Goal: Information Seeking & Learning: Learn about a topic

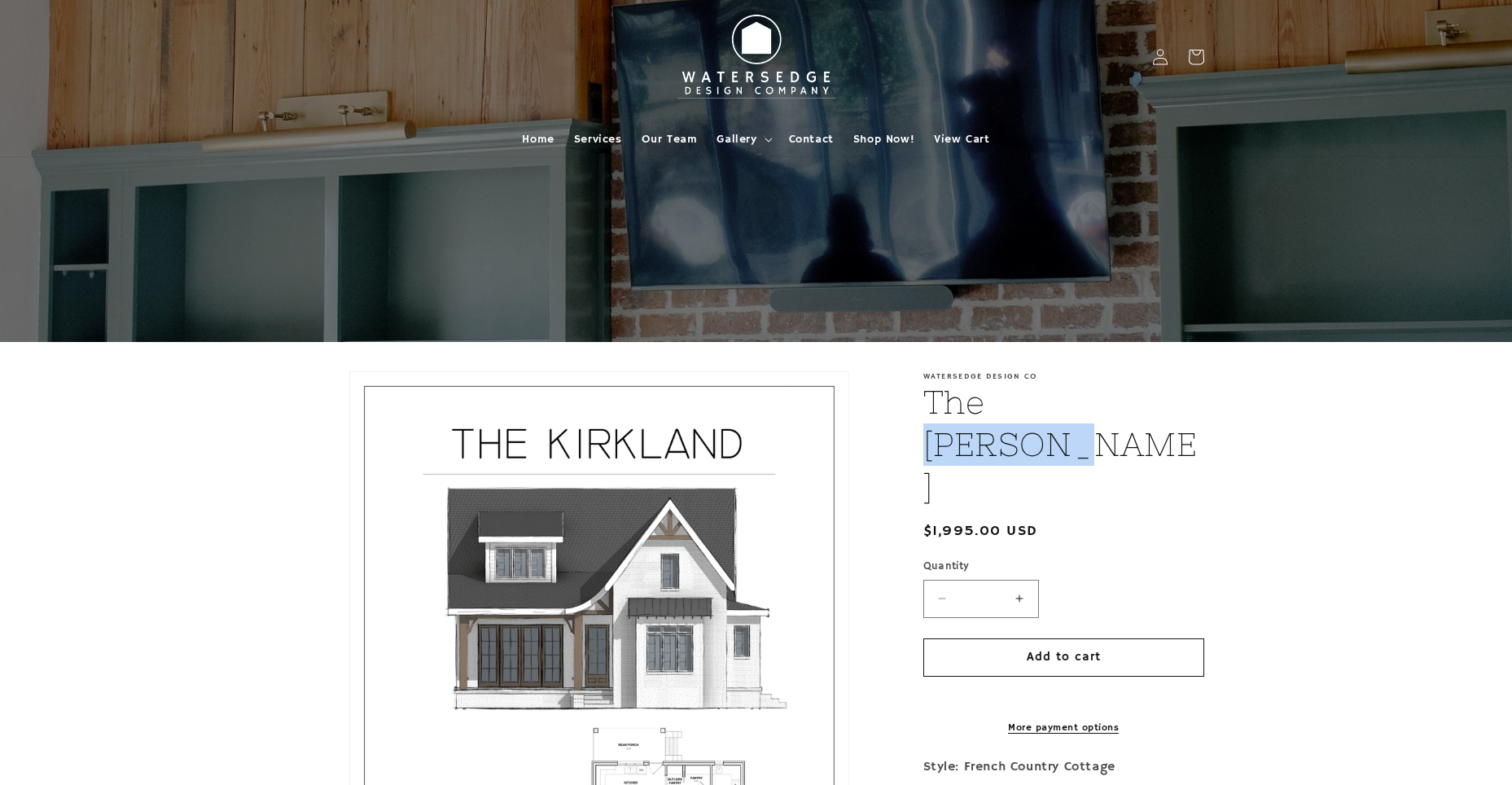
drag, startPoint x: 1081, startPoint y: 398, endPoint x: 1127, endPoint y: 401, distance: 46.1
click at [1127, 401] on h1 "The Kirkland" at bounding box center [1064, 445] width 281 height 127
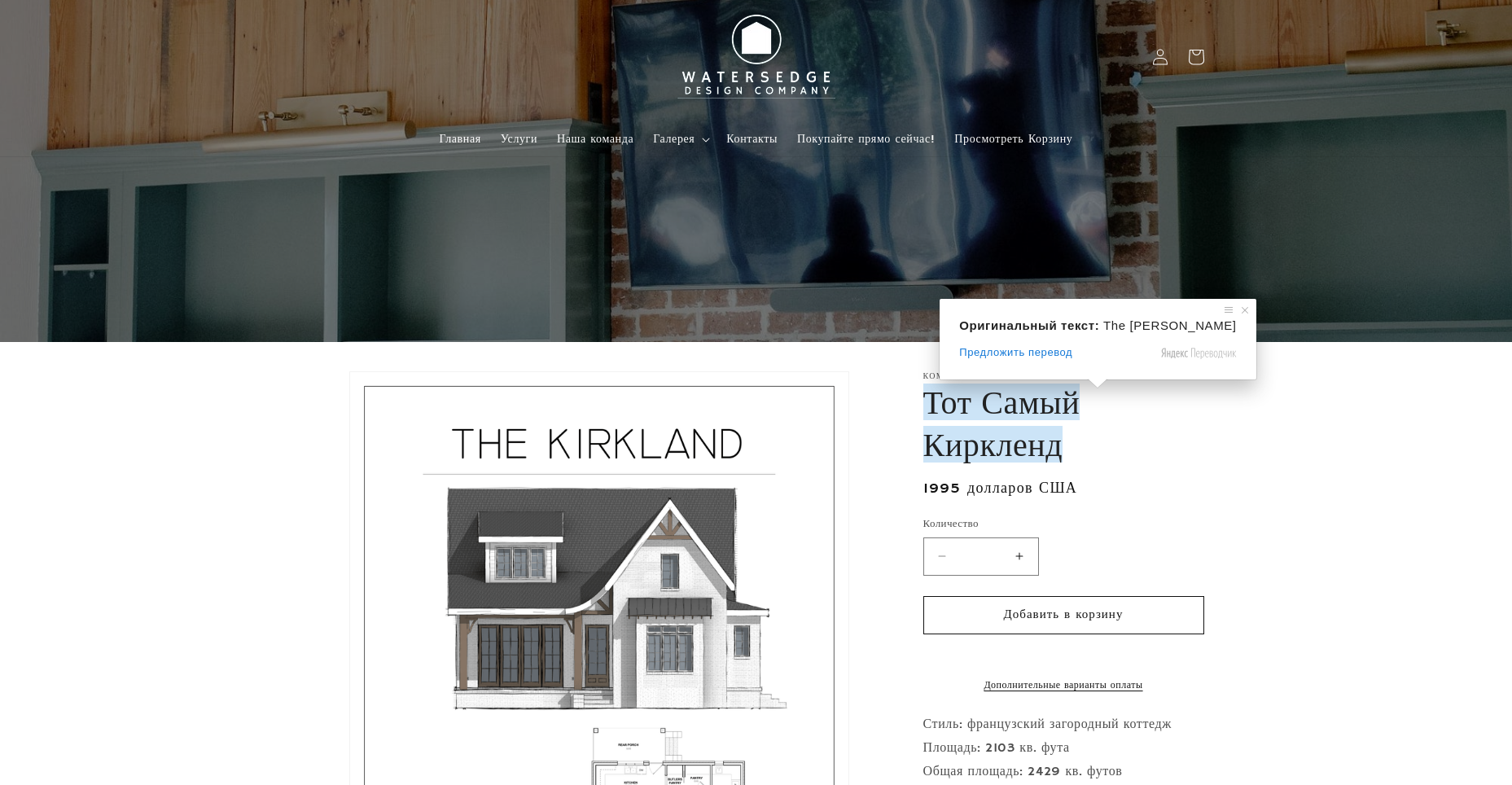
click at [1062, 408] on ya-tr-span "Тот Самый Киркленд" at bounding box center [1002, 422] width 158 height 79
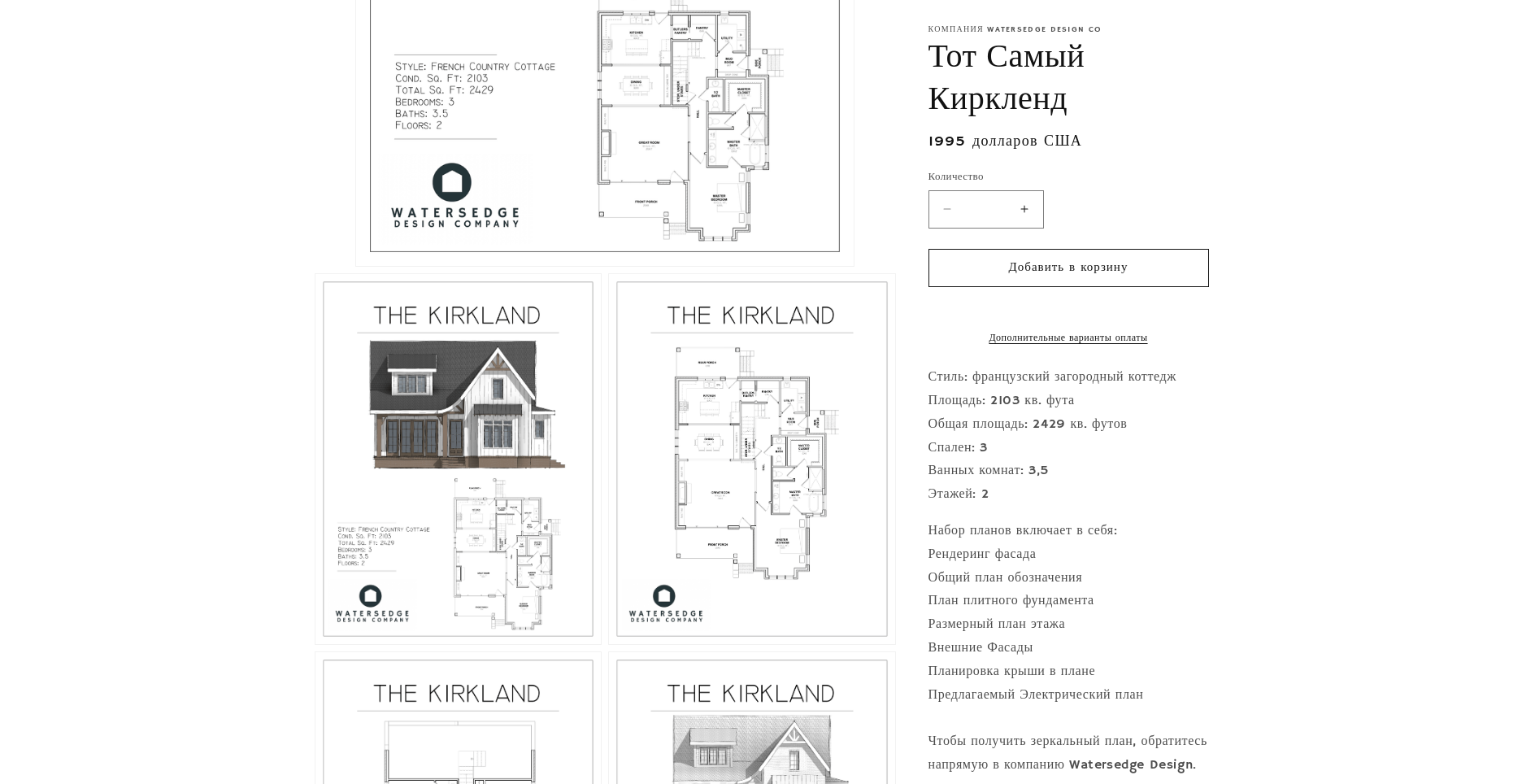
scroll to position [813, 0]
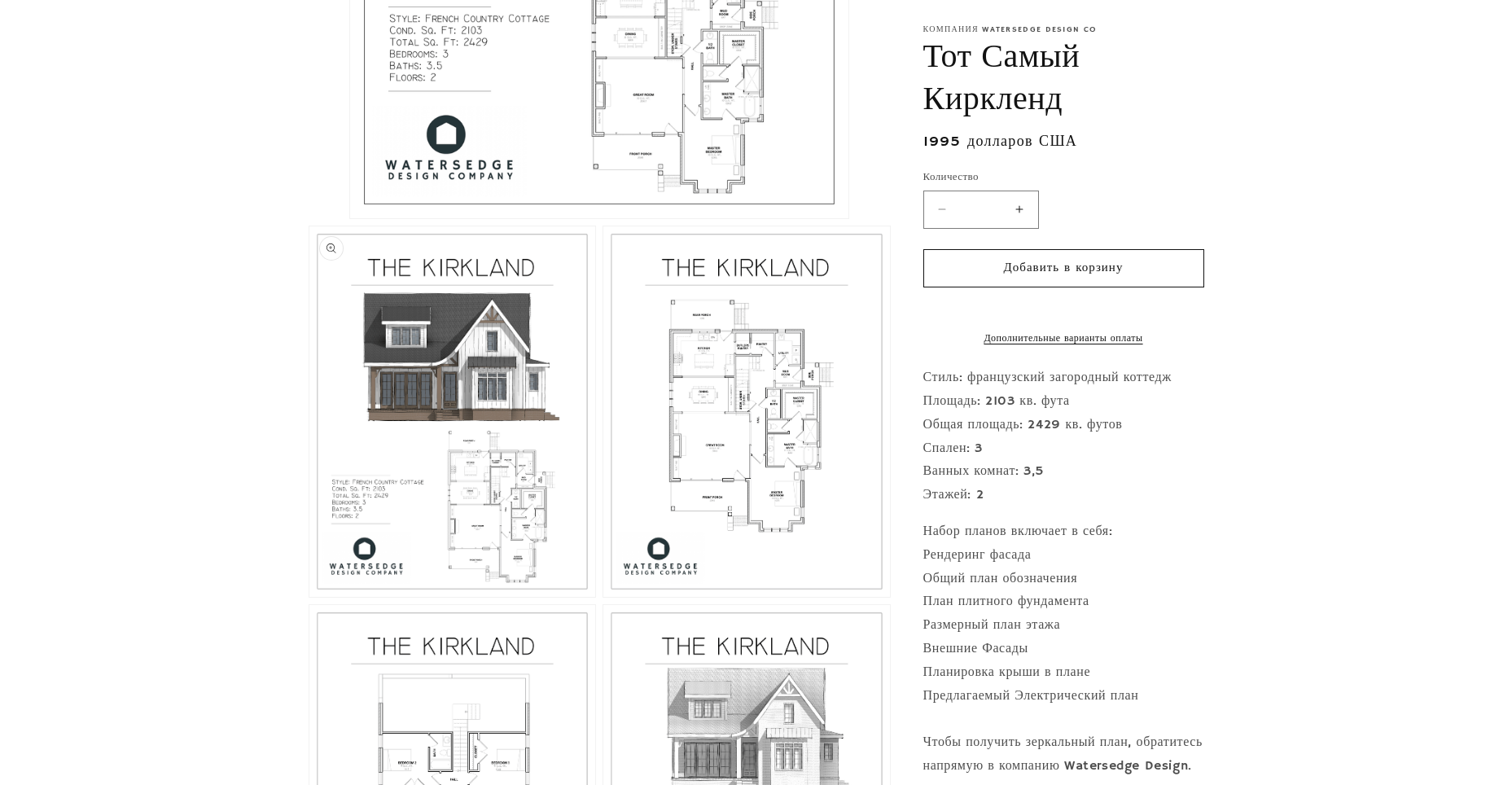
click at [310, 597] on button "Откройте медиафайл 2 в модальном окне" at bounding box center [310, 597] width 0 height 0
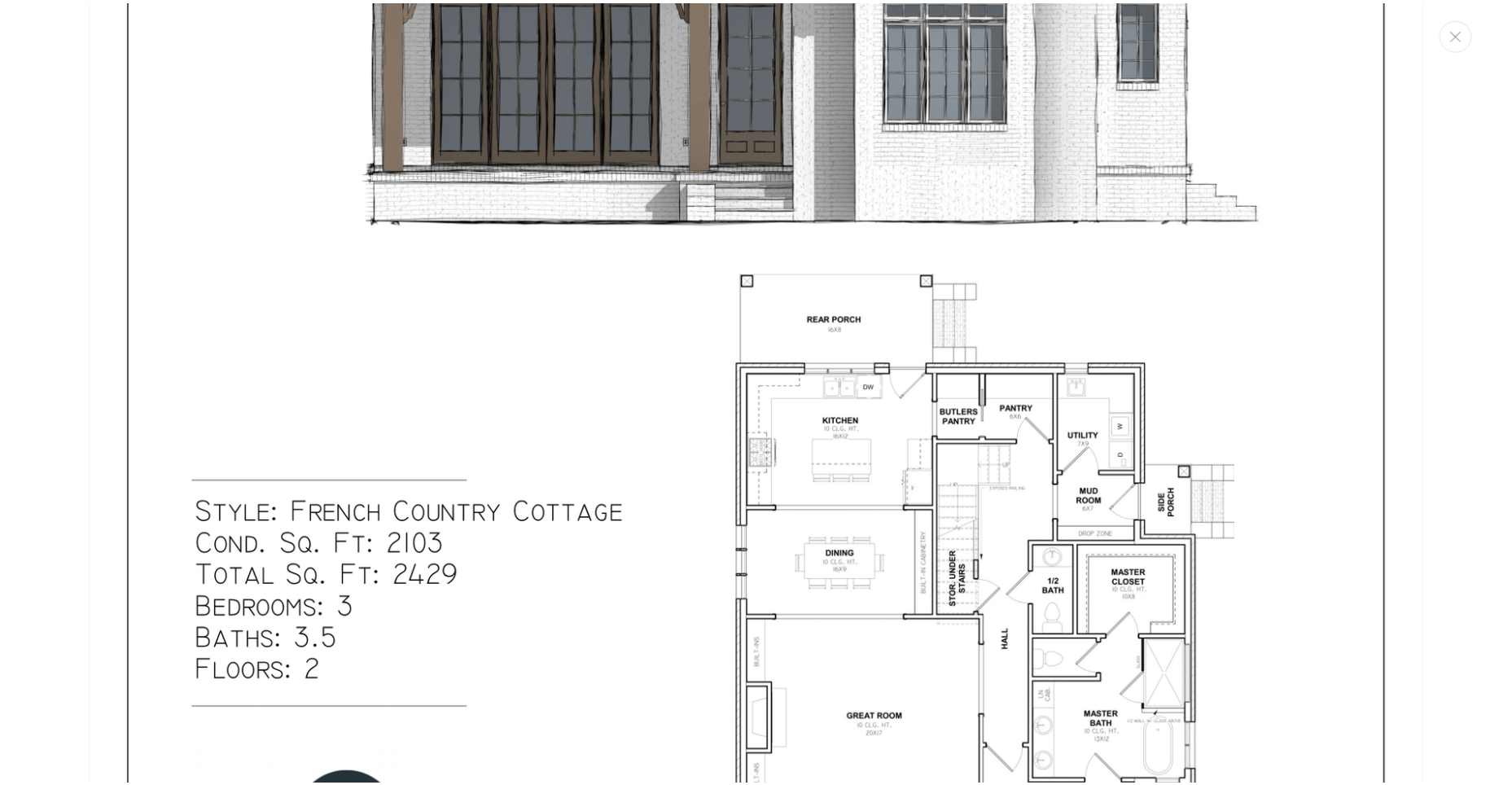
scroll to position [895, 0]
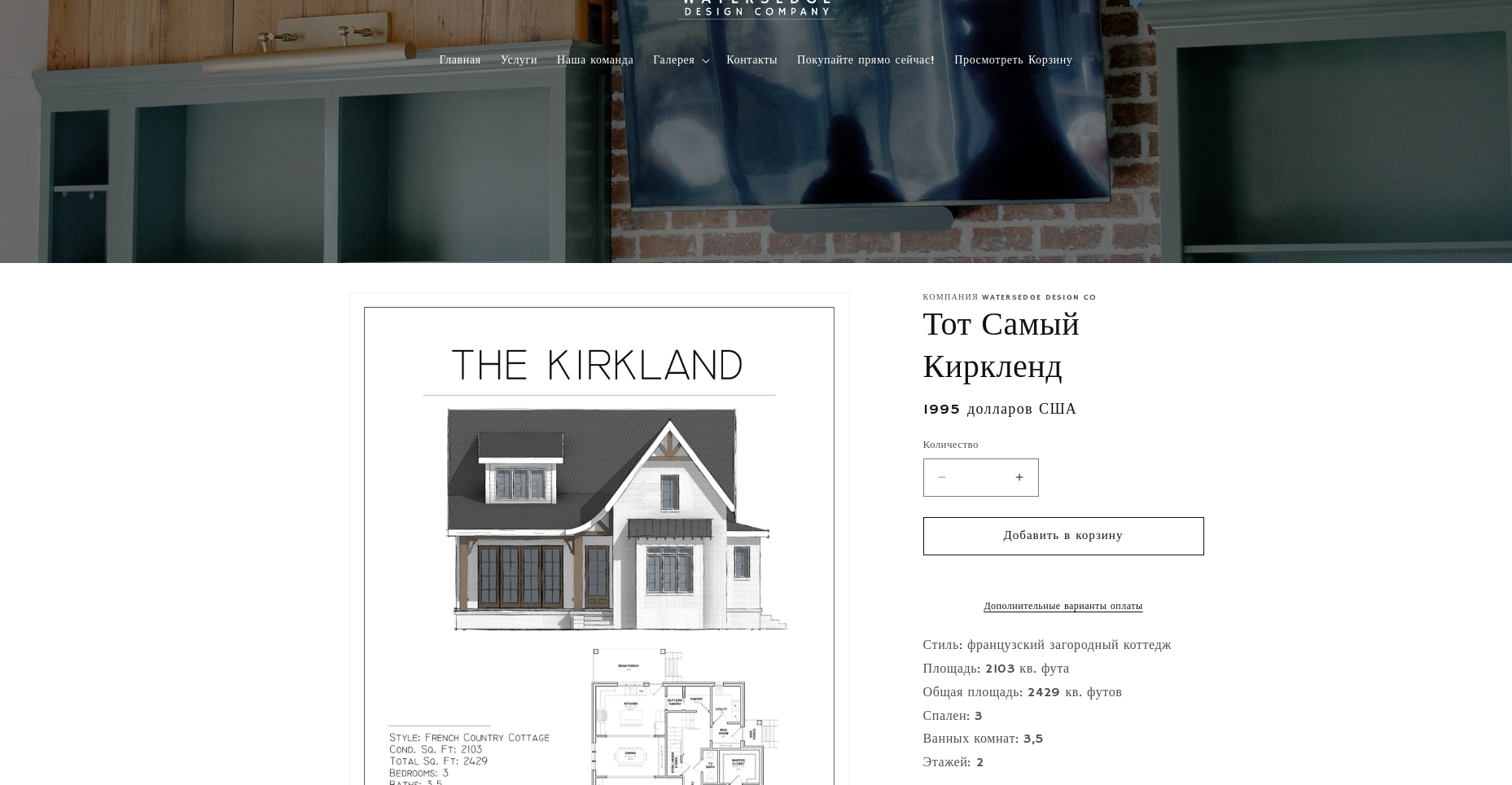
scroll to position [0, 0]
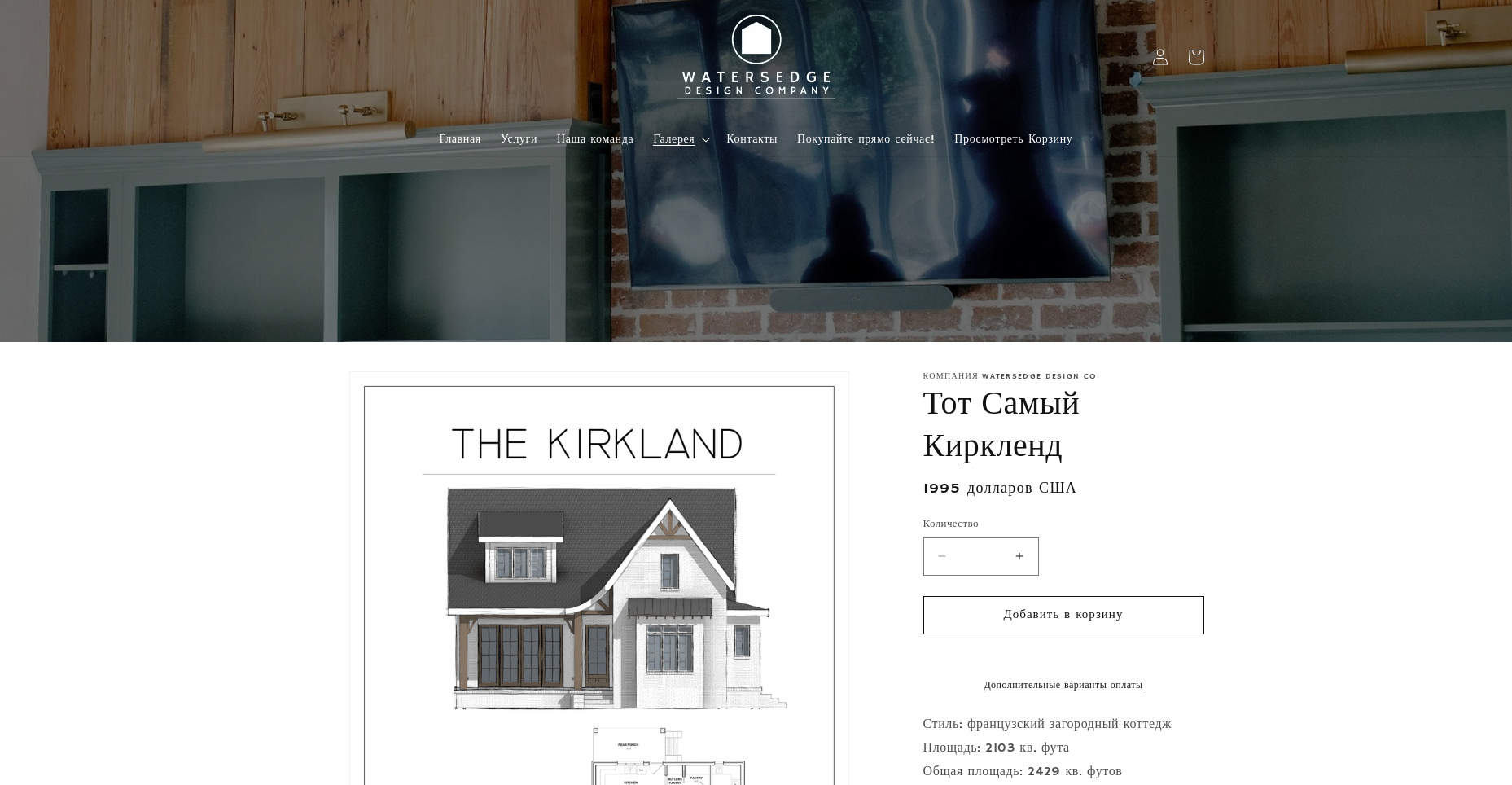
click at [707, 141] on icon at bounding box center [705, 139] width 8 height 5
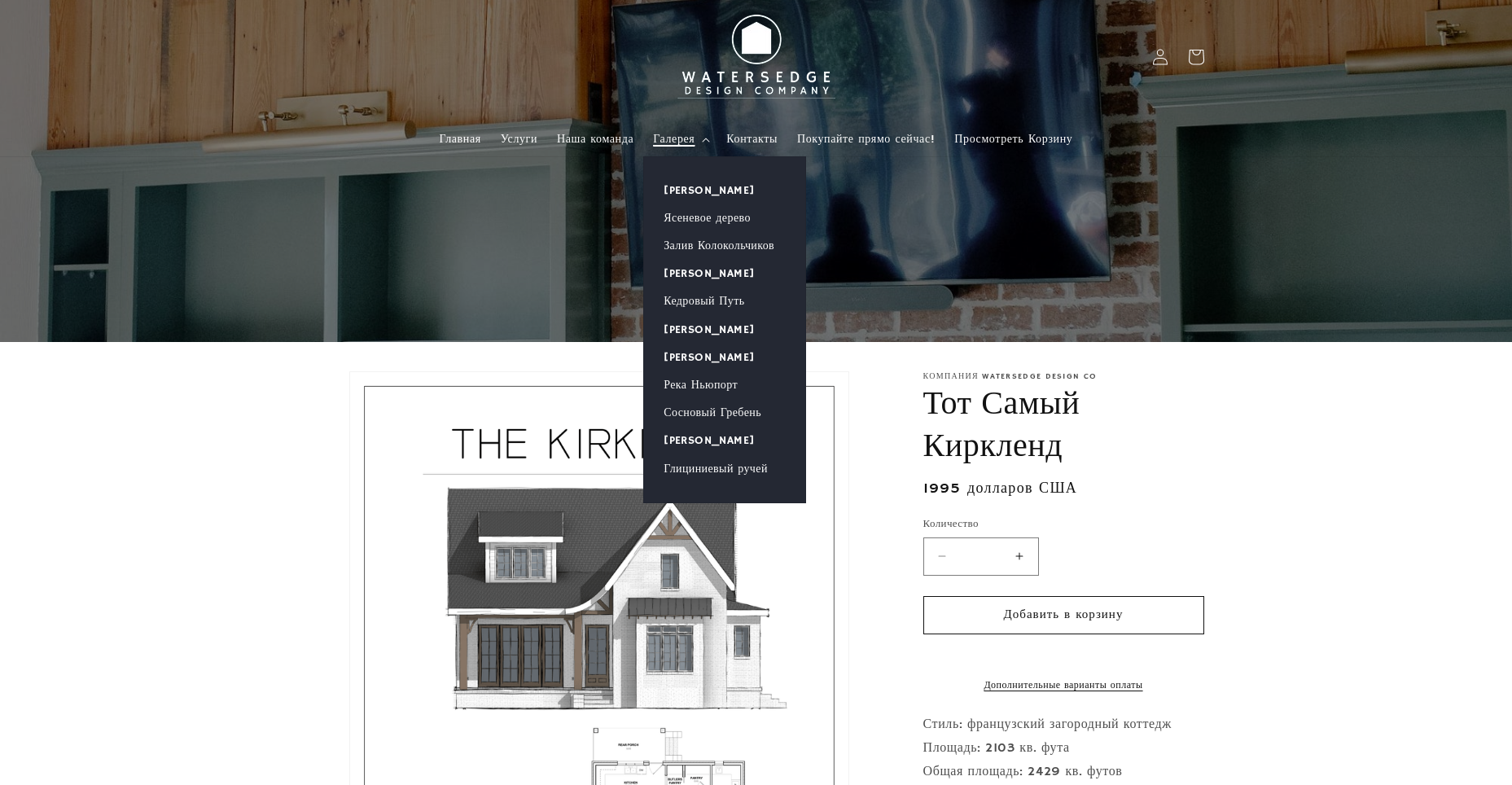
click at [707, 141] on icon at bounding box center [705, 139] width 8 height 5
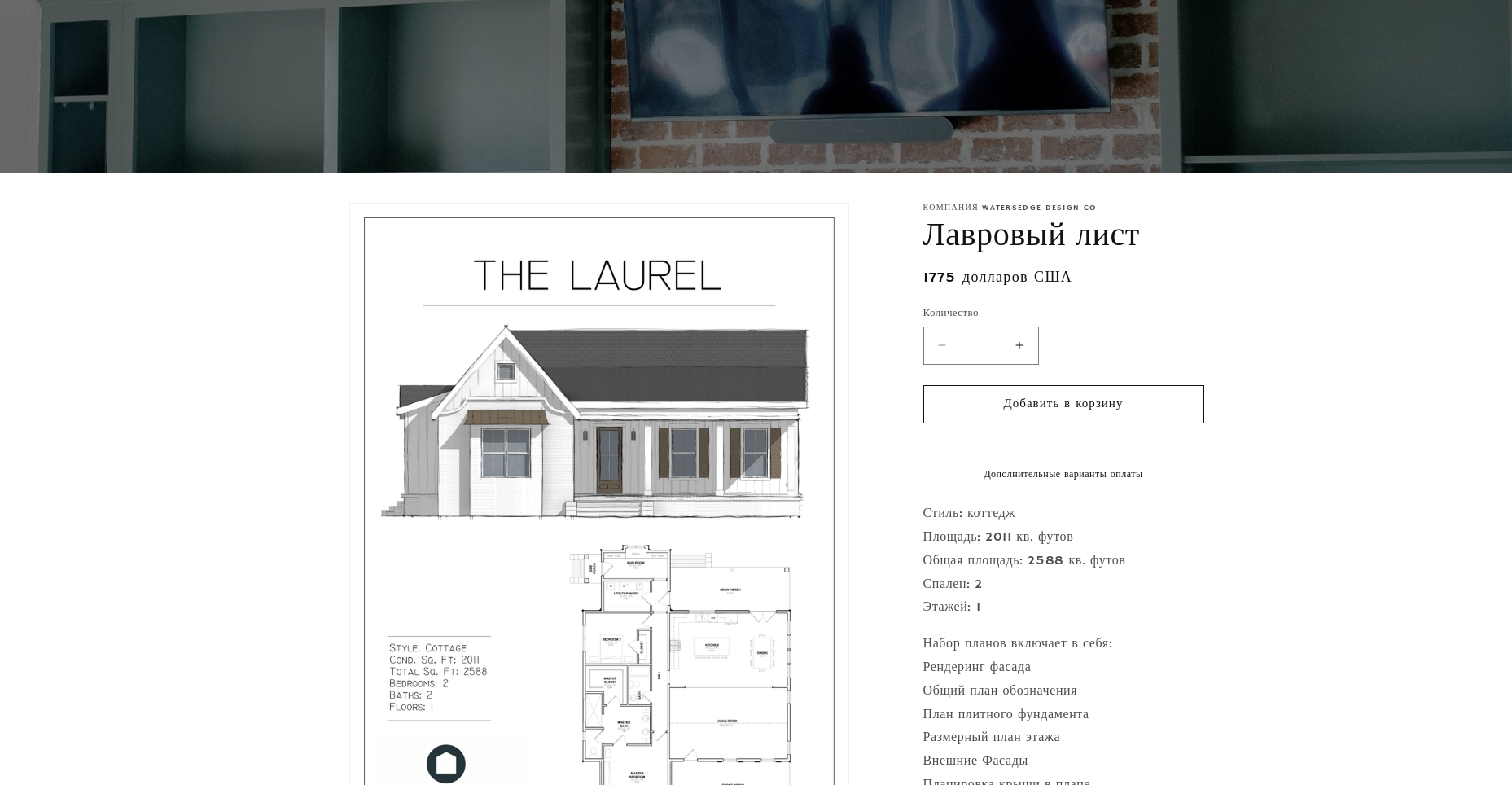
scroll to position [452, 0]
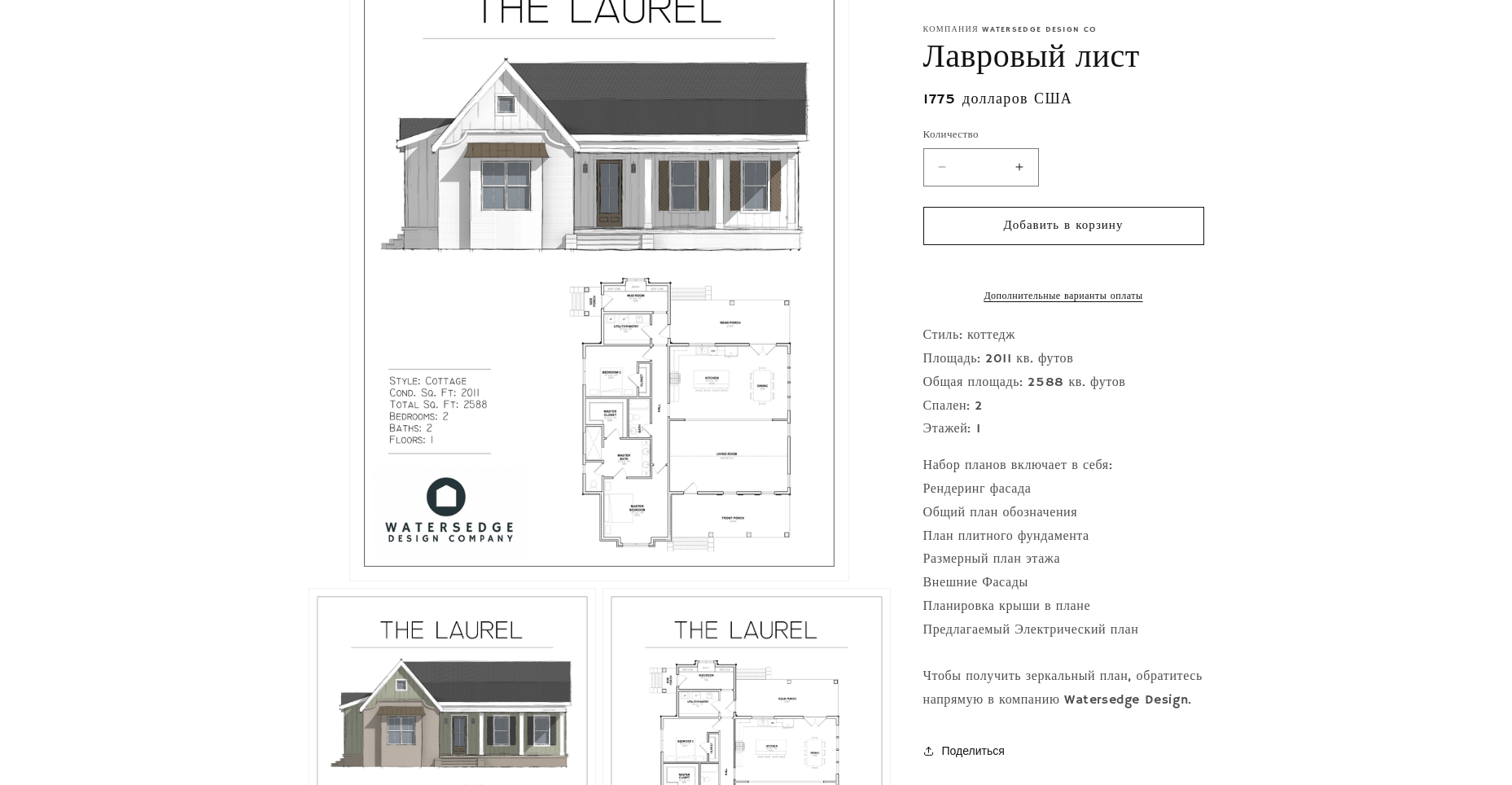
click at [350, 580] on button "Откройте медиафайл 1 в модальном окне" at bounding box center [350, 580] width 0 height 0
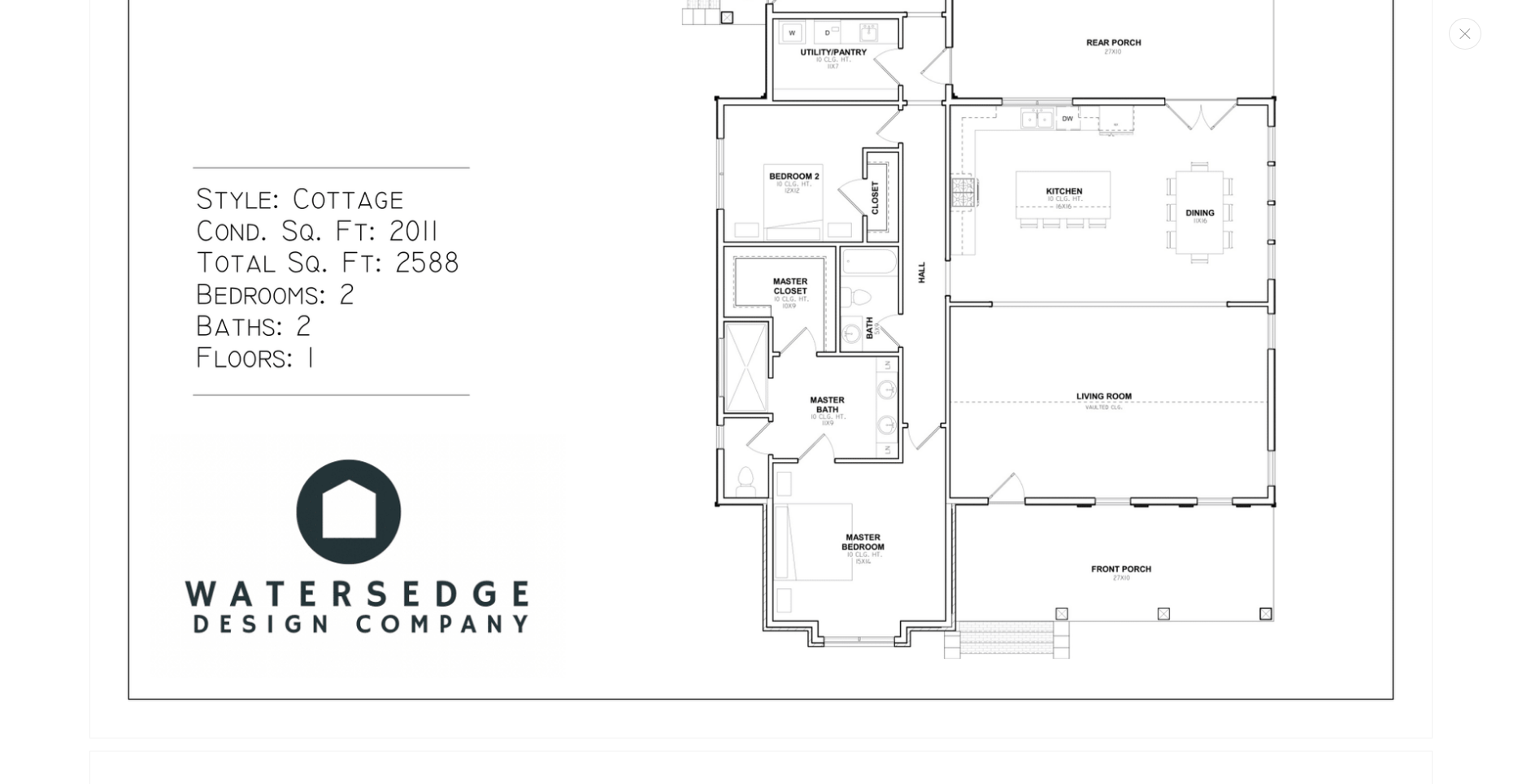
scroll to position [1236, 0]
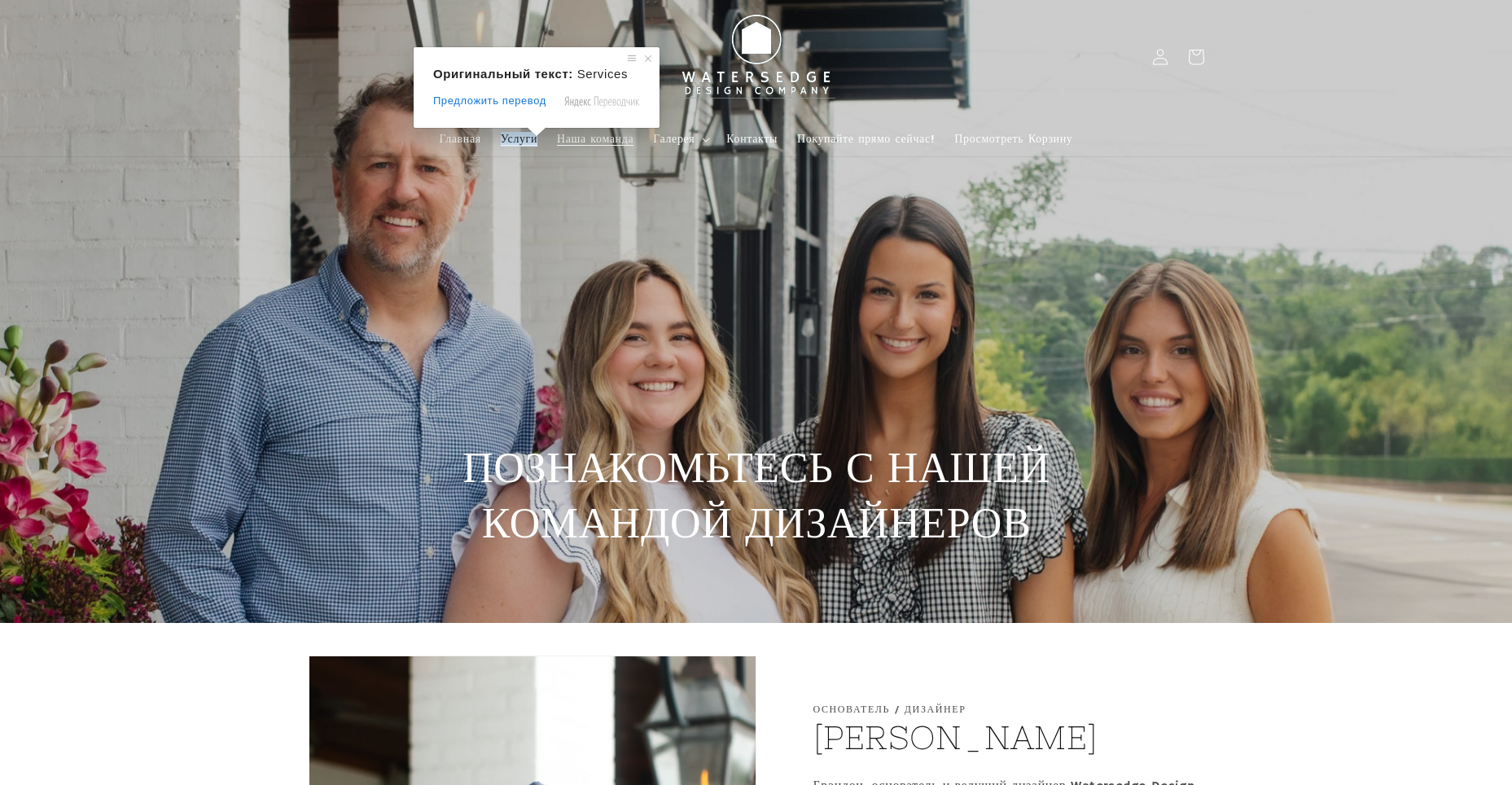
click at [521, 142] on ya-tr-span "Услуги" at bounding box center [519, 139] width 36 height 14
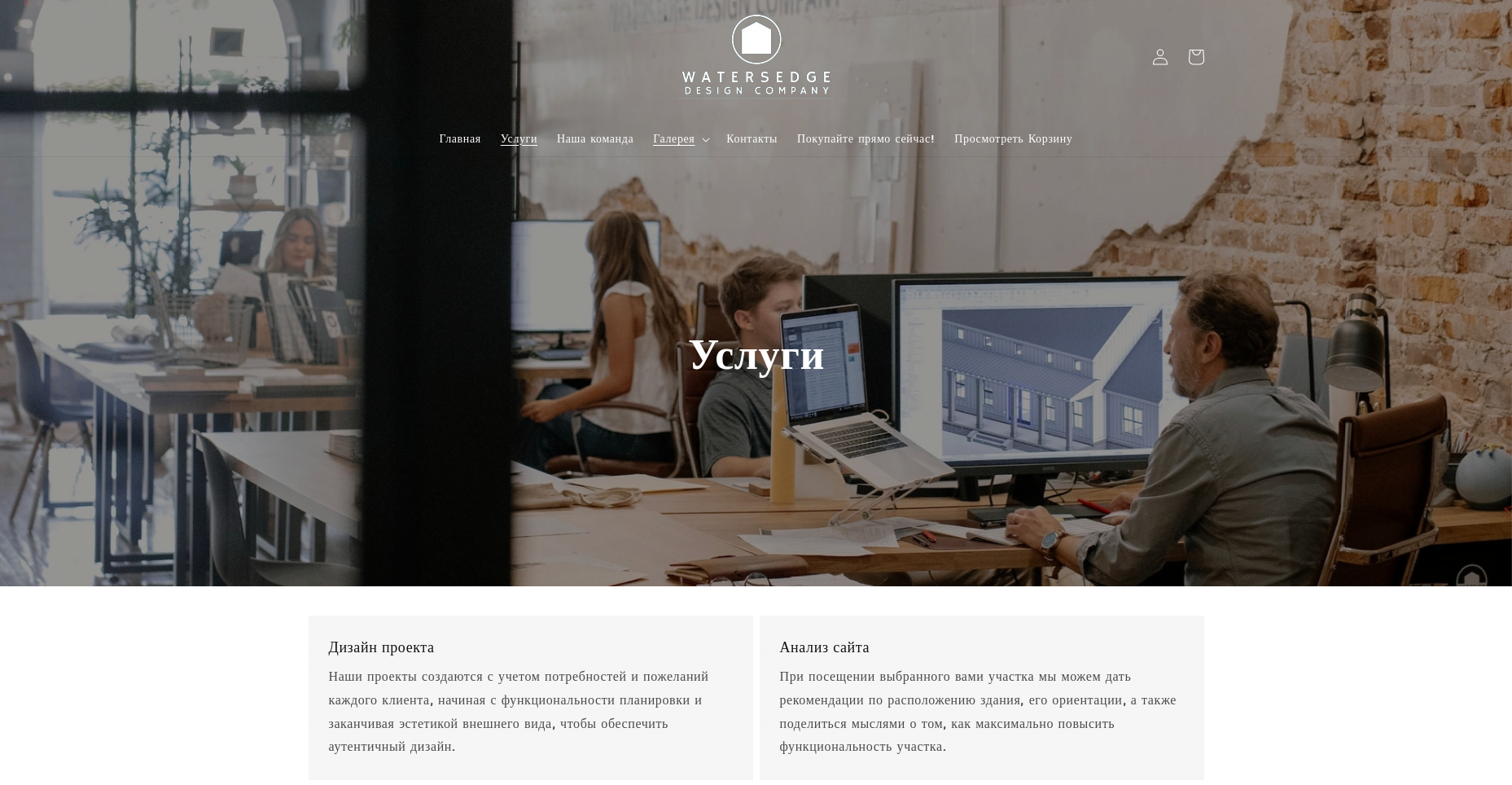
click at [701, 139] on summary "Галерея" at bounding box center [679, 139] width 73 height 34
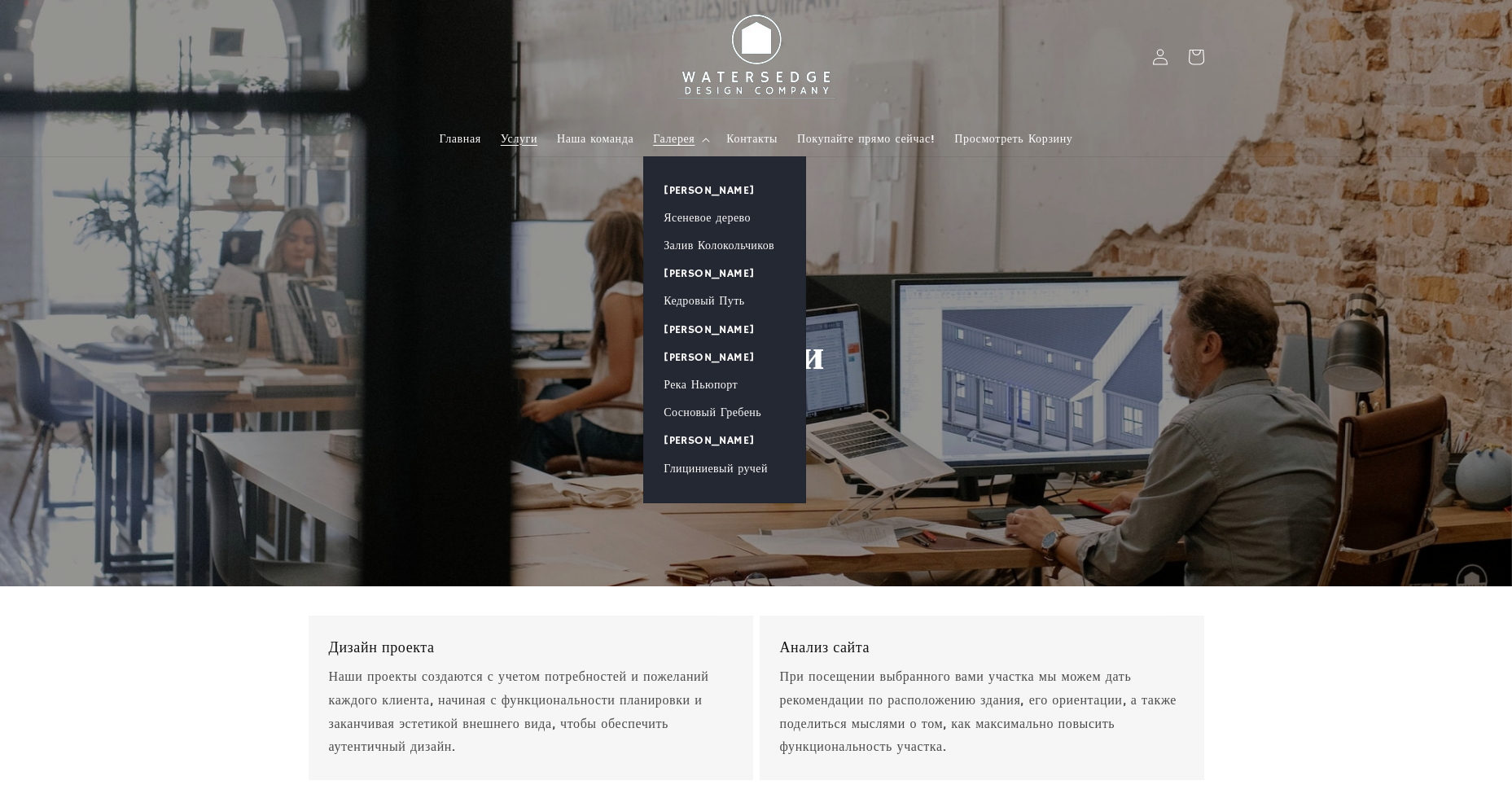
click at [583, 243] on div "Услуги" at bounding box center [756, 293] width 367 height 243
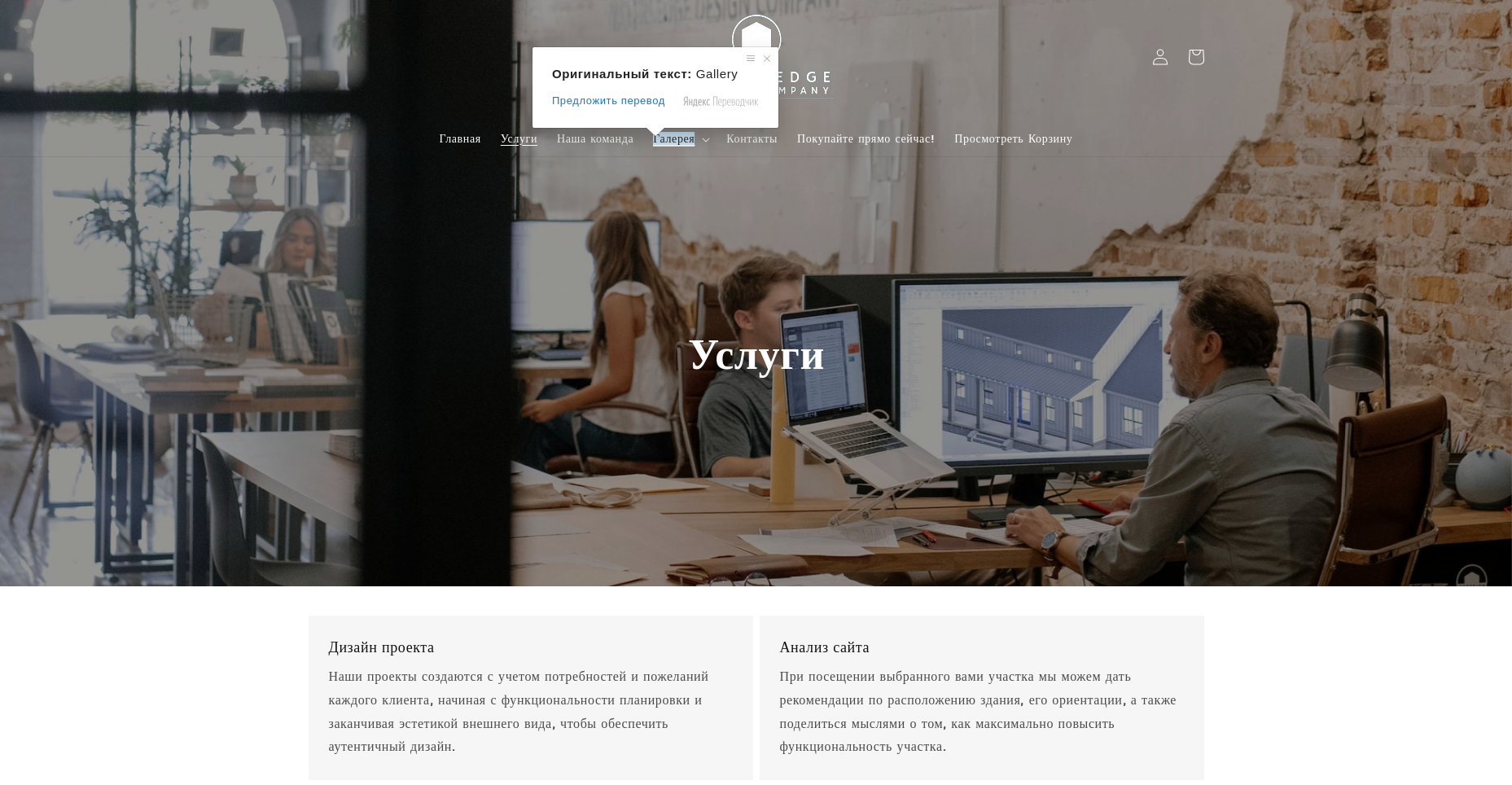
click at [673, 138] on ya-tr-span "Галерея" at bounding box center [674, 139] width 42 height 14
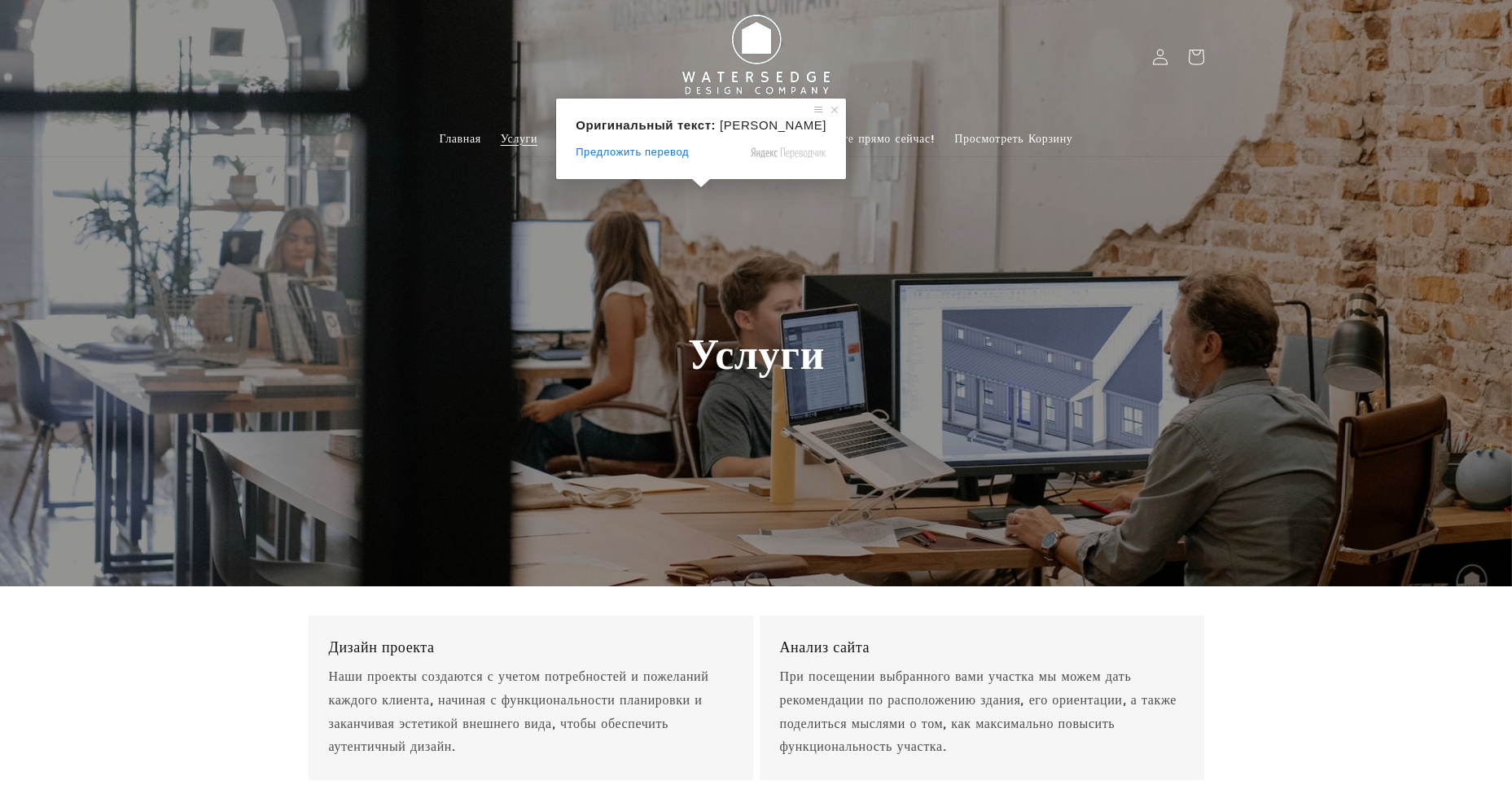
click at [660, 215] on h2 "Услуги" at bounding box center [756, 293] width 310 height 177
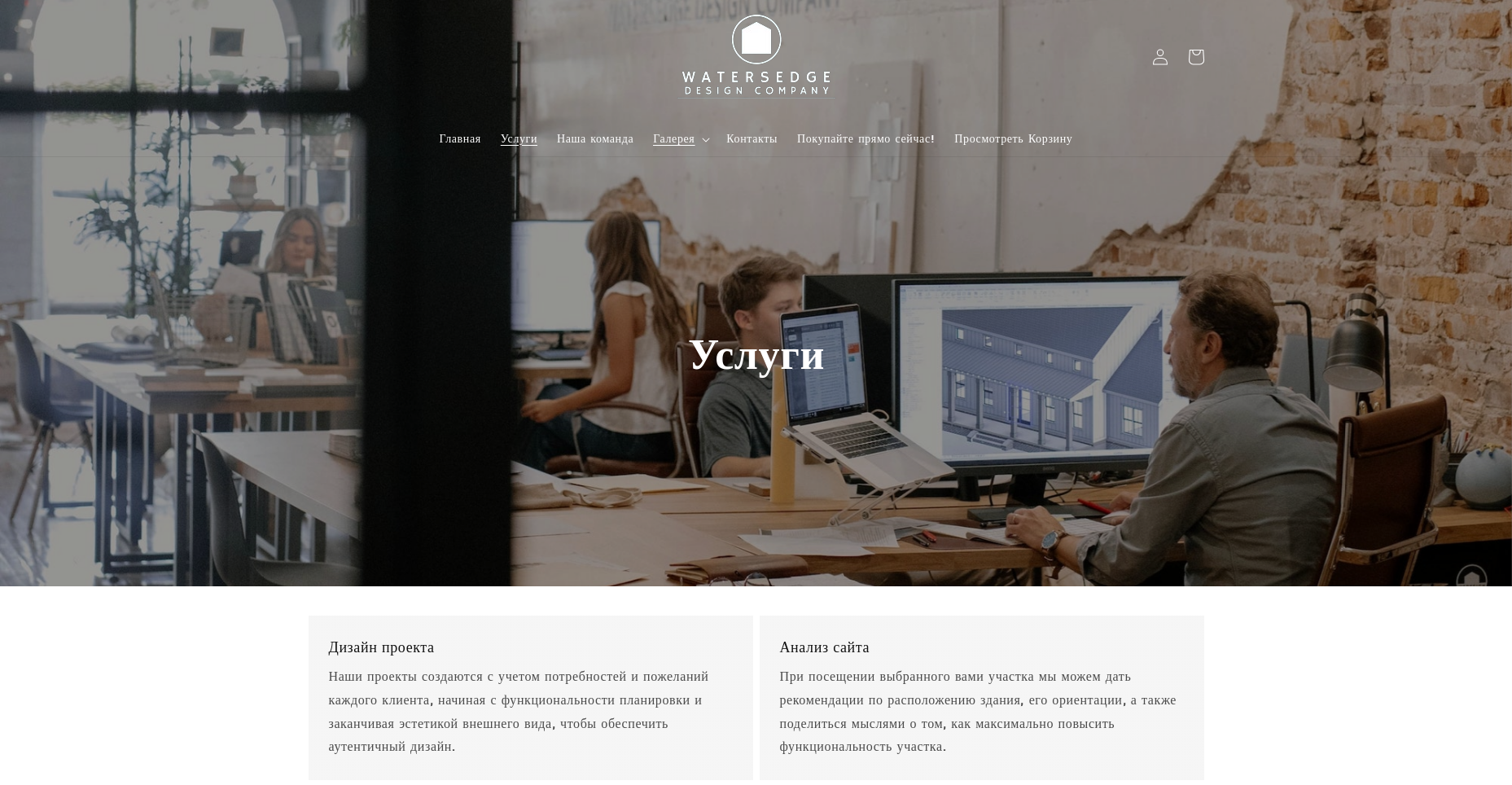
click at [712, 138] on summary "Галерея" at bounding box center [679, 139] width 73 height 34
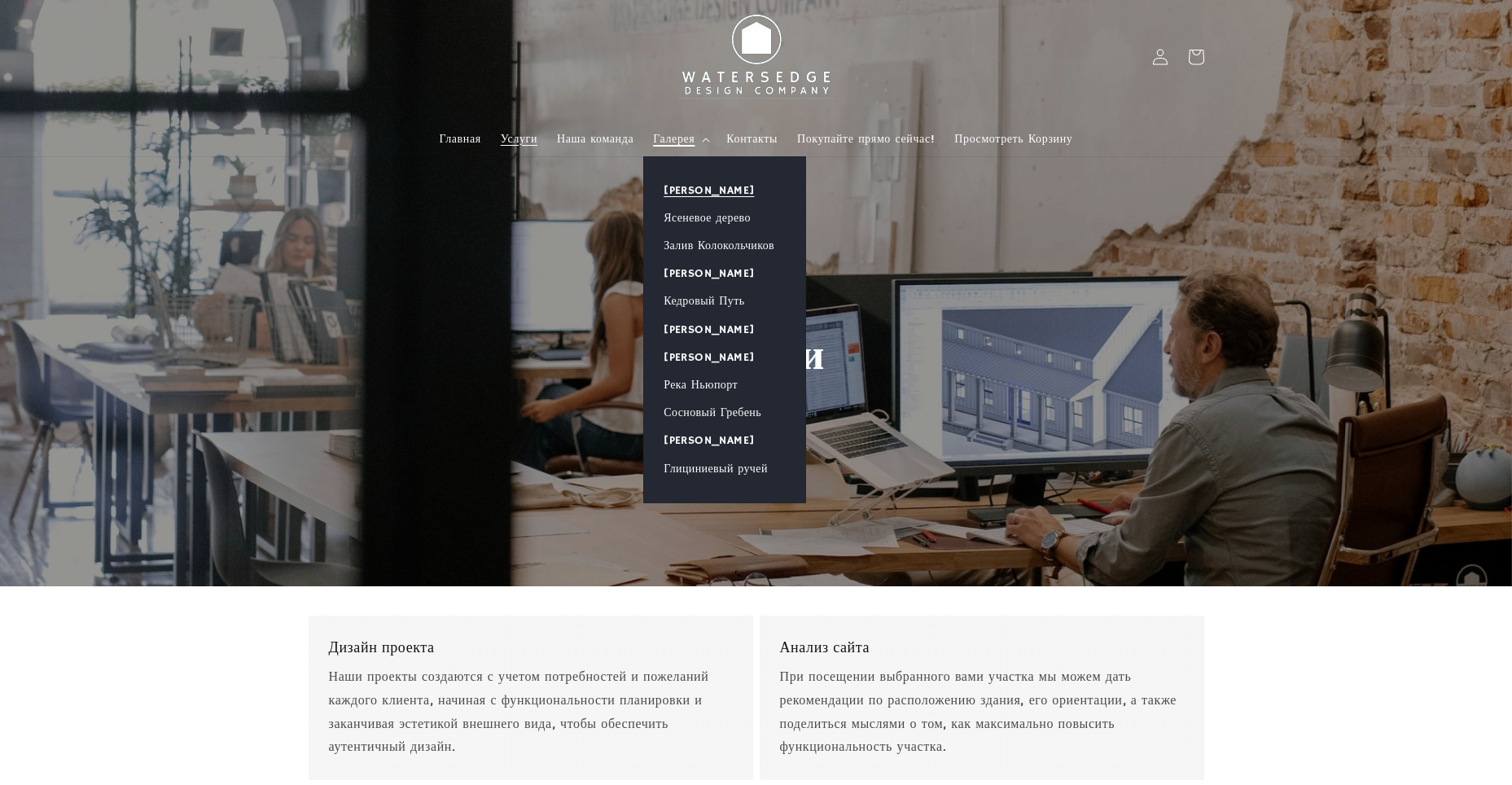
click at [693, 183] on class\= "Перейти к контенту Home Services Our Team Gallery Gallery Allen Grove Ashwood B…" at bounding box center [756, 780] width 1512 height 1562
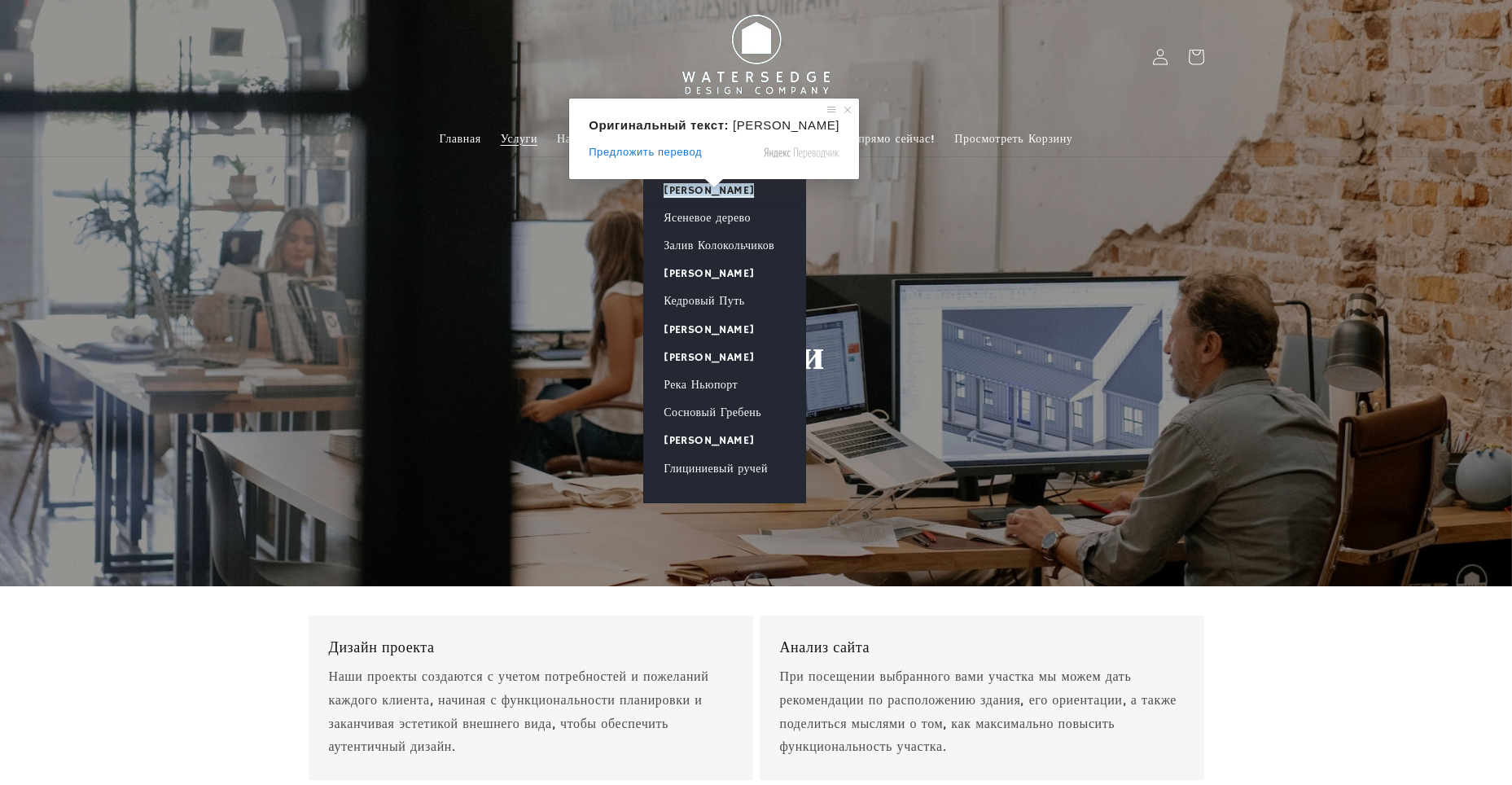
click at [713, 189] on ya-tr-span "[PERSON_NAME]" at bounding box center [709, 190] width 91 height 14
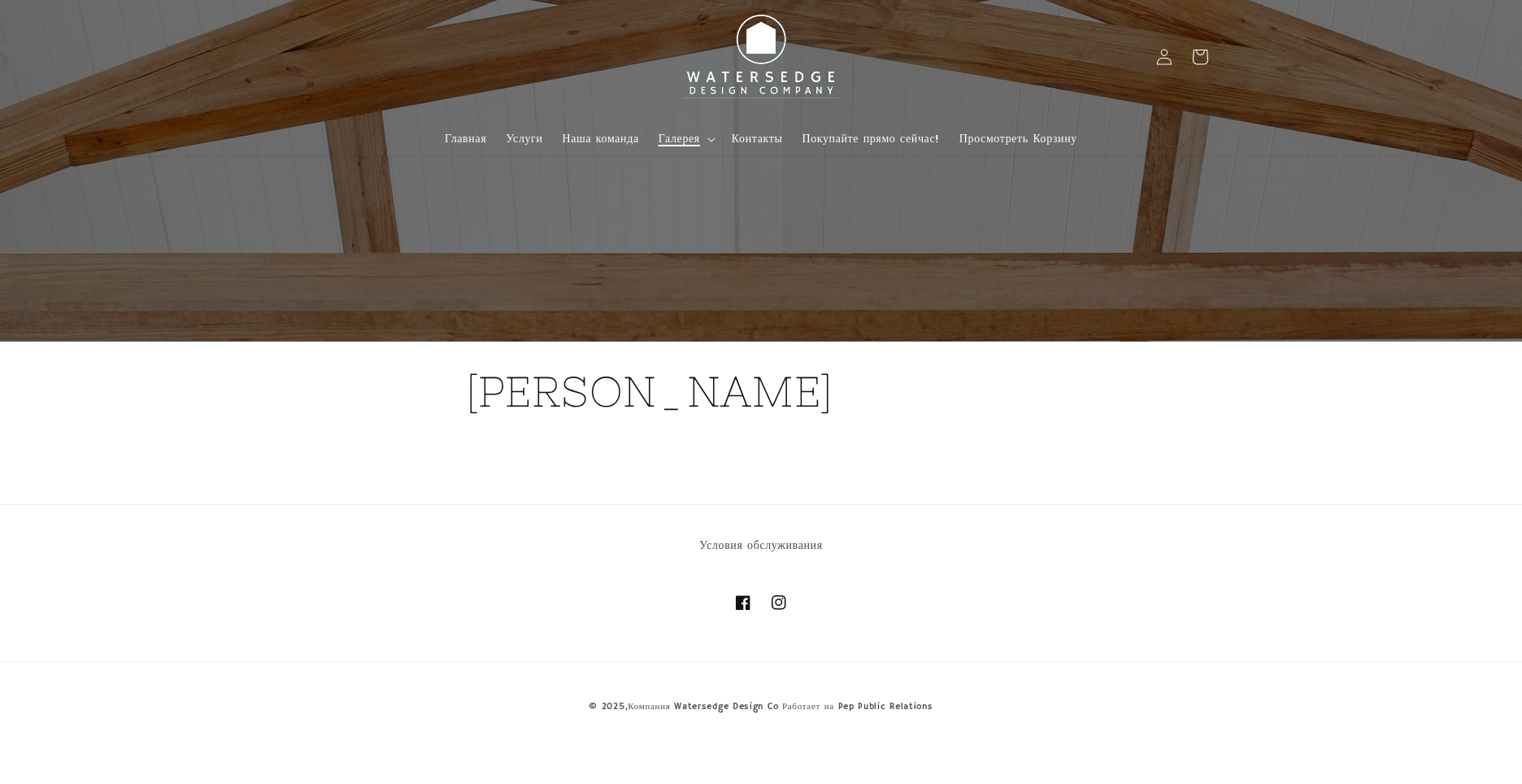
click at [708, 139] on icon at bounding box center [711, 139] width 8 height 5
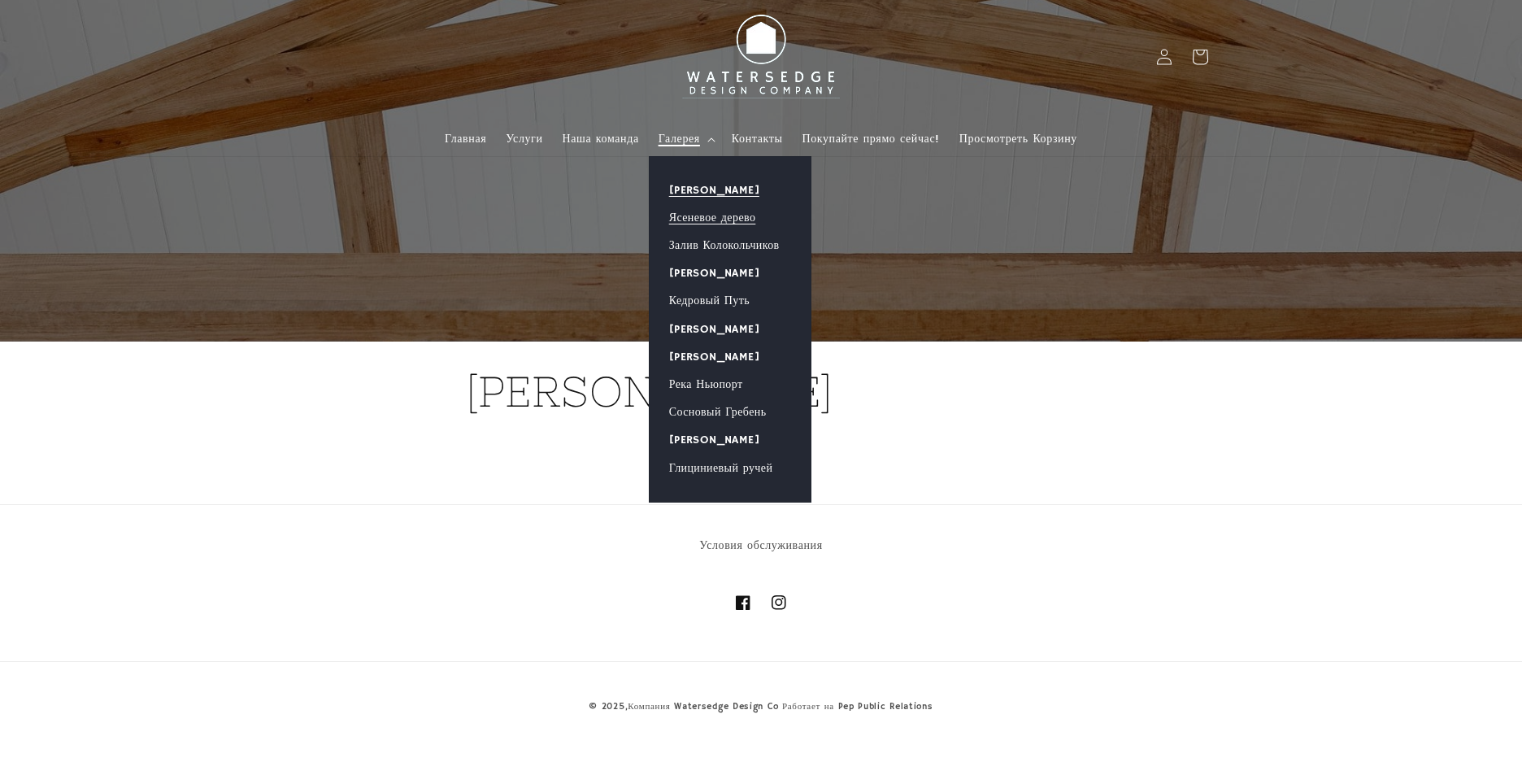
click at [703, 221] on ya-tr-span "Ясеневое дерево" at bounding box center [713, 218] width 87 height 14
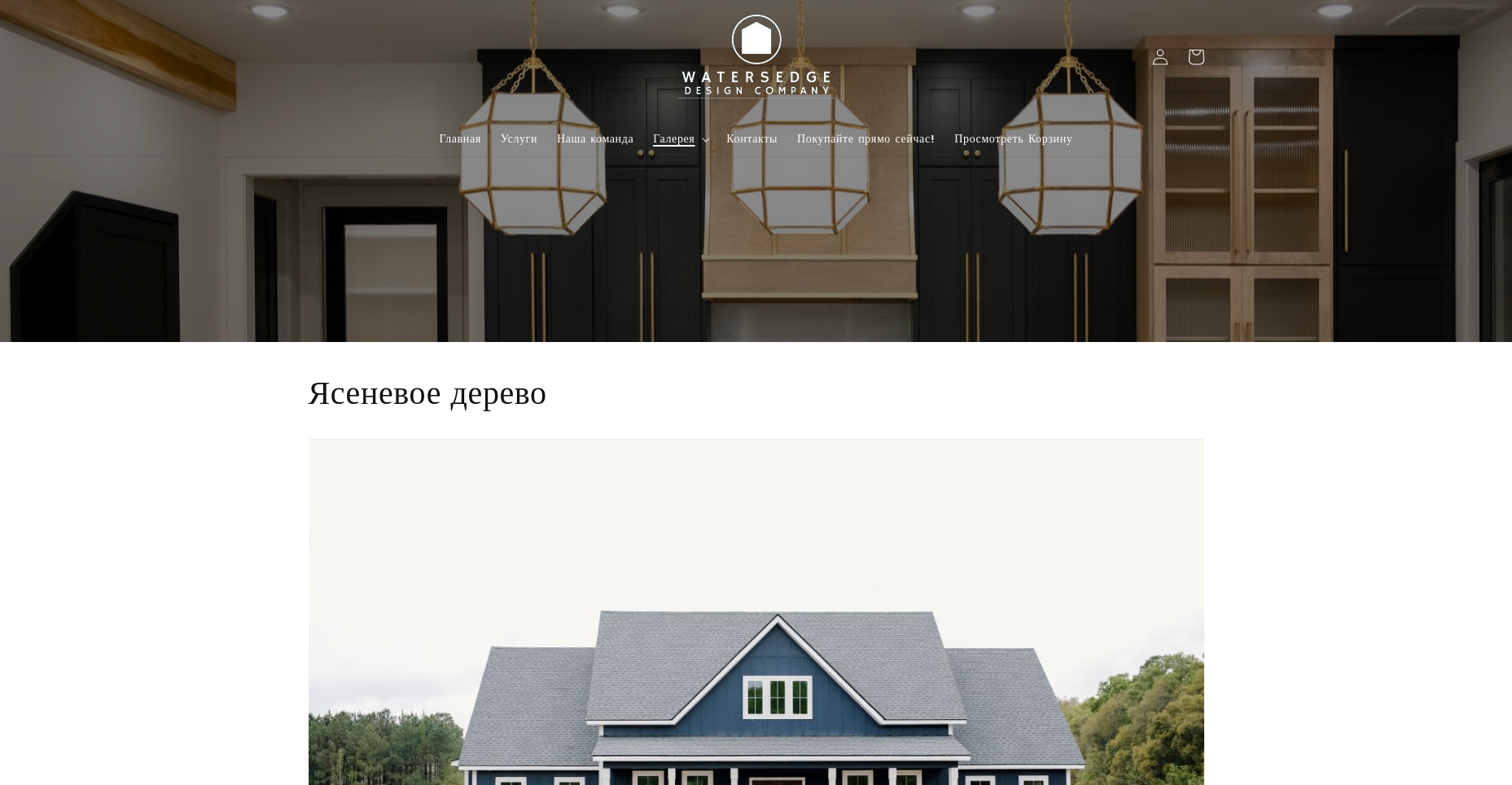
click at [703, 141] on icon at bounding box center [705, 139] width 8 height 5
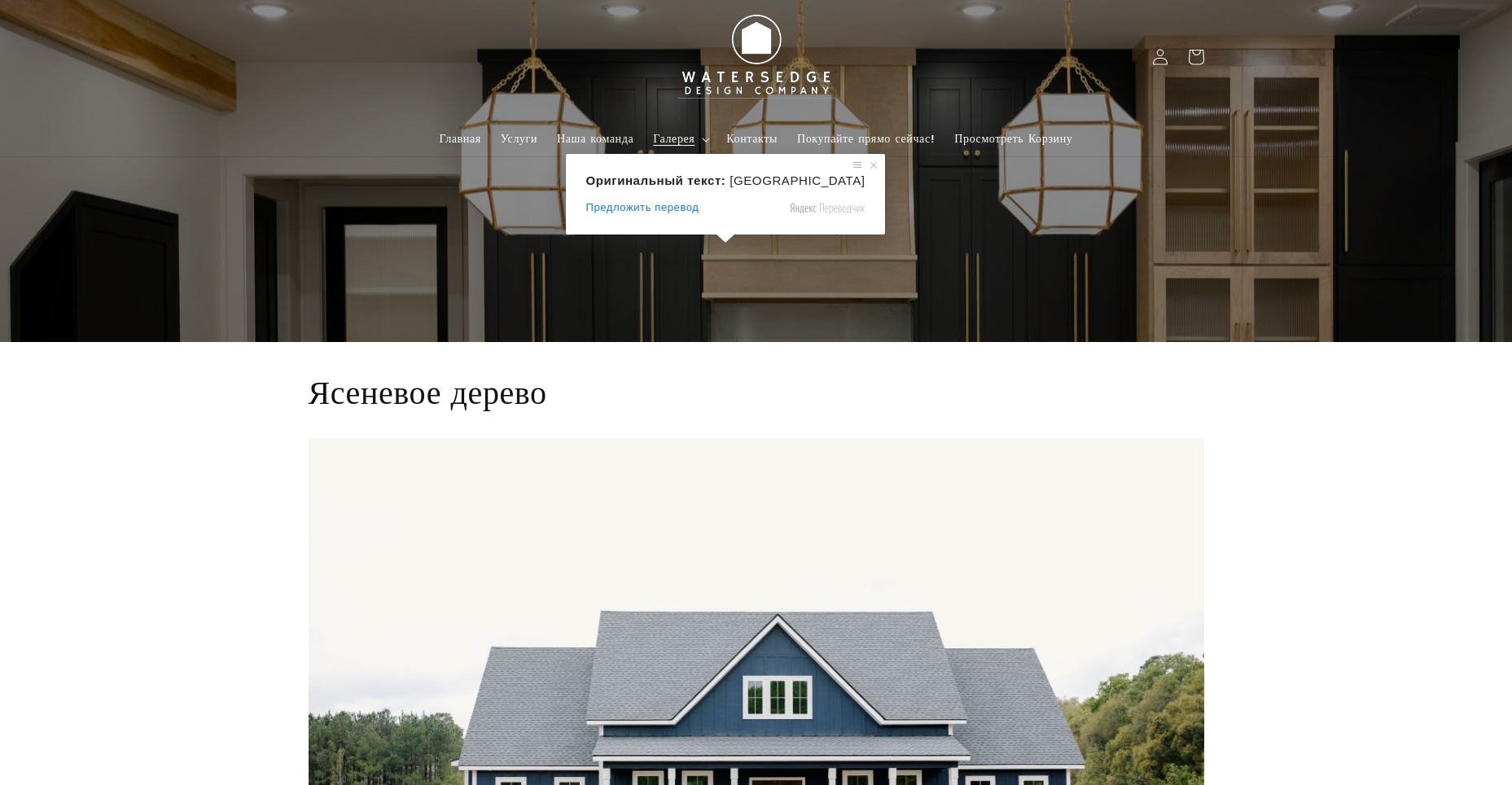
click at [714, 243] on span at bounding box center [724, 238] width 21 height 10
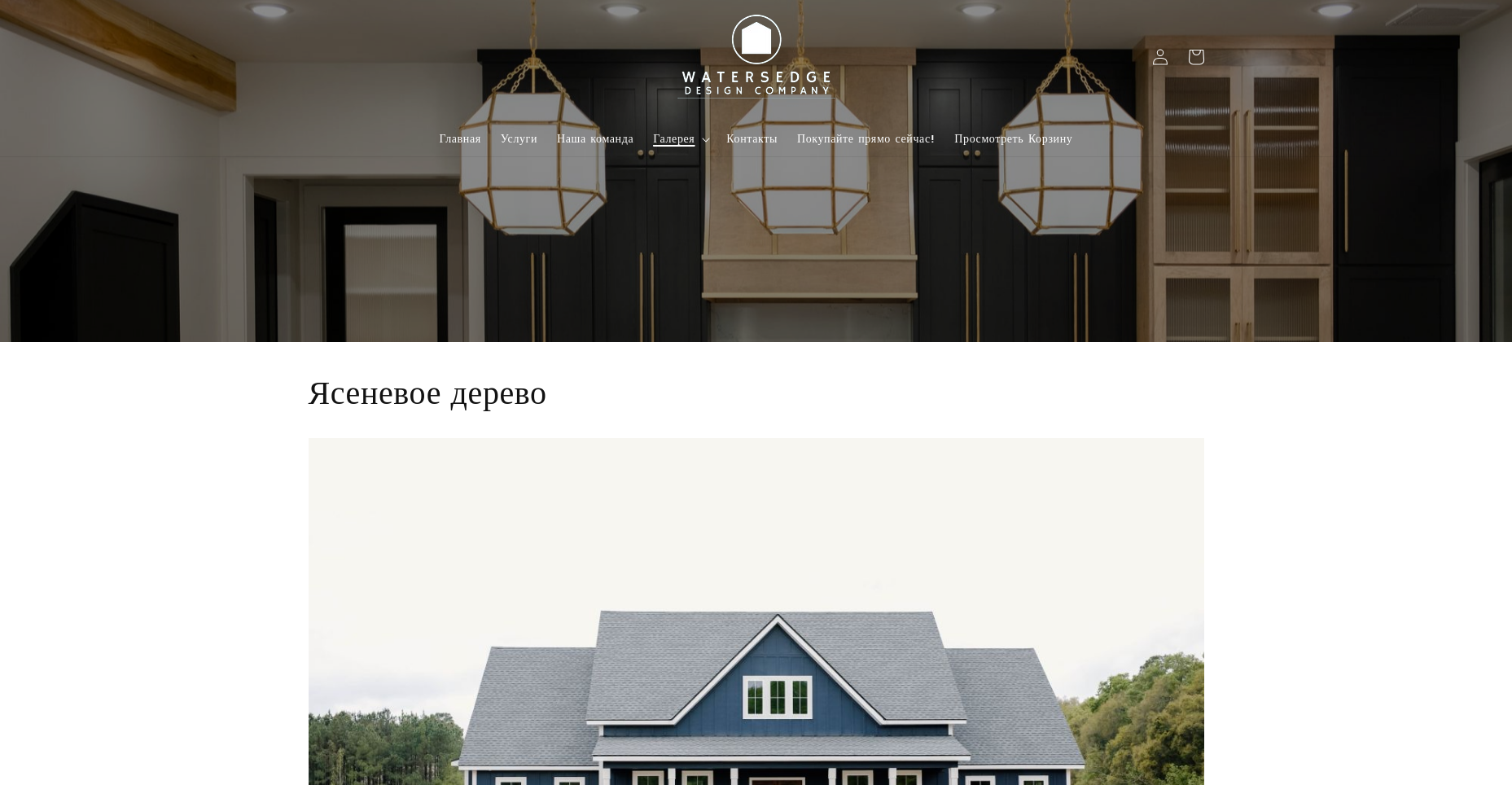
click at [704, 138] on icon at bounding box center [705, 139] width 8 height 5
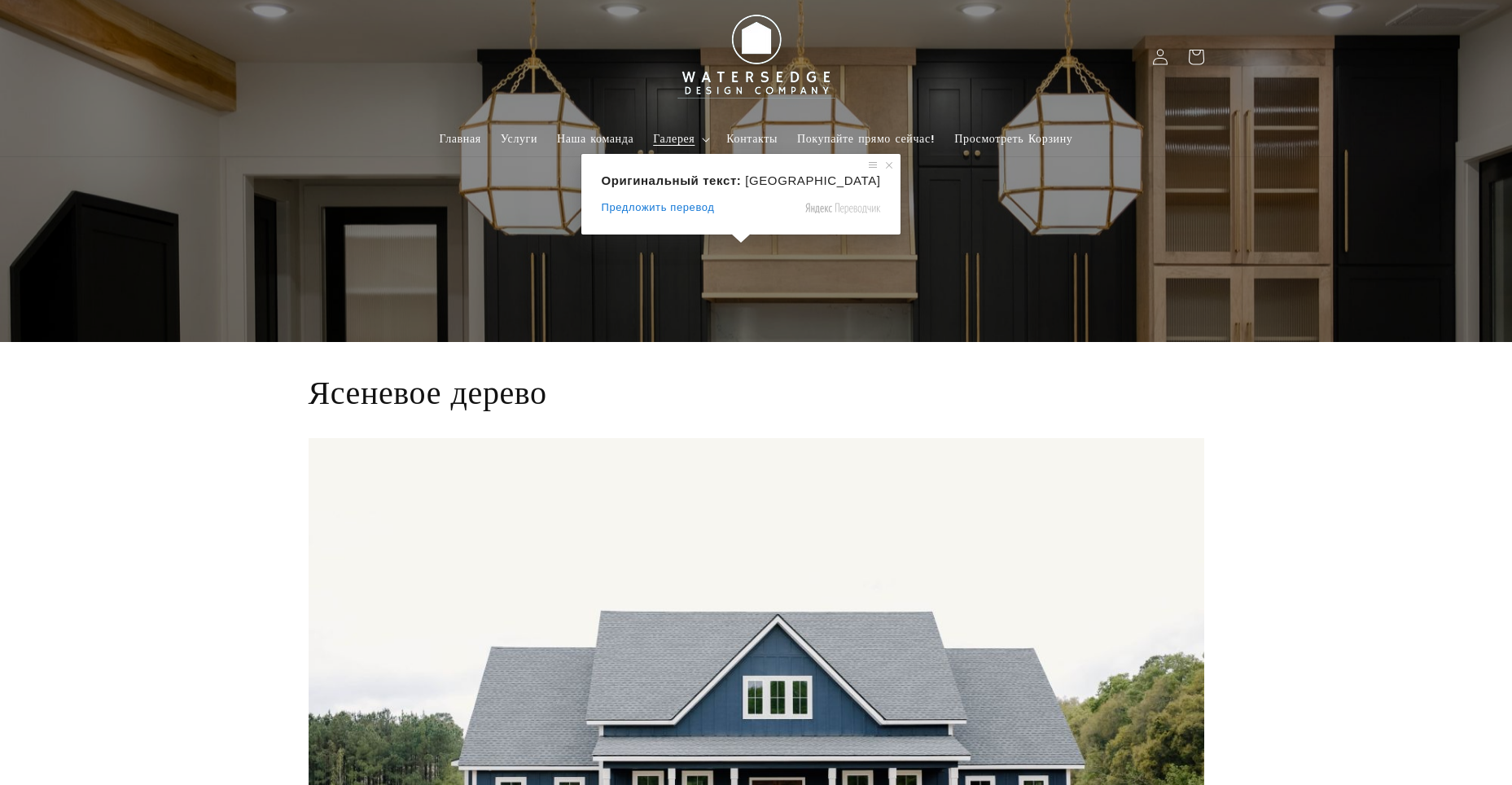
click at [731, 242] on span at bounding box center [741, 238] width 21 height 10
click at [707, 138] on icon at bounding box center [705, 139] width 8 height 5
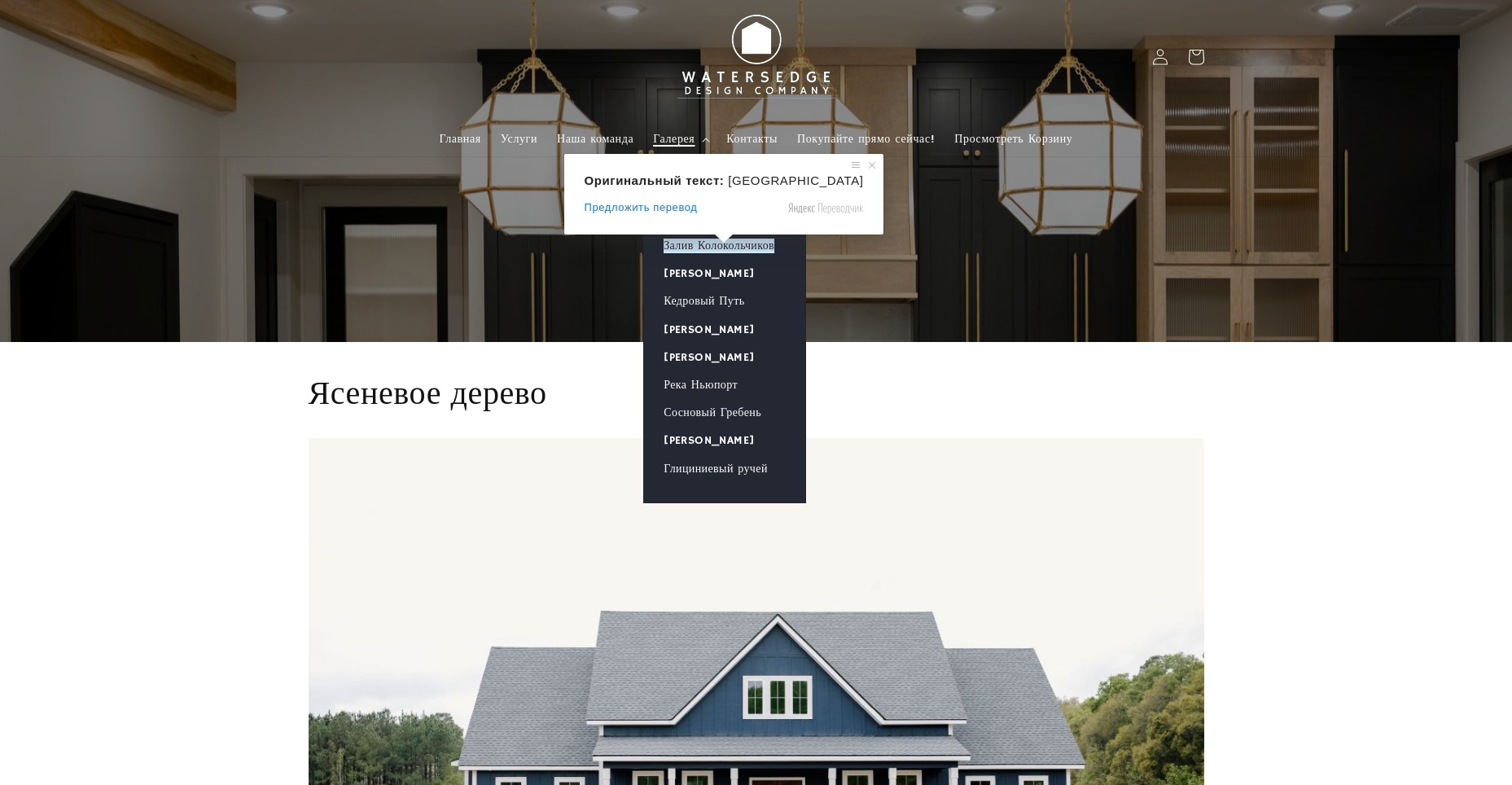
click at [711, 246] on ya-tr-span "Залив Колокольчиков" at bounding box center [719, 245] width 110 height 14
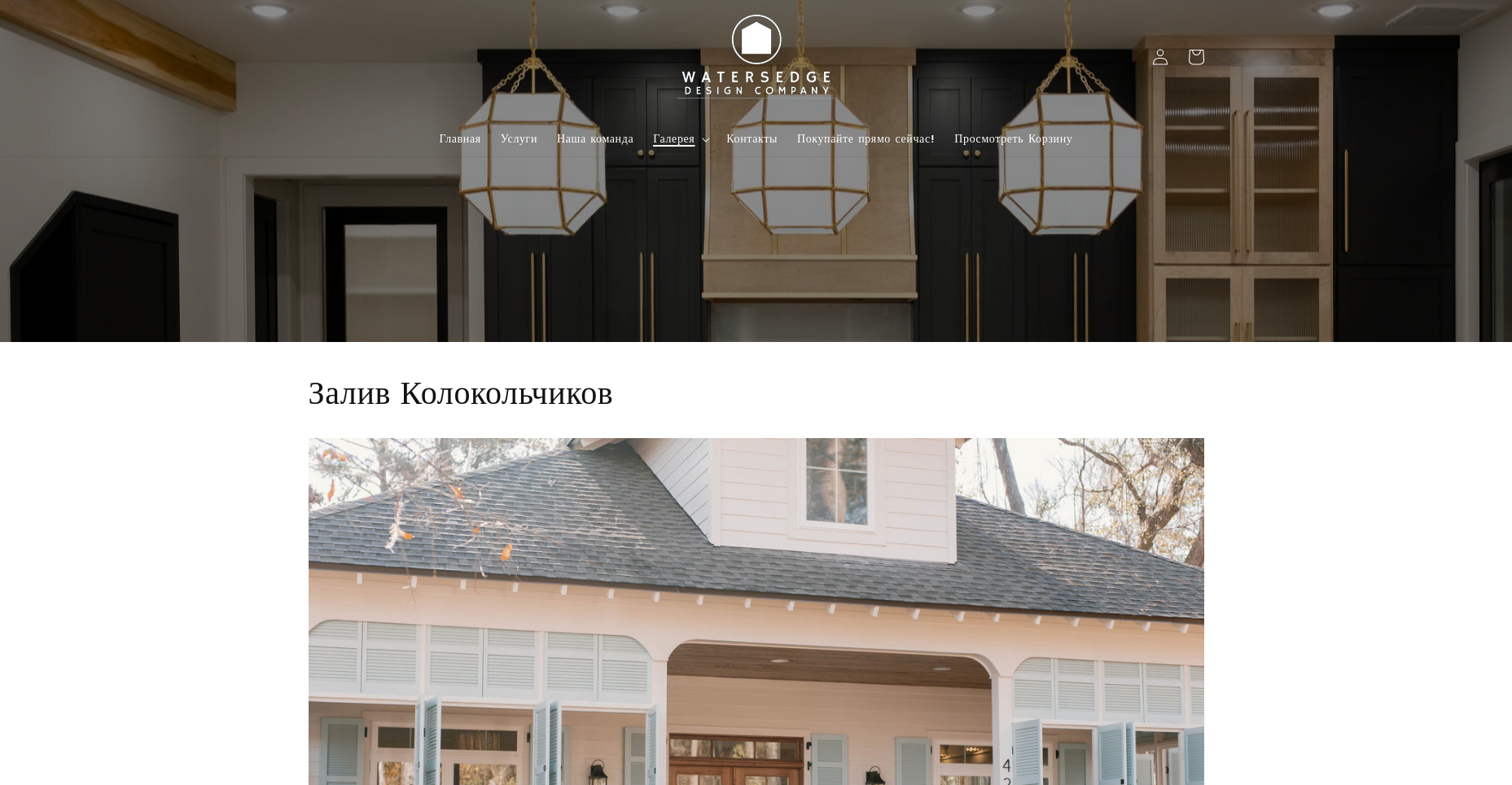
click at [706, 140] on icon at bounding box center [705, 139] width 8 height 5
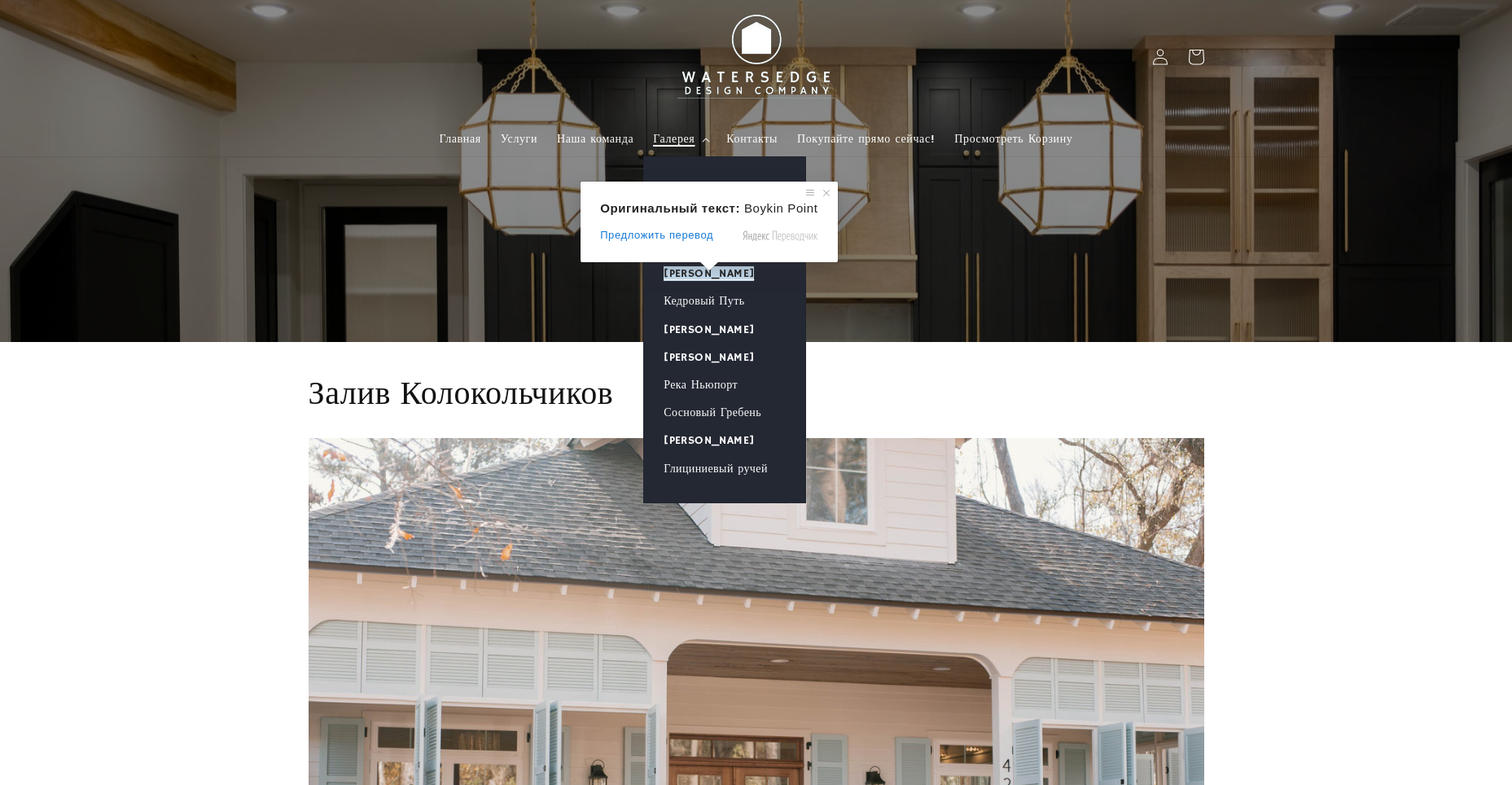
click at [685, 271] on span at bounding box center [677, 266] width 21 height 10
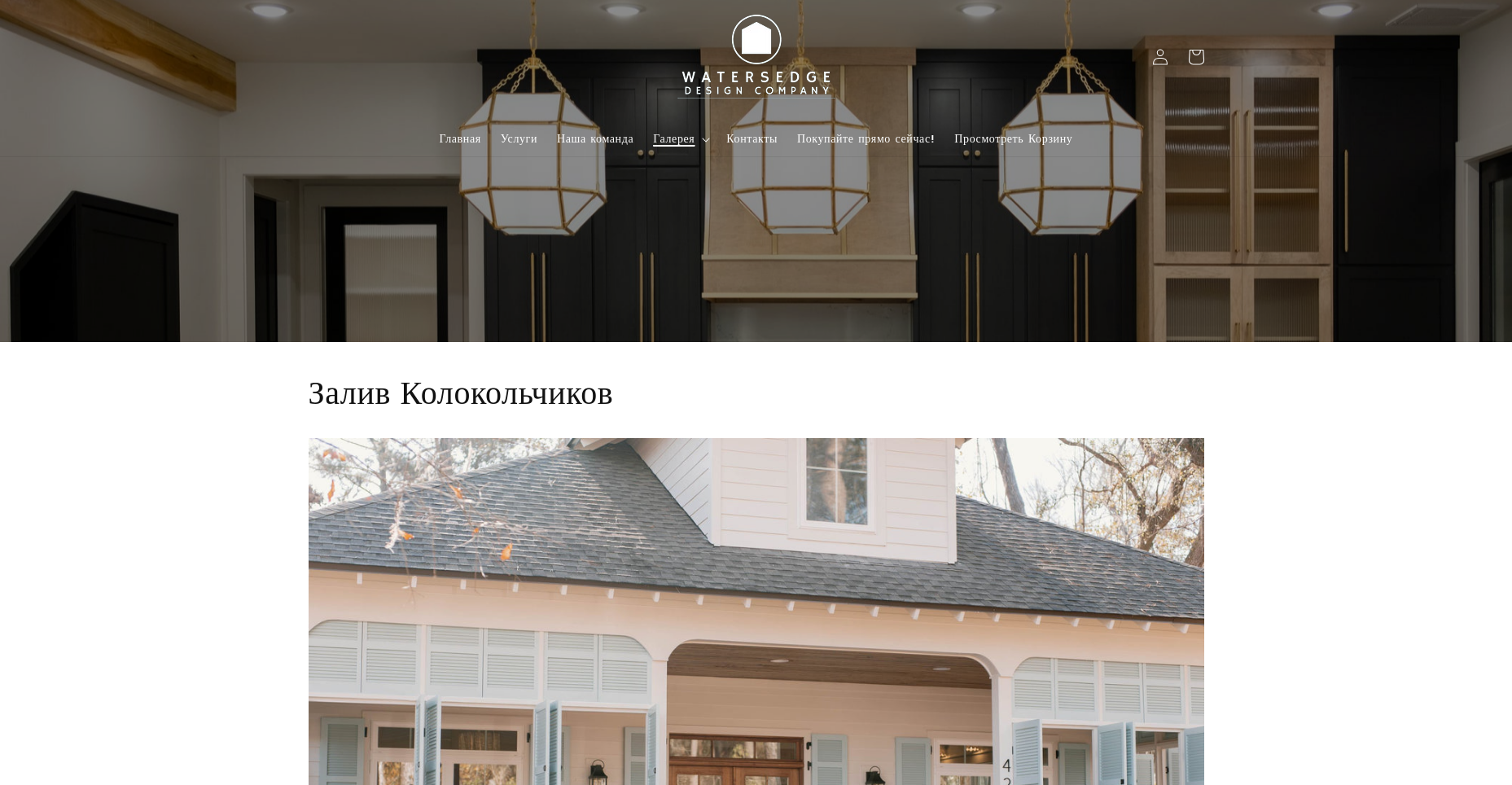
click at [702, 138] on icon at bounding box center [705, 139] width 8 height 5
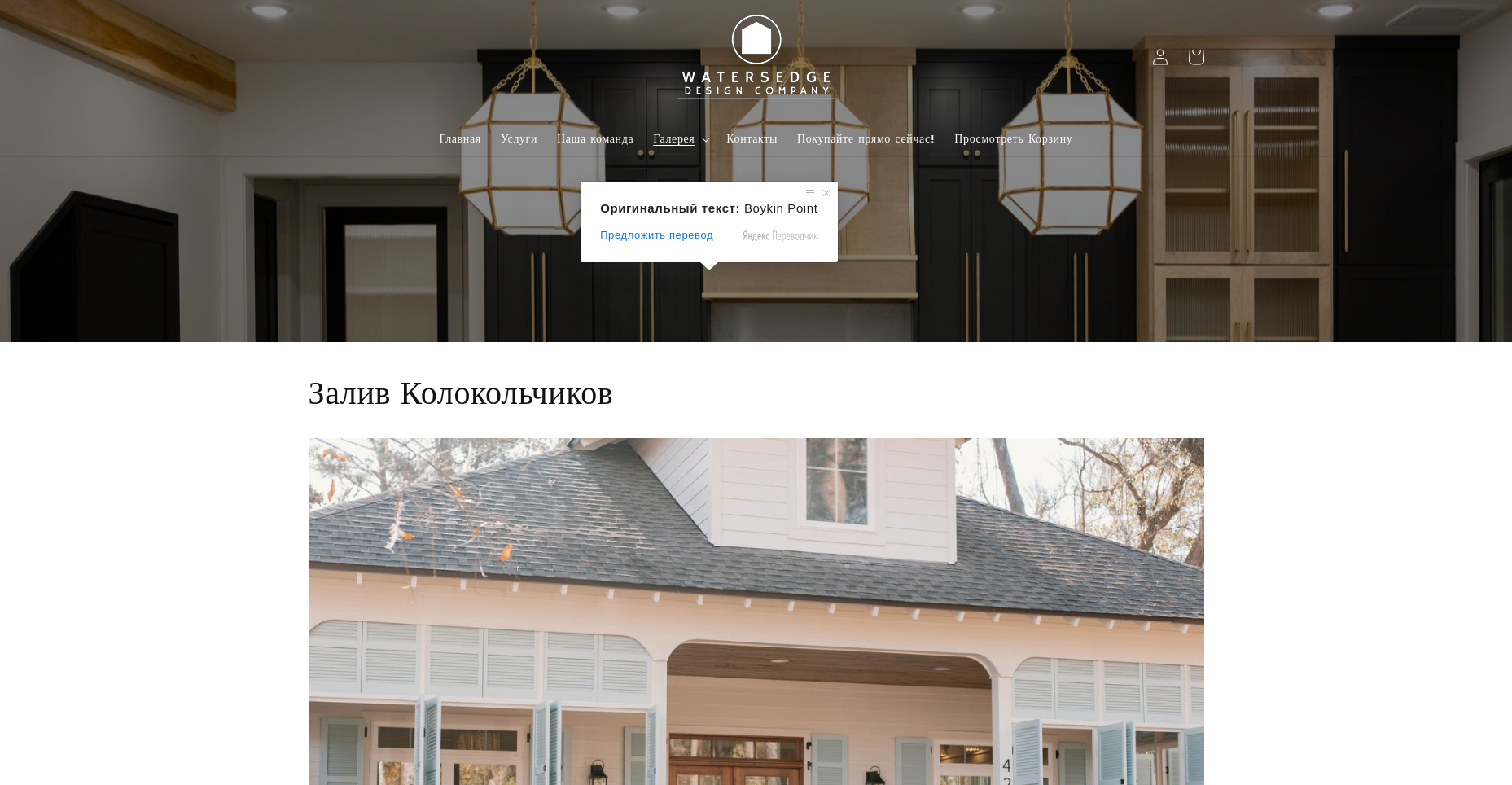
click at [705, 270] on span at bounding box center [708, 266] width 21 height 10
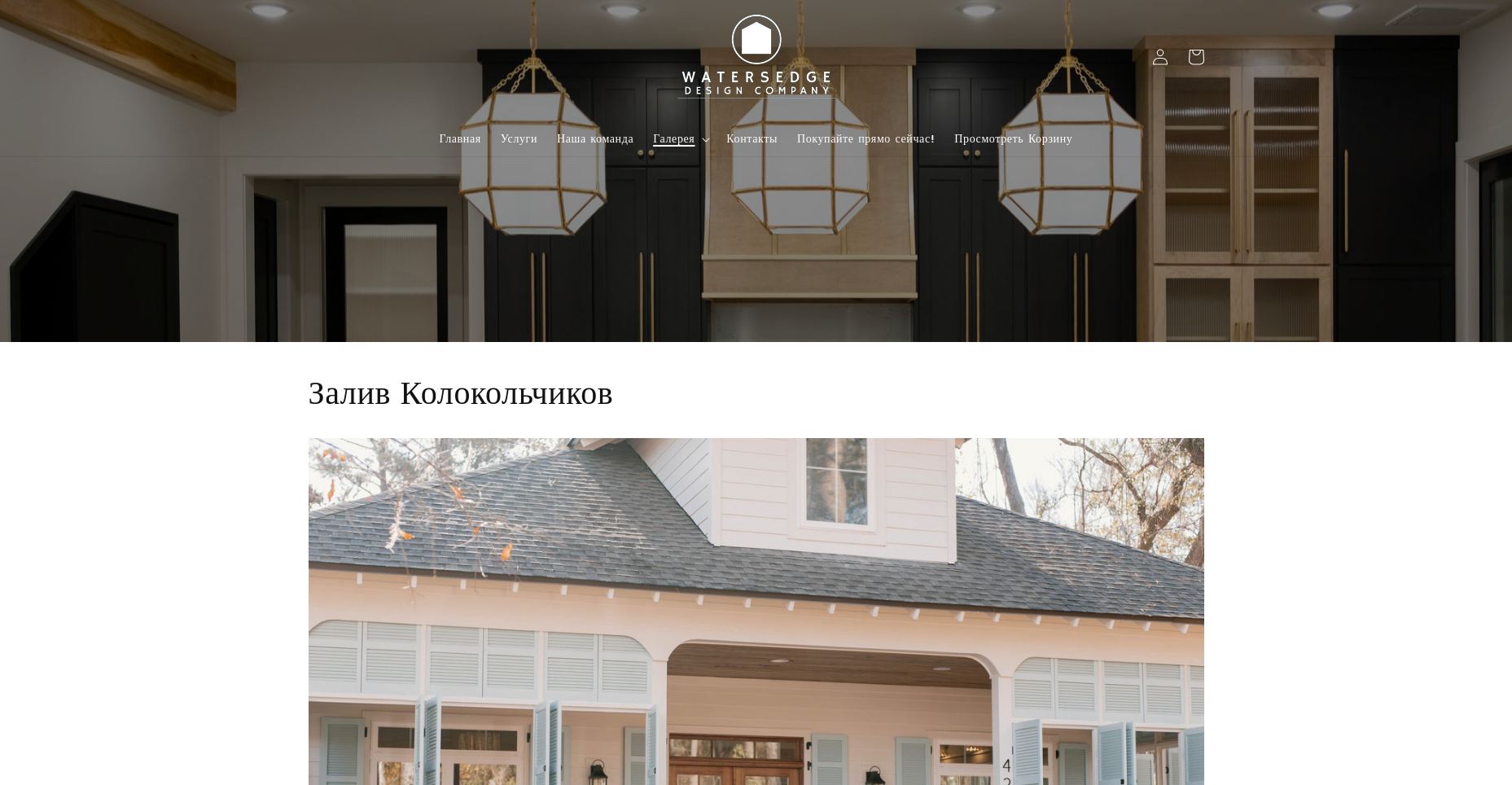
click at [707, 145] on summary "Галерея" at bounding box center [679, 139] width 73 height 34
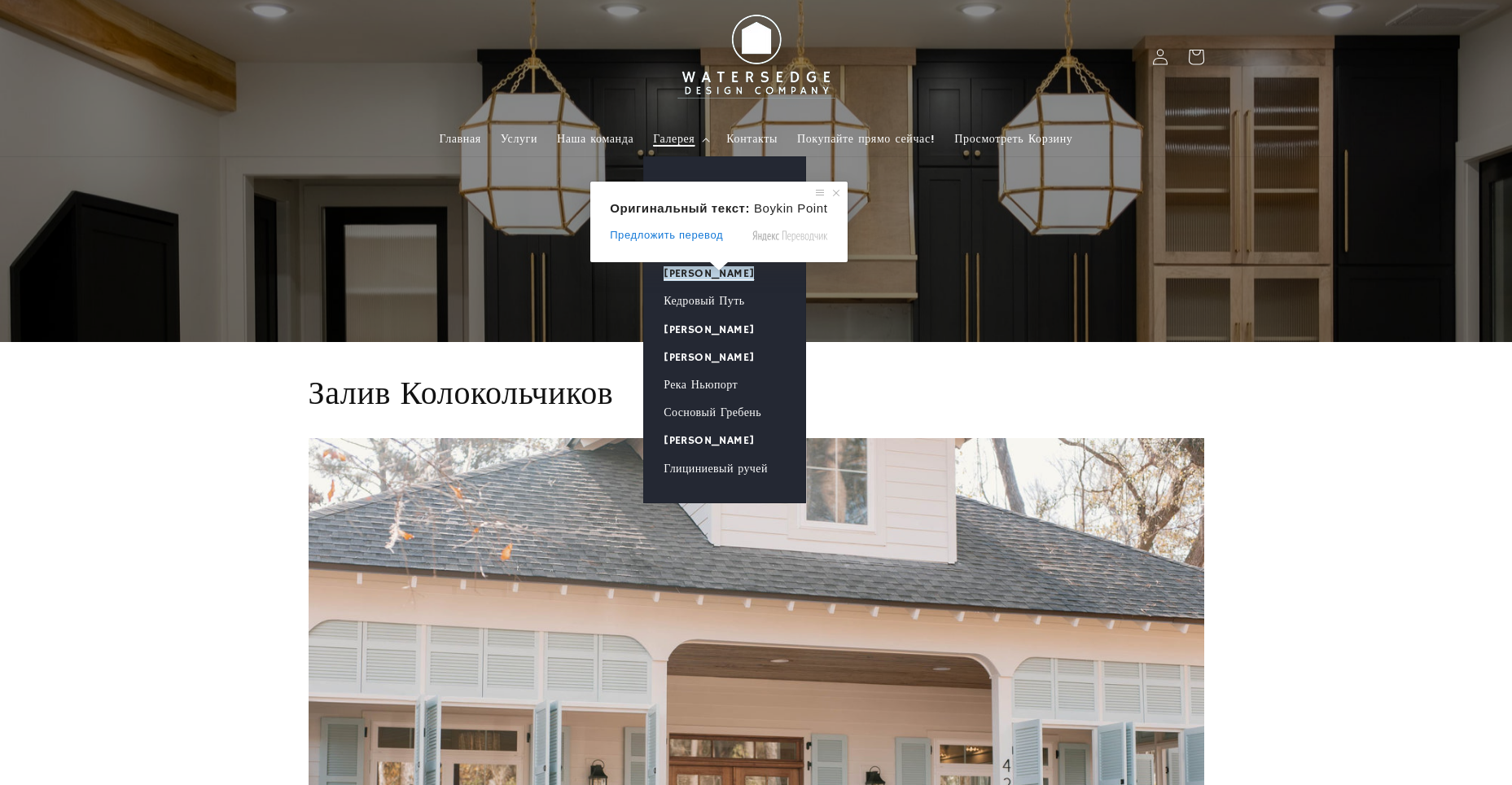
click at [684, 274] on ya-tr-span "[PERSON_NAME]" at bounding box center [709, 273] width 91 height 14
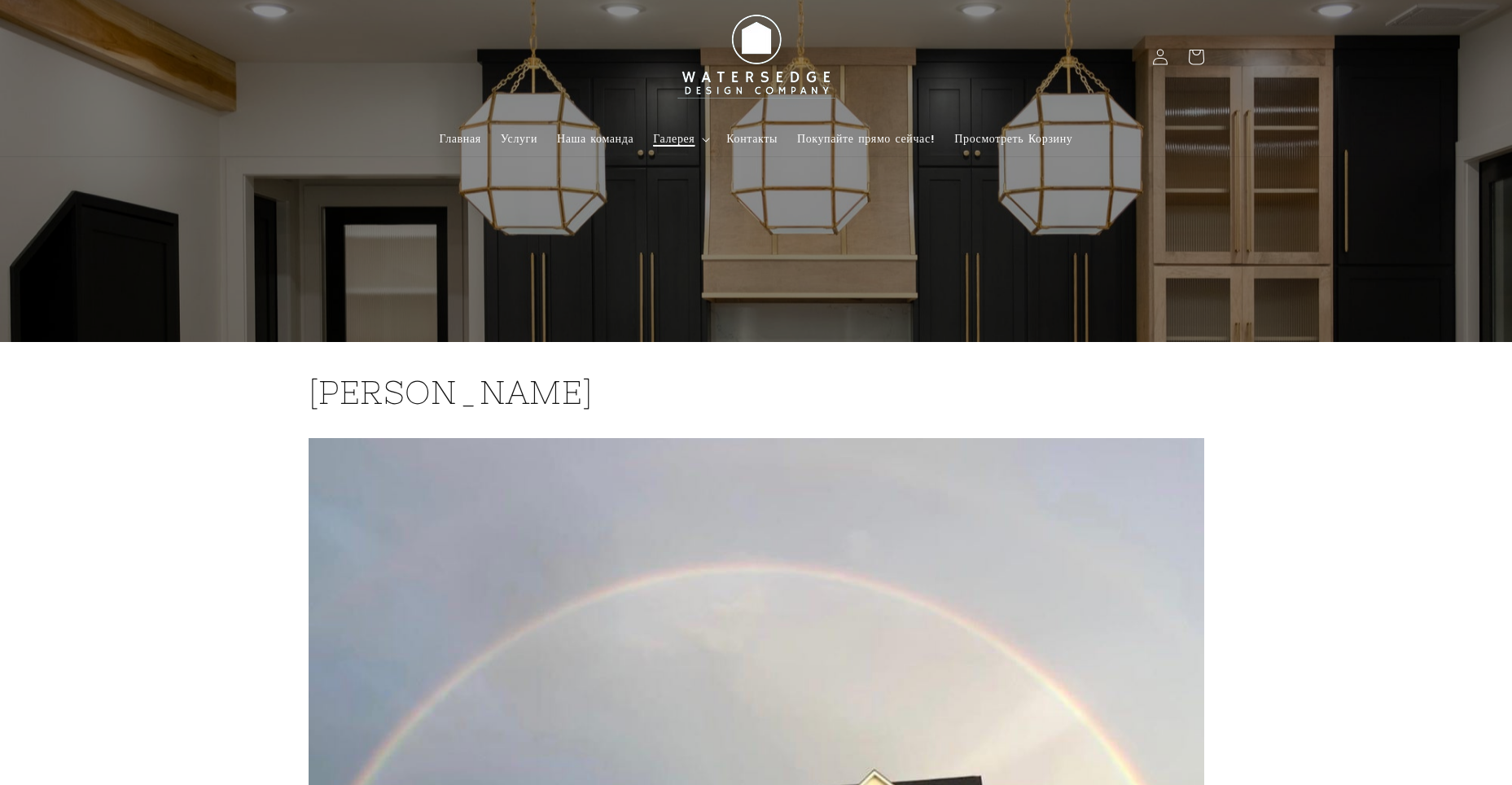
click at [706, 143] on summary "Галерея" at bounding box center [679, 139] width 73 height 34
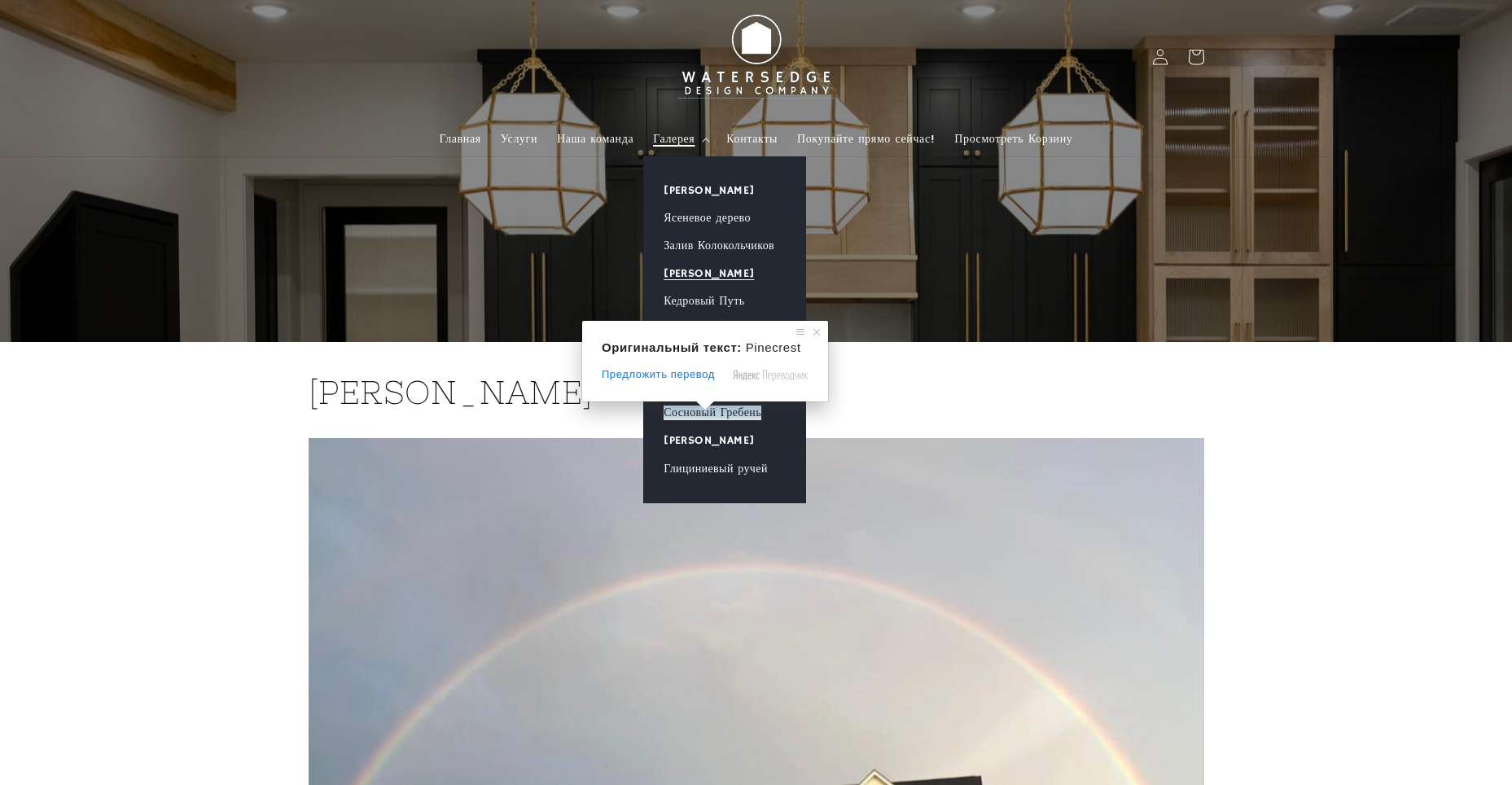
click at [727, 416] on ya-tr-span "Сосновый Гребень" at bounding box center [713, 413] width 98 height 14
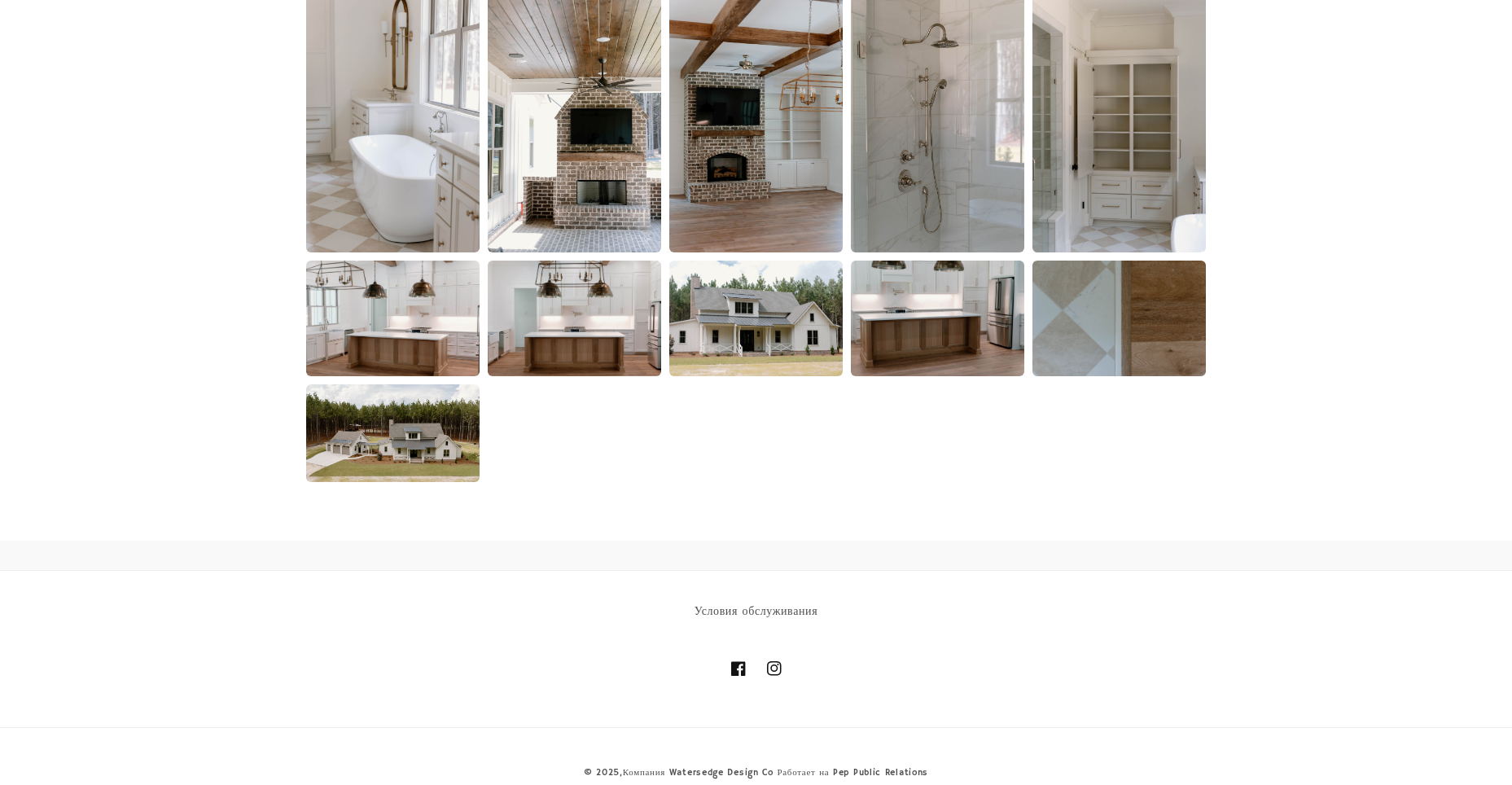
scroll to position [2756, 0]
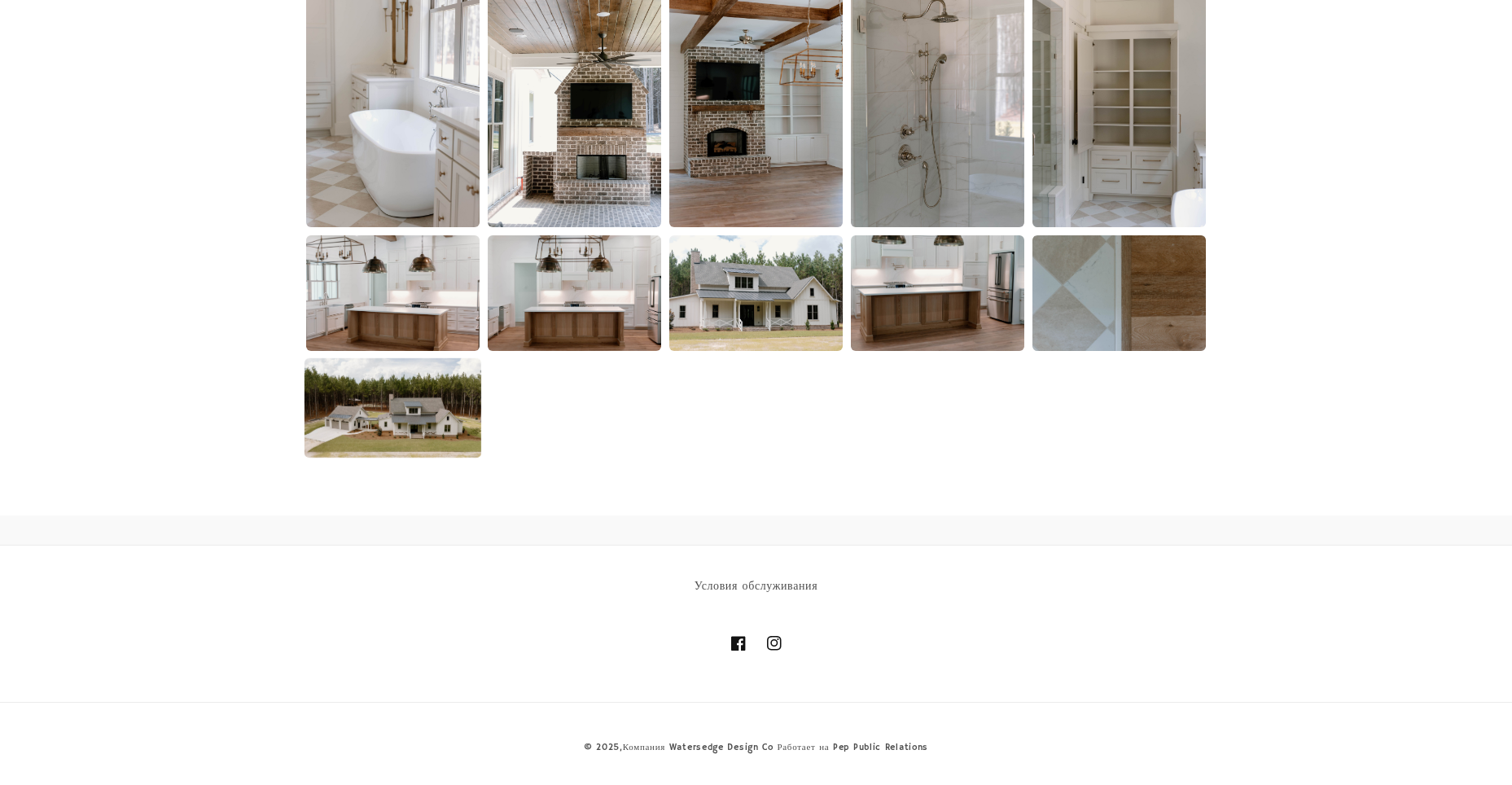
click at [378, 406] on img at bounding box center [392, 408] width 177 height 100
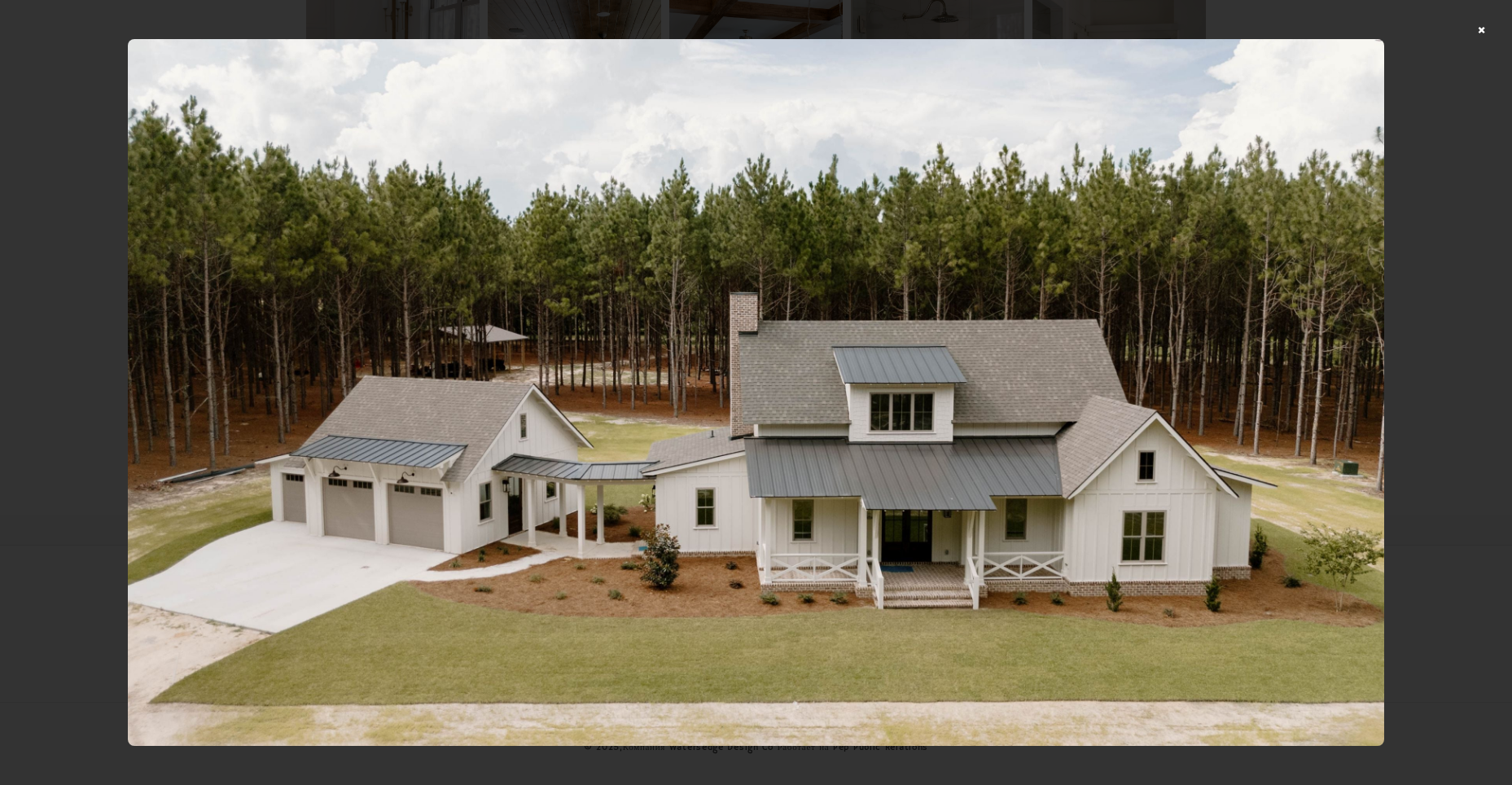
click at [1493, 25] on div at bounding box center [756, 392] width 1512 height 785
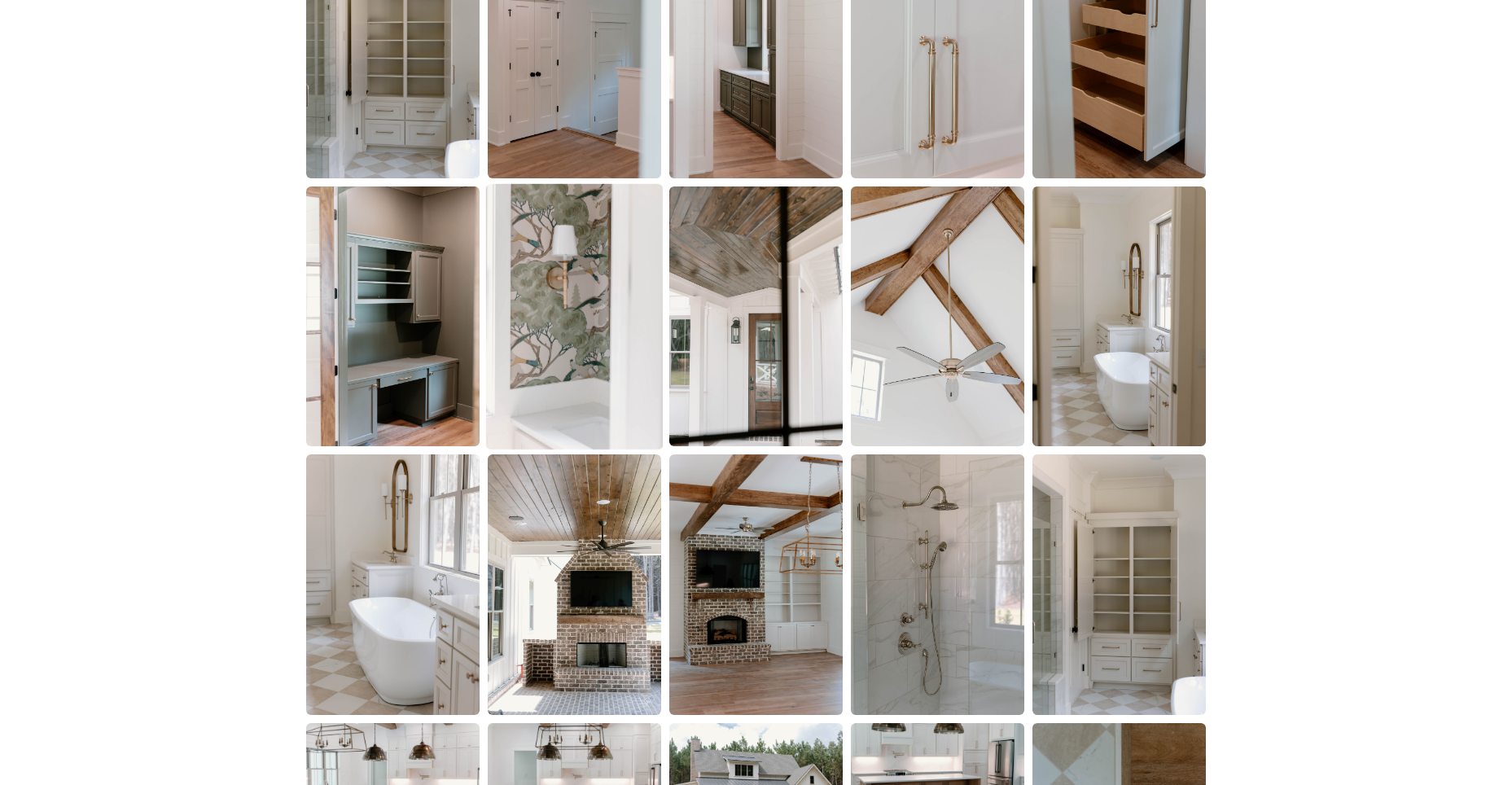
scroll to position [2023, 0]
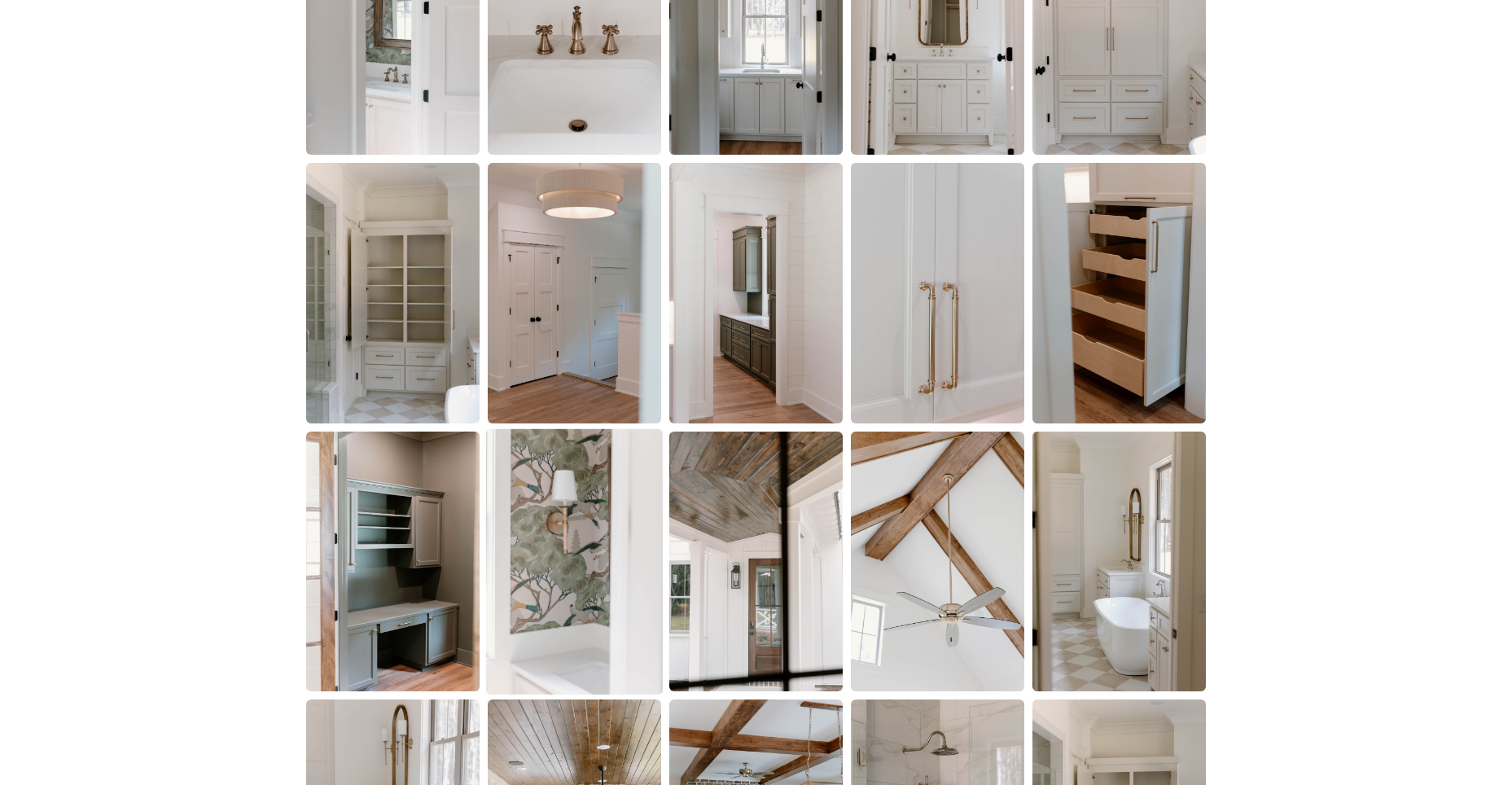
click at [583, 485] on img at bounding box center [574, 561] width 177 height 265
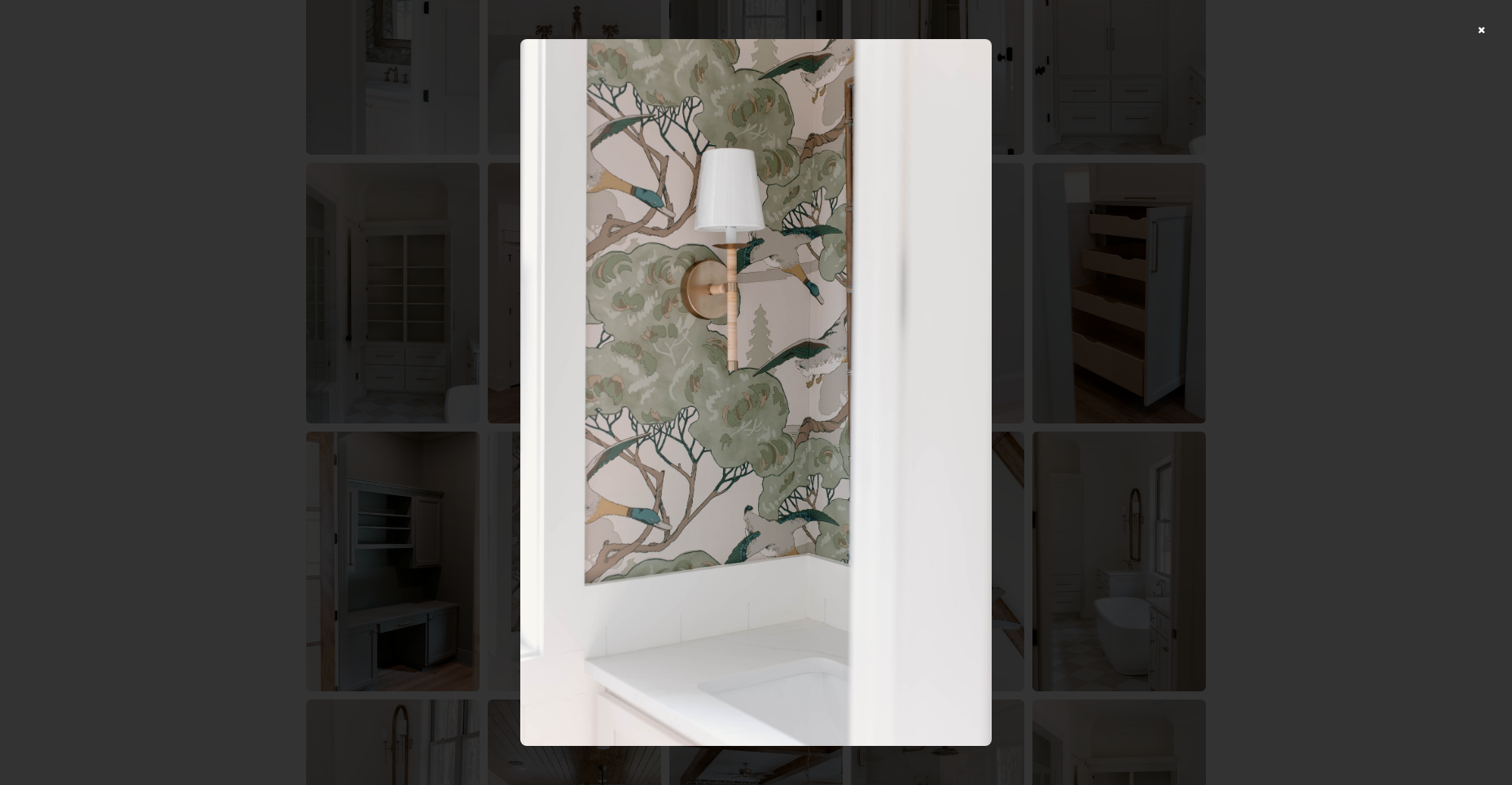
click at [1491, 28] on div at bounding box center [756, 392] width 1512 height 785
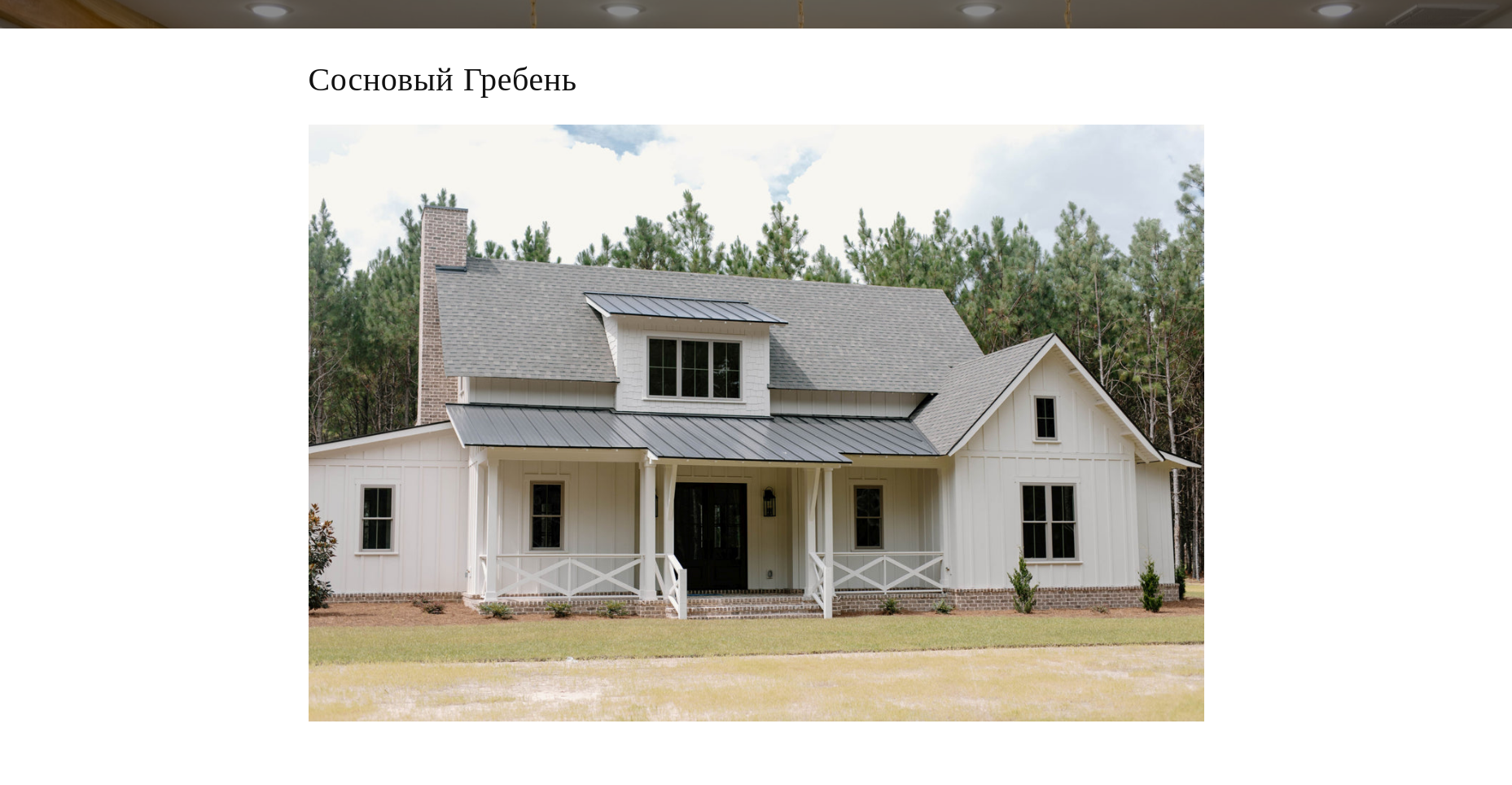
scroll to position [0, 0]
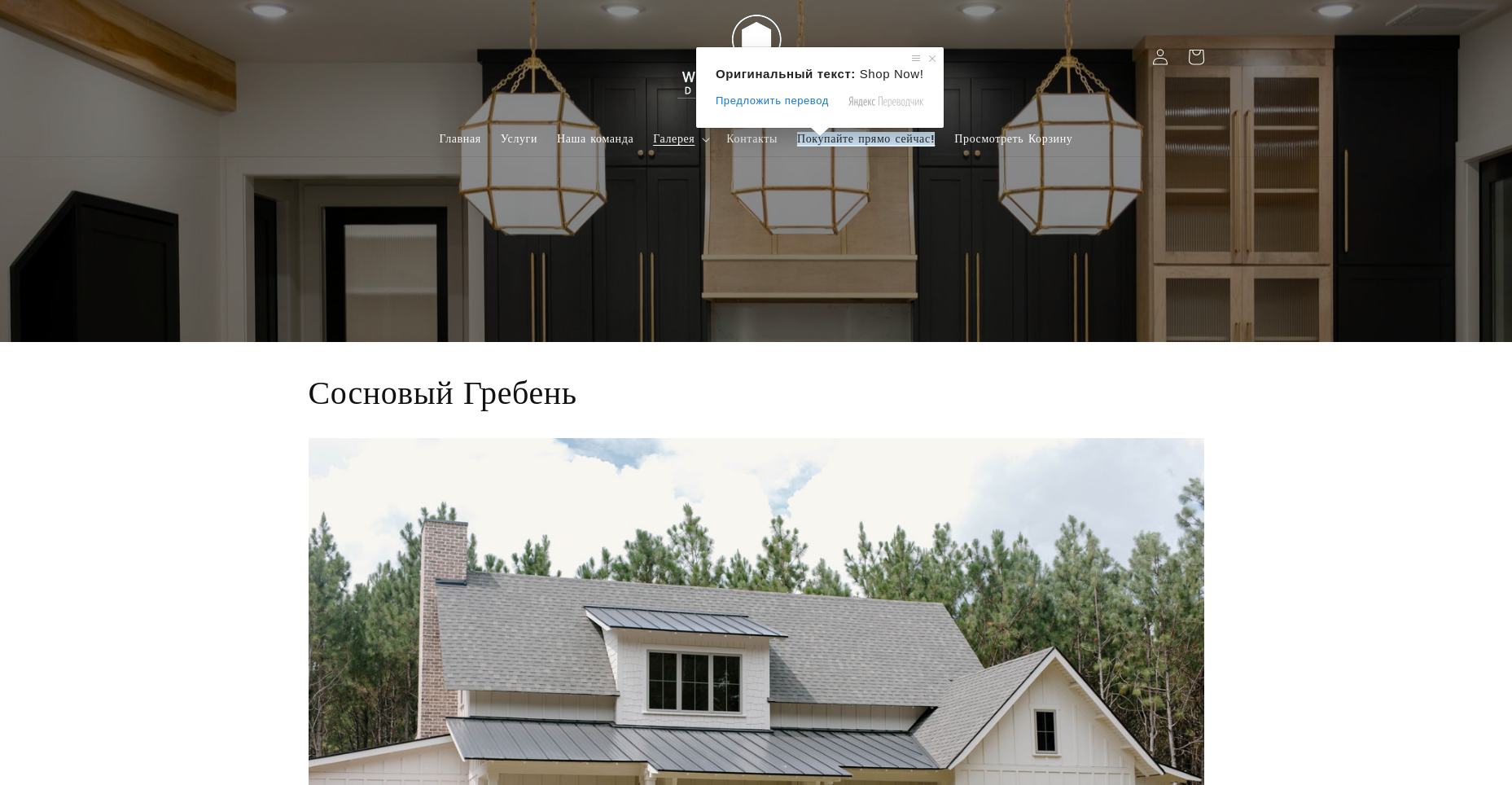
click at [869, 138] on ya-tr-span "Покупайте прямо сейчас!" at bounding box center [866, 139] width 138 height 14
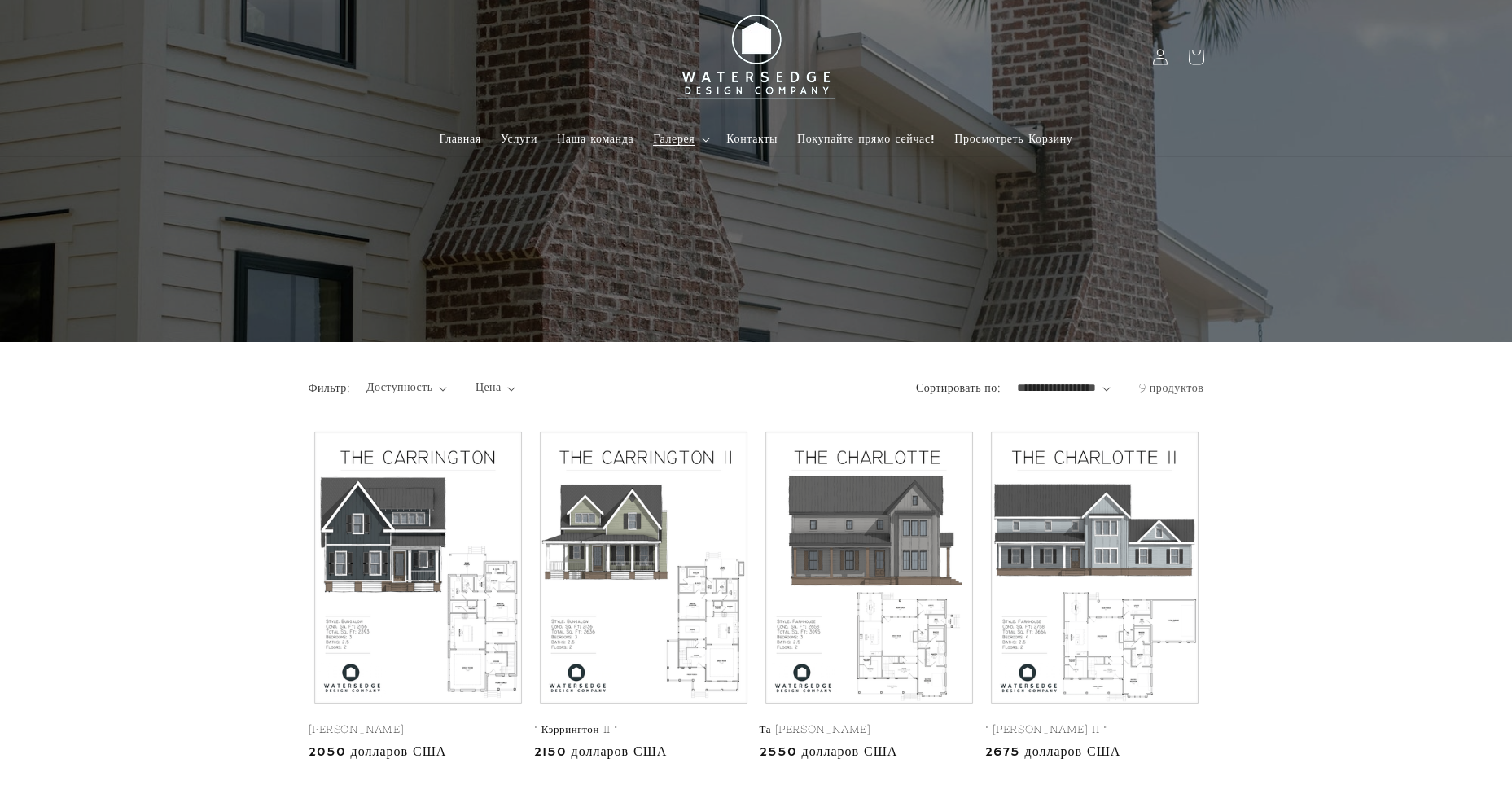
click at [705, 138] on icon at bounding box center [705, 139] width 8 height 5
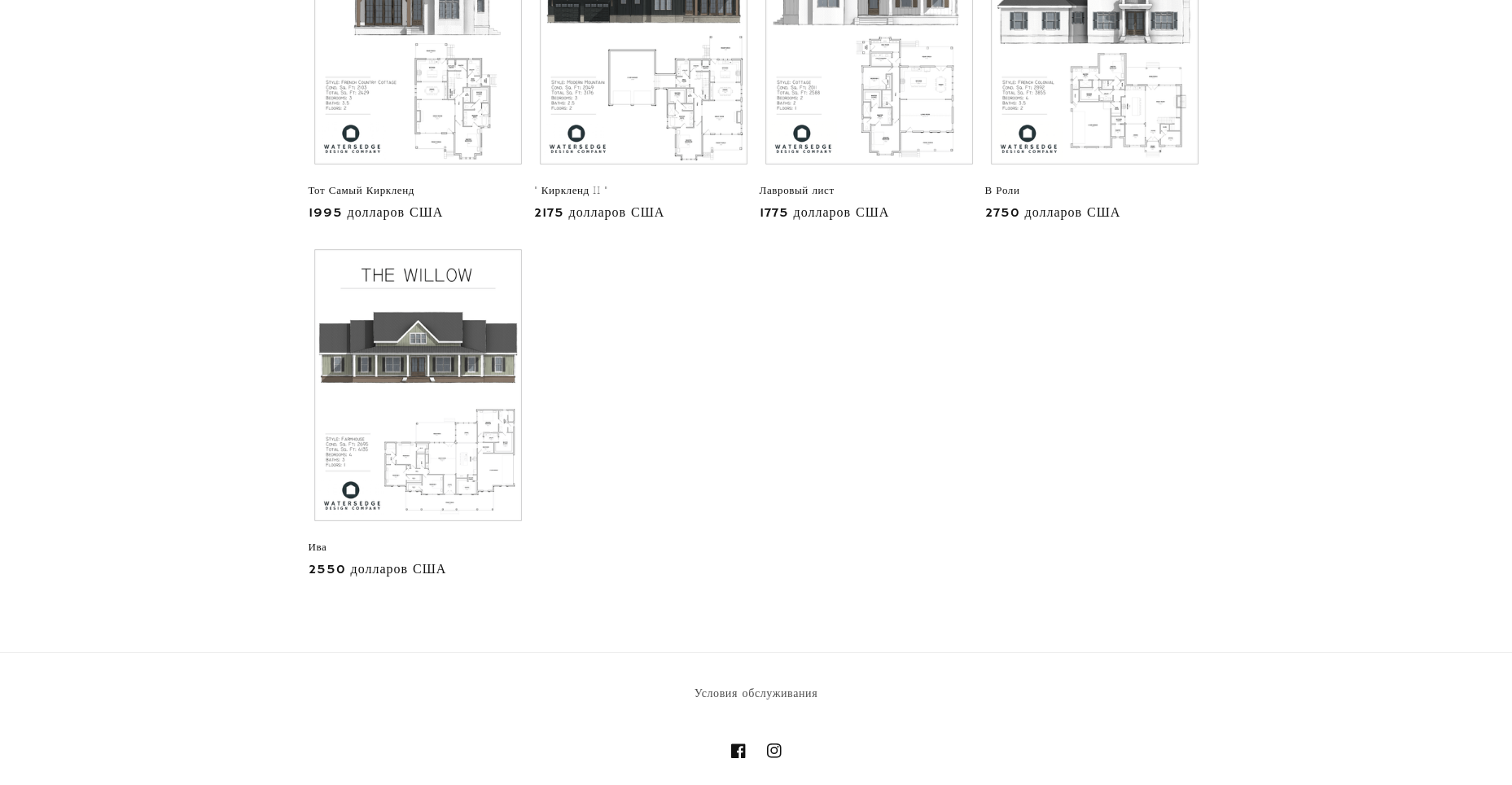
scroll to position [1004, 0]
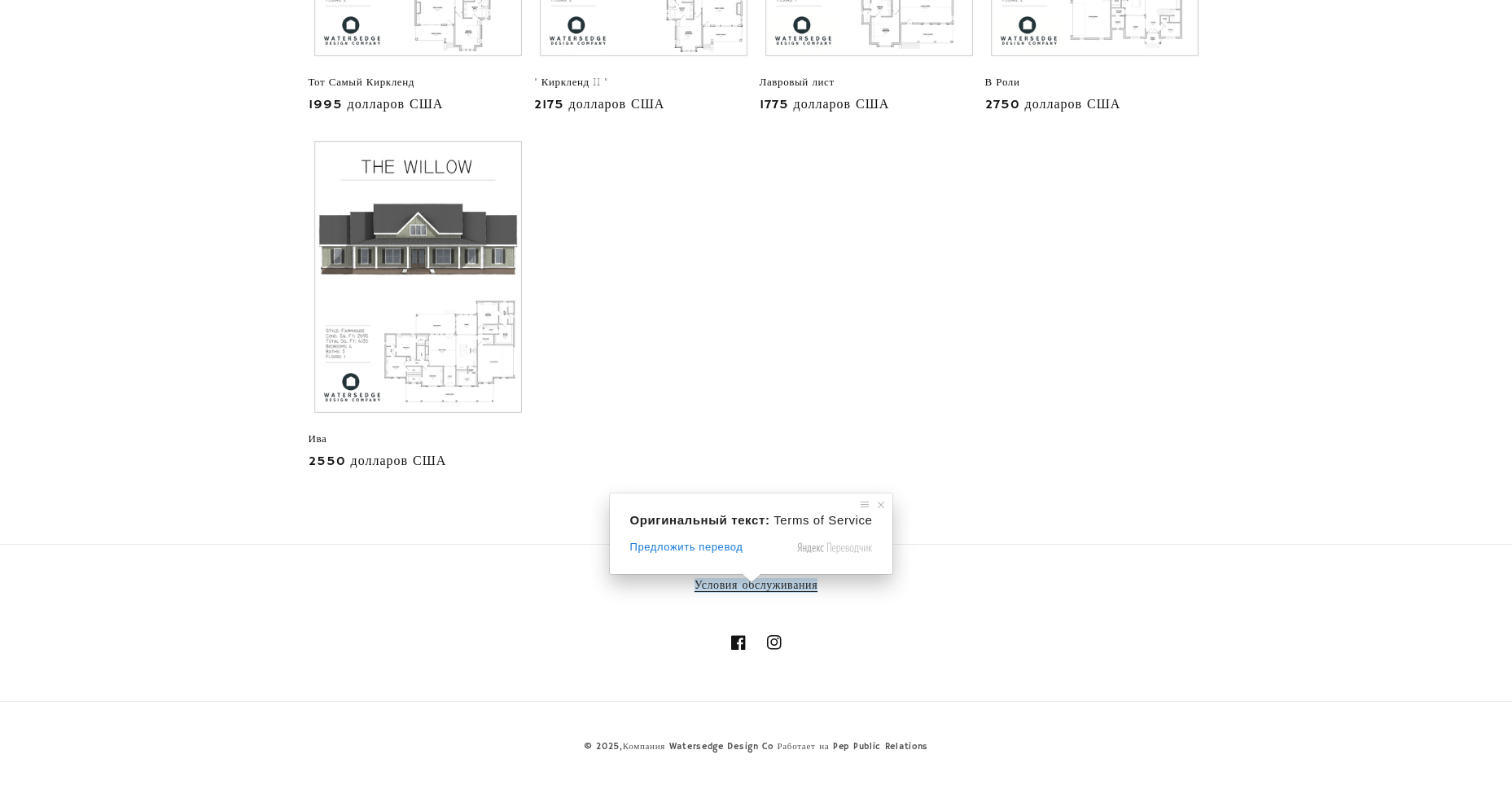
click at [732, 585] on ya-tr-span "Условия обслуживания" at bounding box center [756, 585] width 123 height 14
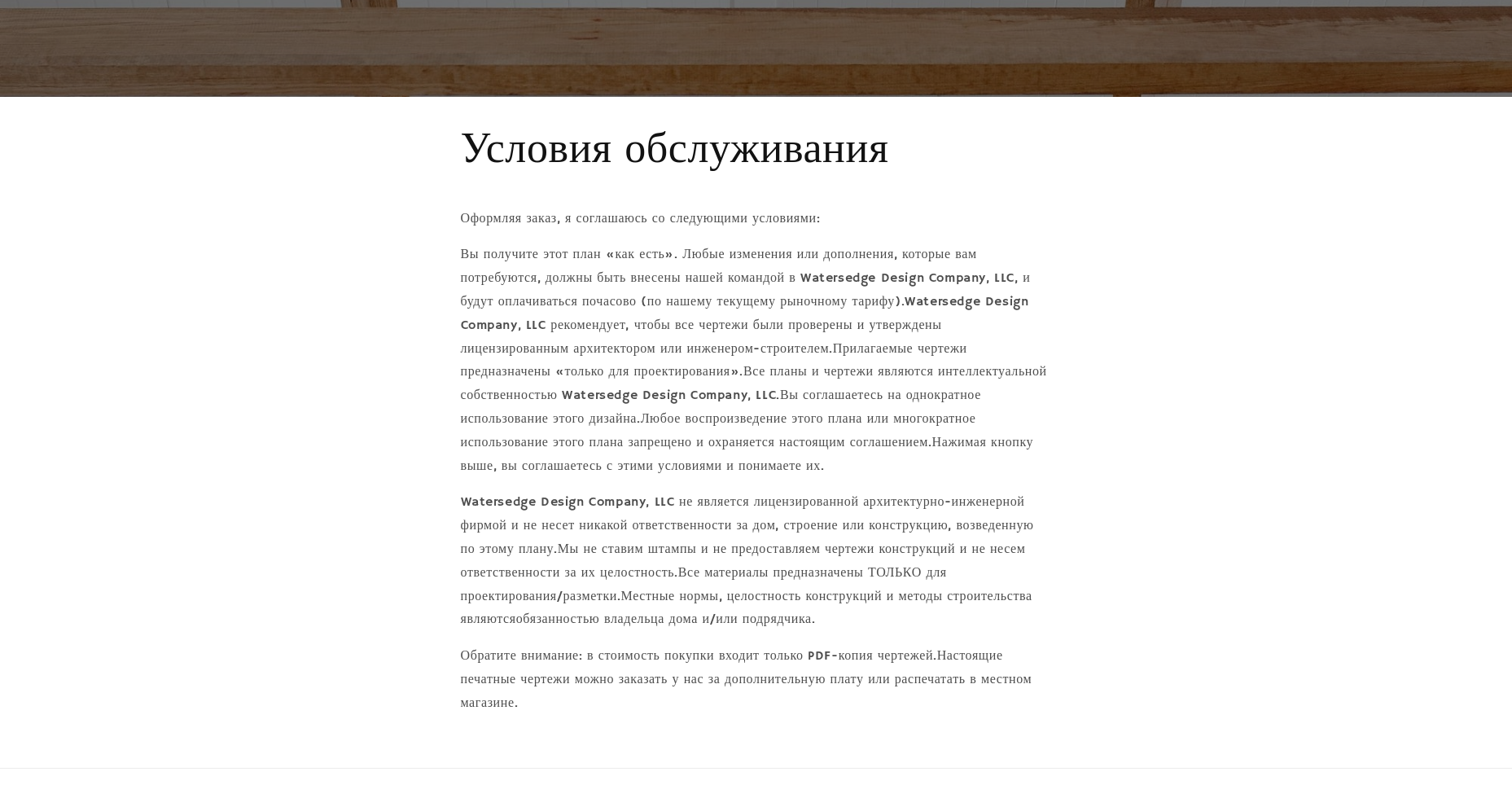
scroll to position [224, 0]
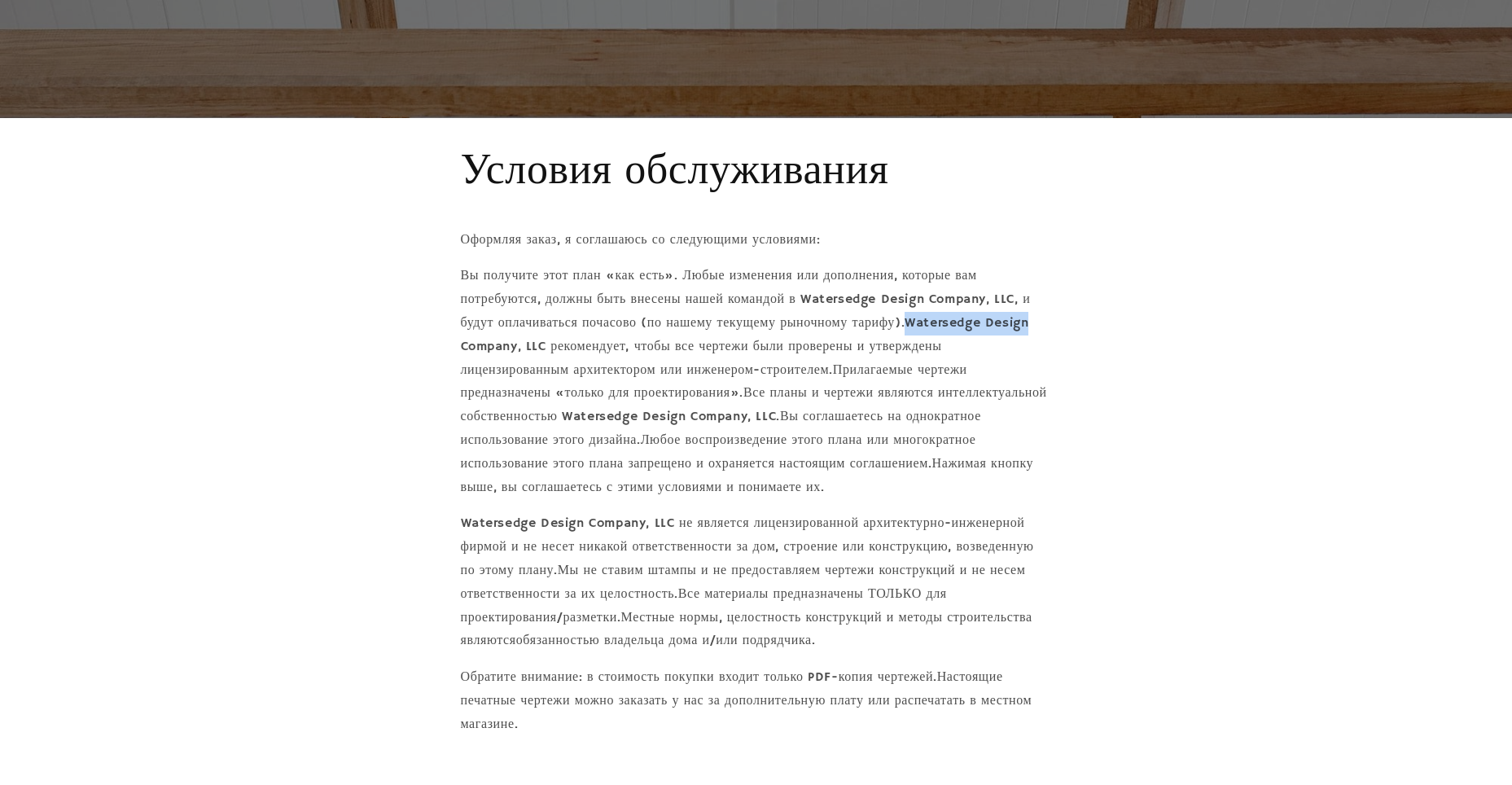
drag, startPoint x: 915, startPoint y: 325, endPoint x: 1044, endPoint y: 329, distance: 129.1
click at [1044, 329] on p "Вы получите этот план «как есть». Любые изменения или дополнения, которые вам п…" at bounding box center [756, 381] width 591 height 235
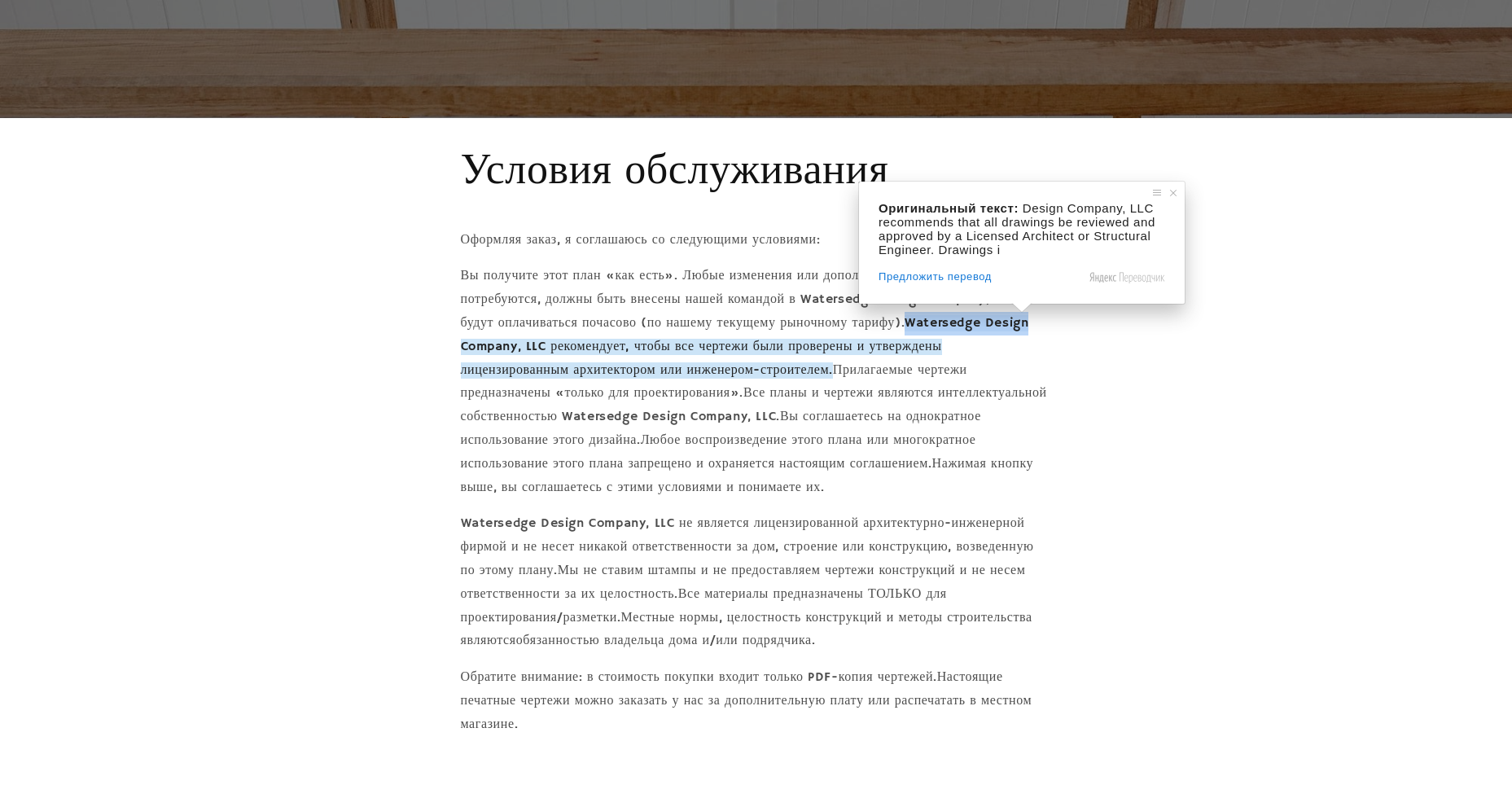
click at [1005, 326] on ya-tr-span "Watersedge Design Company, LLC рекомендует, чтобы все чертежи были проверены и …" at bounding box center [745, 347] width 569 height 63
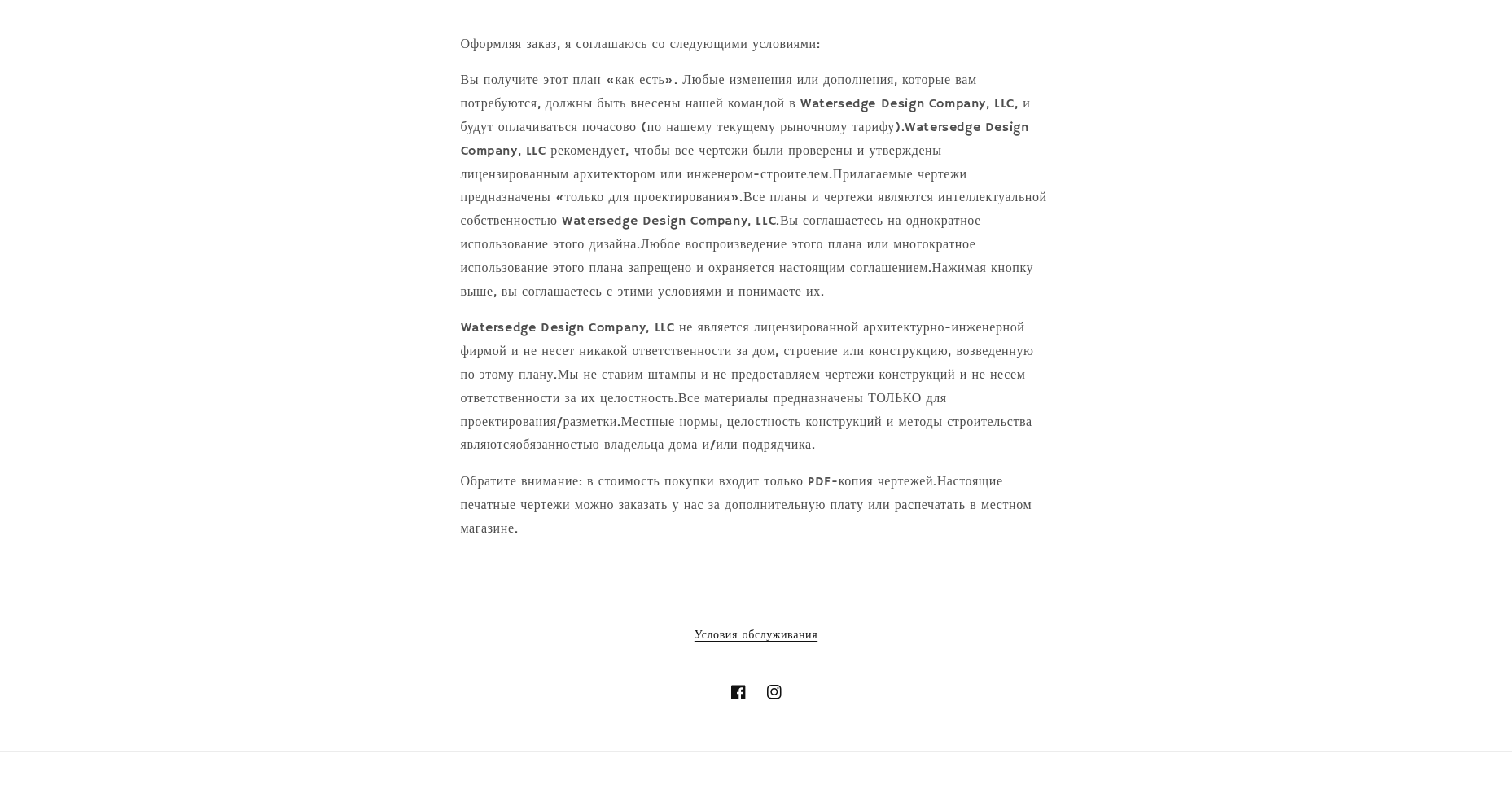
scroll to position [468, 0]
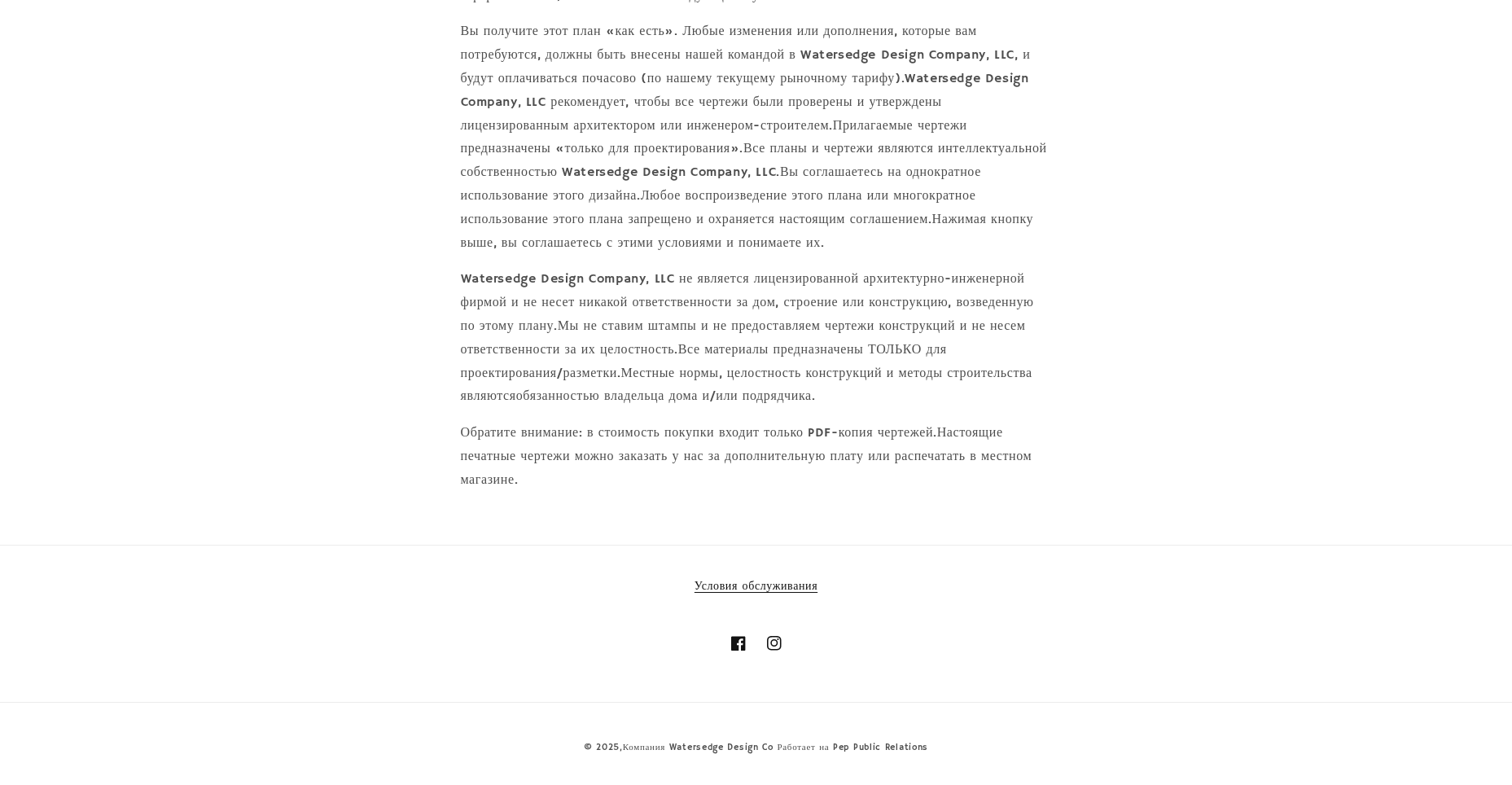
click at [456, 62] on section "Условия обслуживания Оформляя заказ, я соглашаюсь со следующими условиями: Вы п…" at bounding box center [756, 195] width 1512 height 642
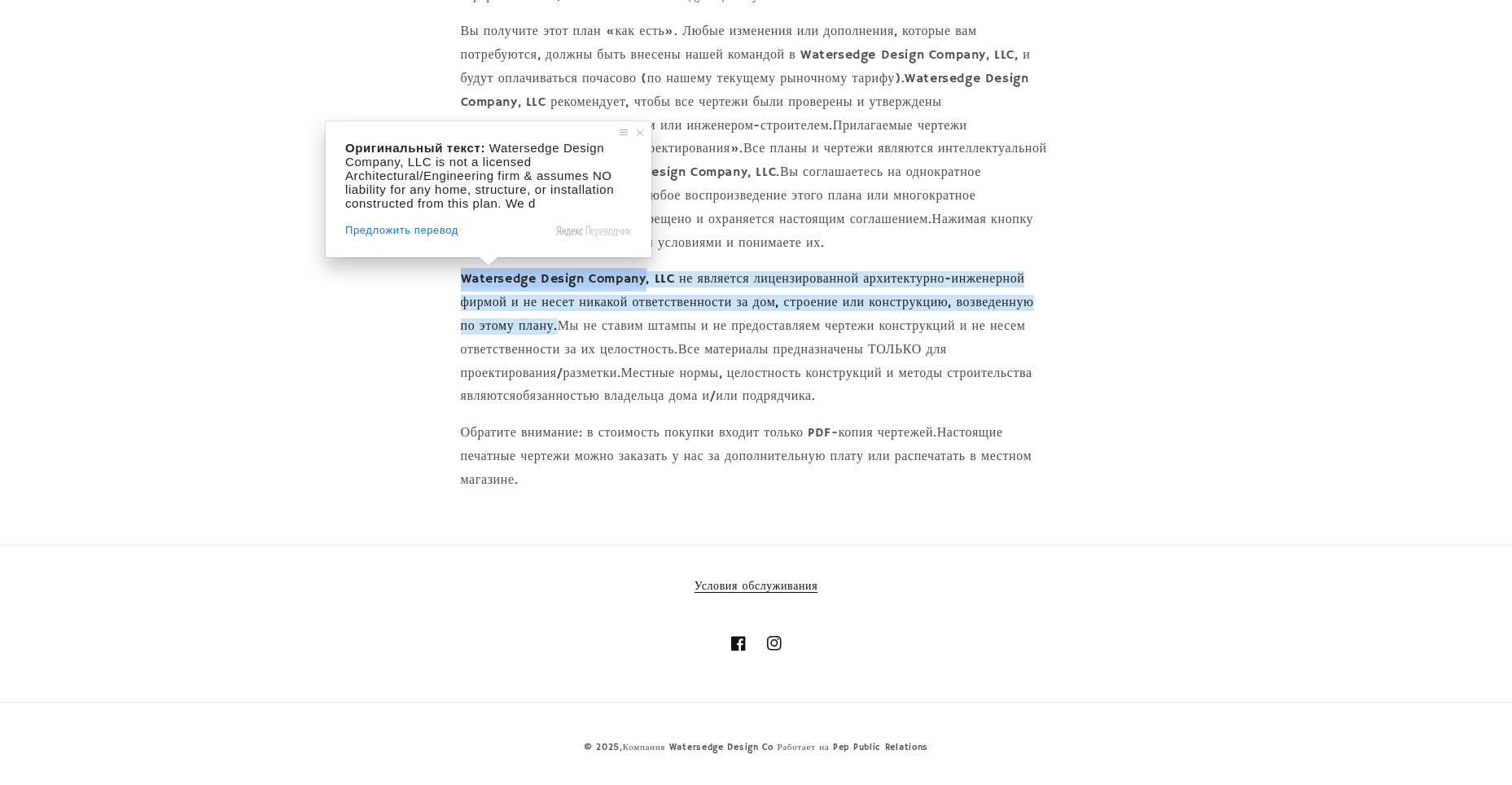
drag, startPoint x: 463, startPoint y: 279, endPoint x: 649, endPoint y: 279, distance: 186.0
click at [649, 279] on ya-tr-span "Watersedge Design Company, LLC не является лицензированной архитектурно-инженер…" at bounding box center [747, 302] width 573 height 63
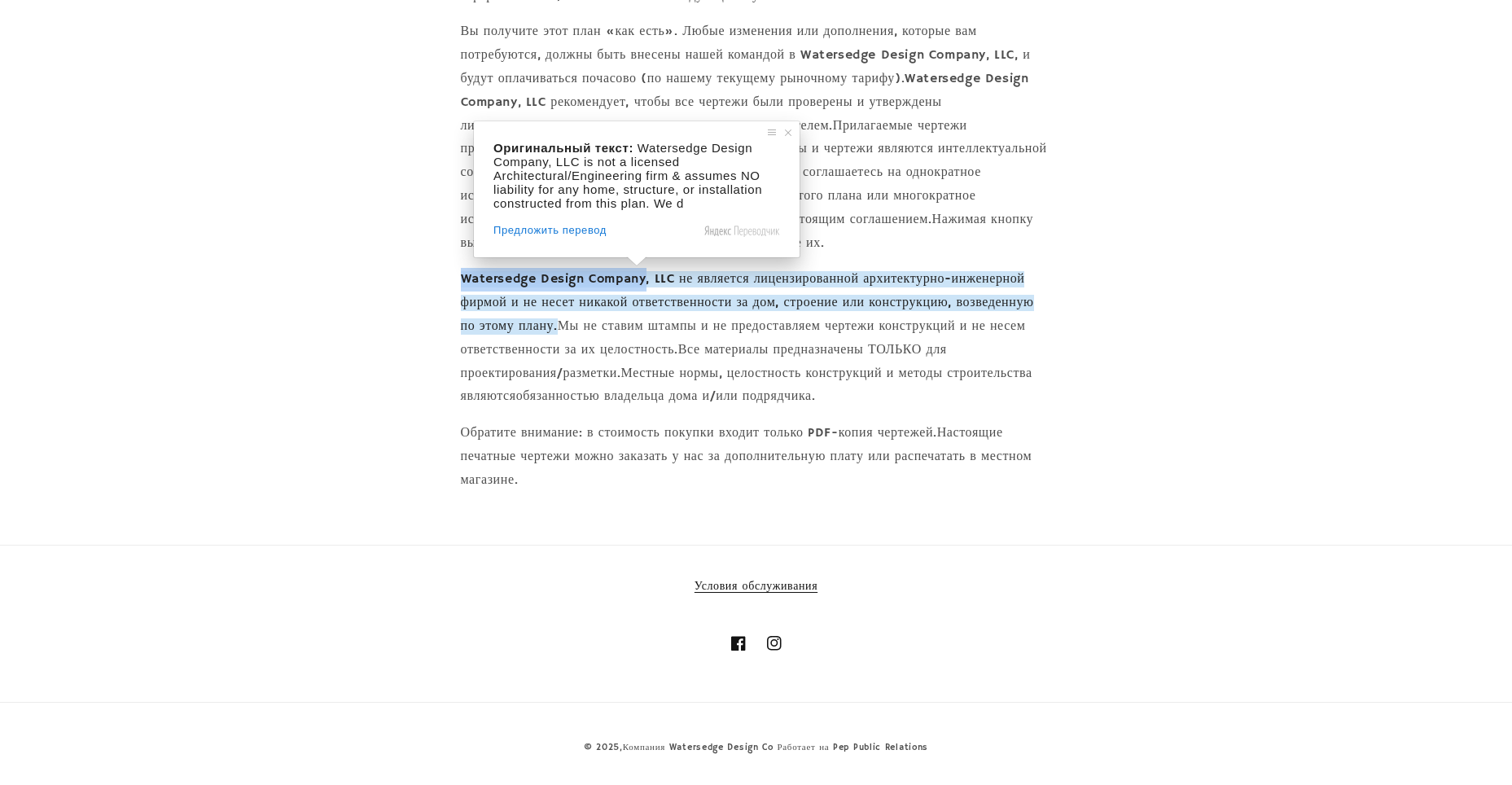
click at [594, 283] on ya-tr-span "Watersedge Design Company, LLC не является лицензированной архитектурно-инженер…" at bounding box center [747, 302] width 573 height 63
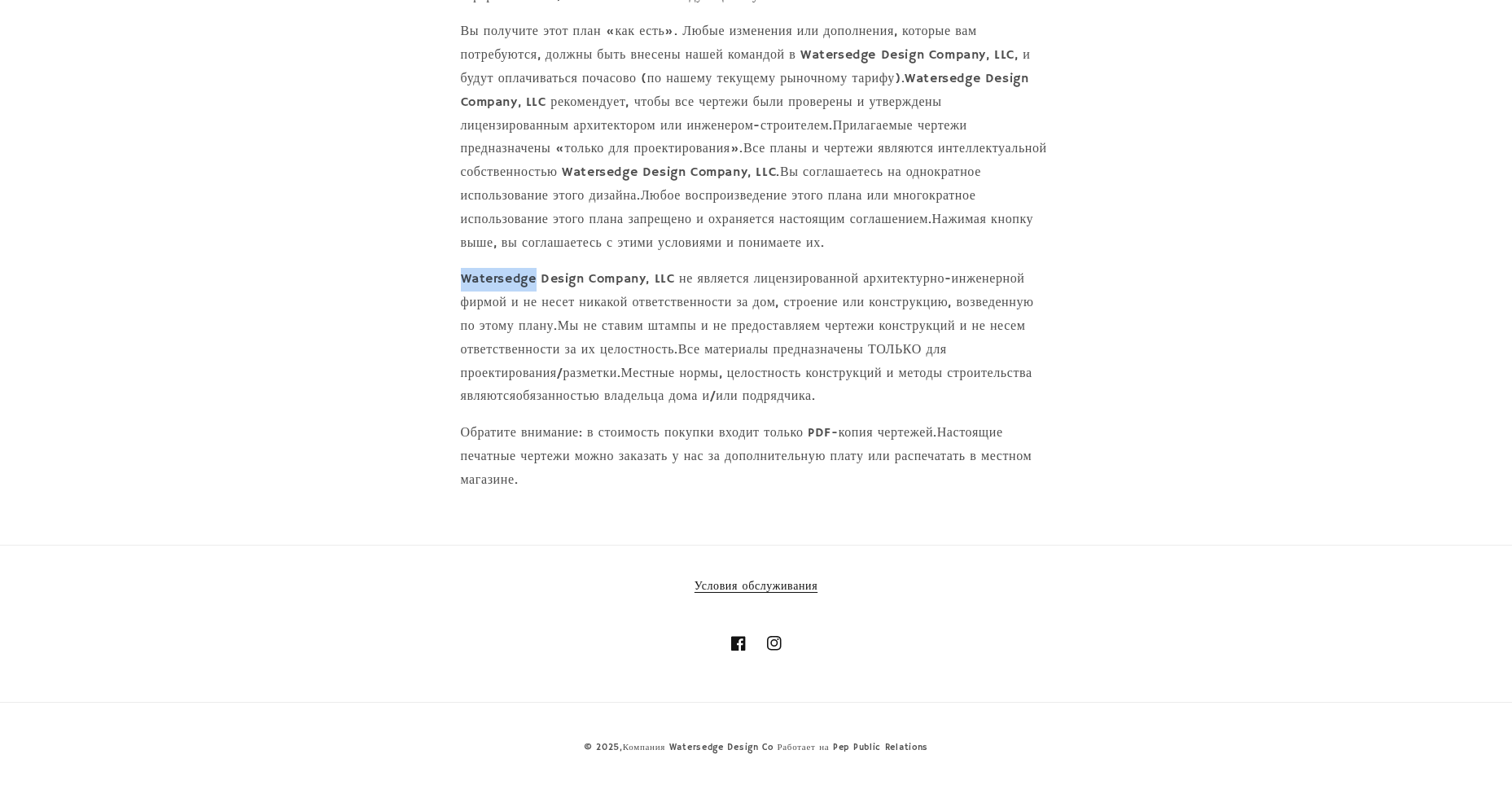
drag, startPoint x: 534, startPoint y: 282, endPoint x: 455, endPoint y: 282, distance: 79.0
click at [455, 282] on section "Условия обслуживания Оформляя заказ, я соглашаюсь со следующими условиями: Вы п…" at bounding box center [756, 195] width 1512 height 642
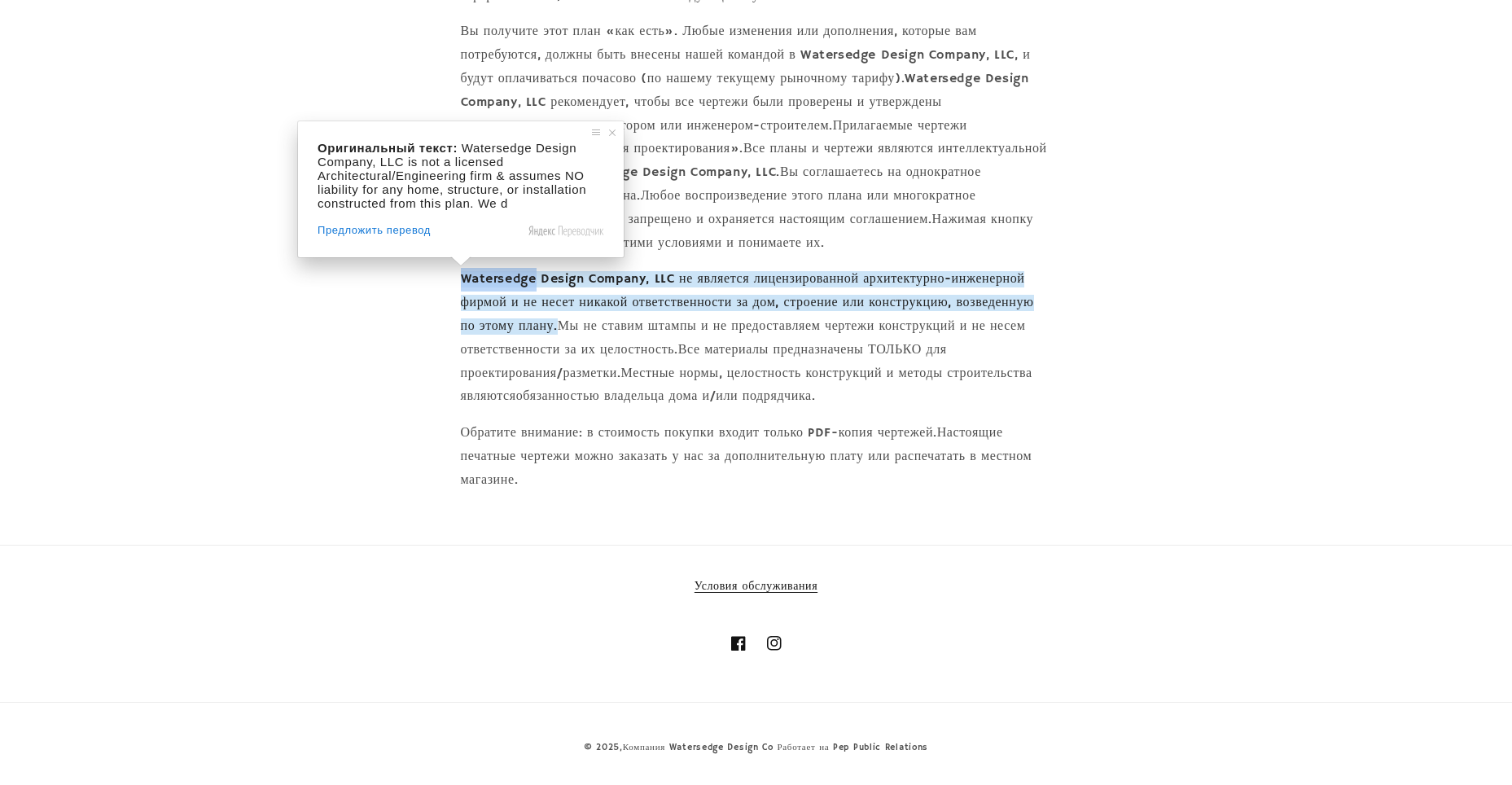
click at [474, 280] on ya-tr-span "Watersedge Design Company, LLC не является лицензированной архитектурно-инженер…" at bounding box center [747, 302] width 573 height 63
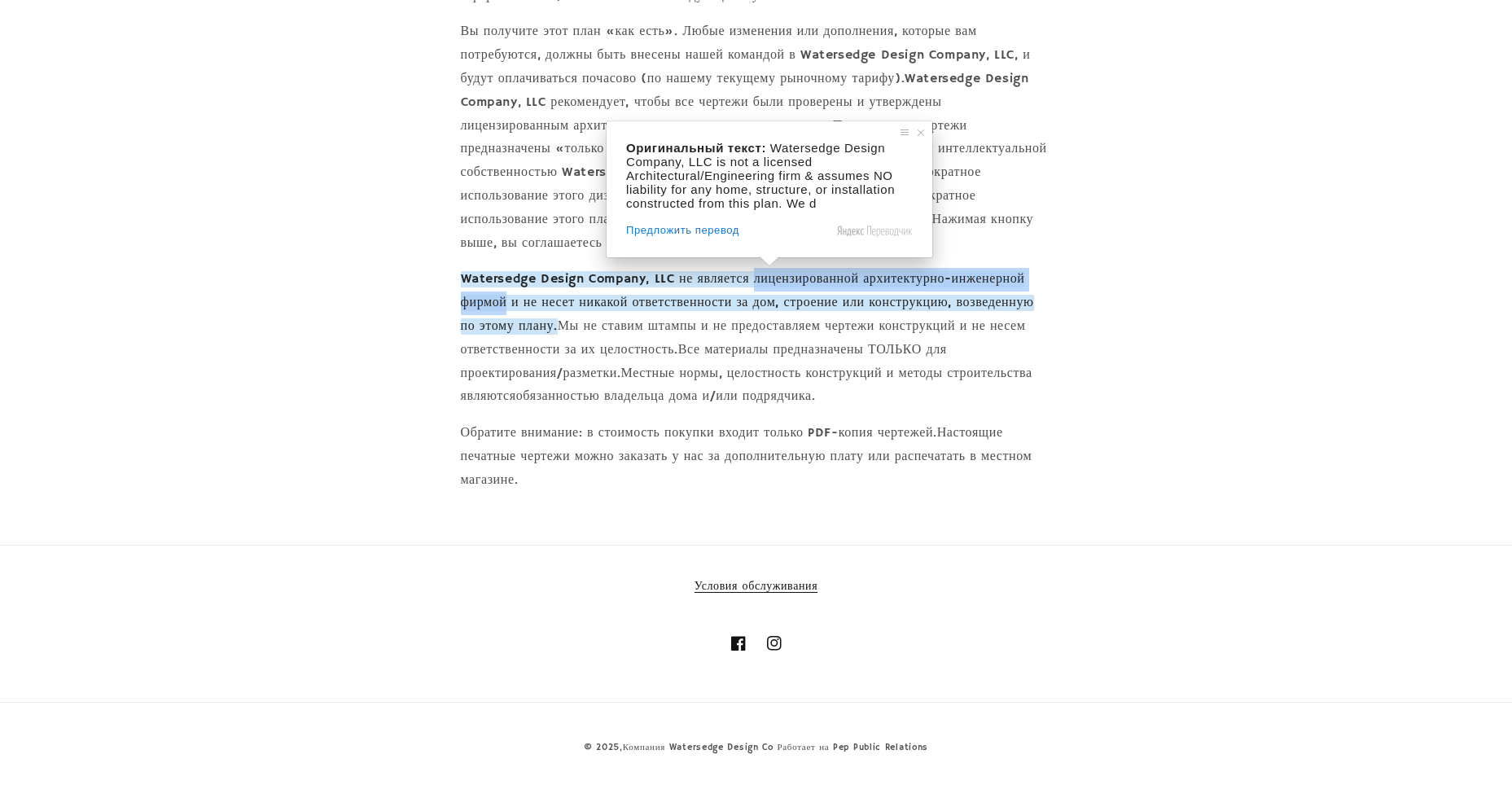
drag, startPoint x: 760, startPoint y: 282, endPoint x: 507, endPoint y: 302, distance: 253.8
click at [507, 302] on ya-tr-span "Watersedge Design Company, LLC не является лицензированной архитектурно-инженер…" at bounding box center [747, 302] width 573 height 63
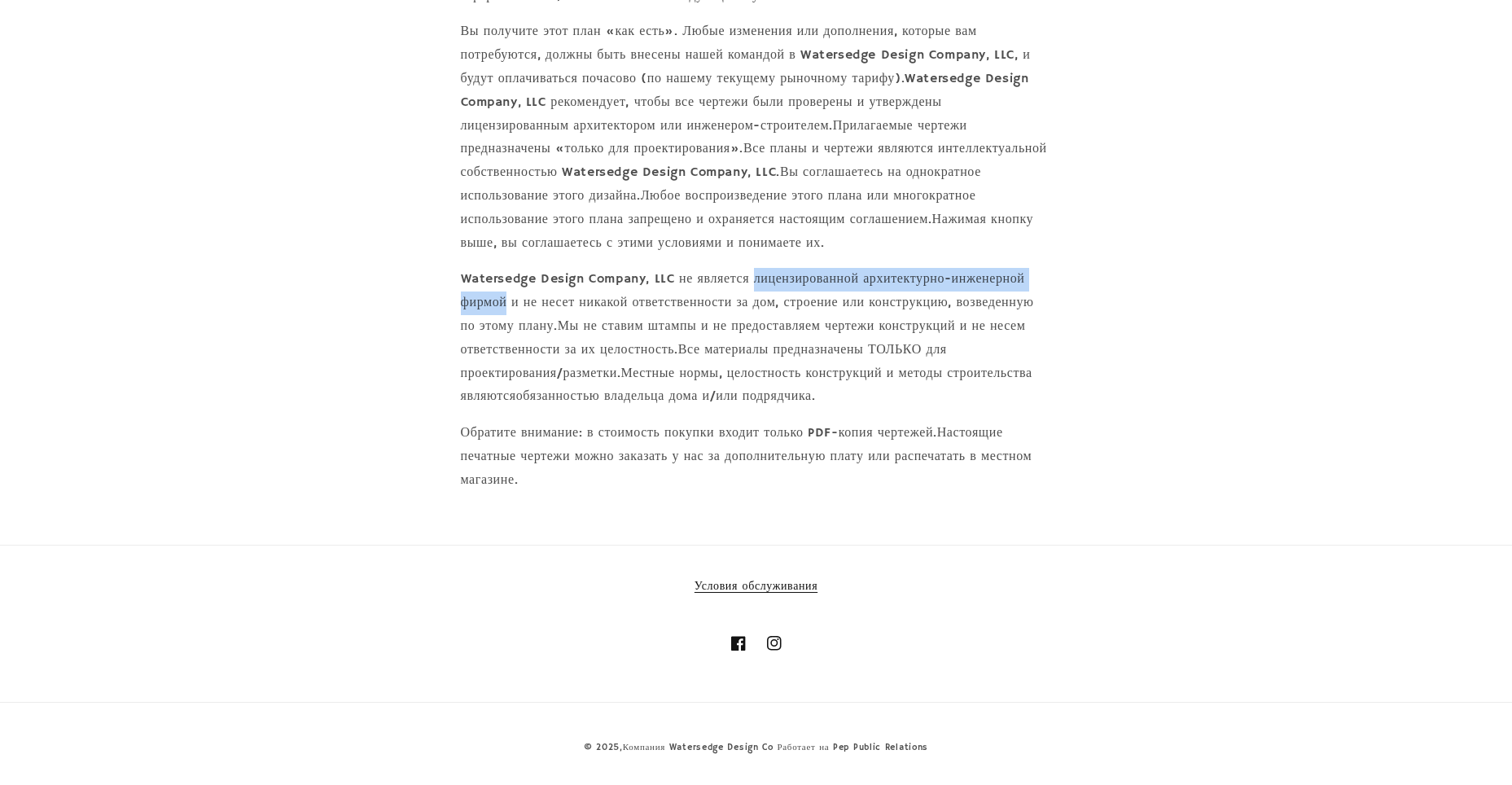
click at [469, 302] on ya-tr-span "Watersedge Design Company, LLC не является лицензированной архитектурно-инженер…" at bounding box center [747, 302] width 573 height 63
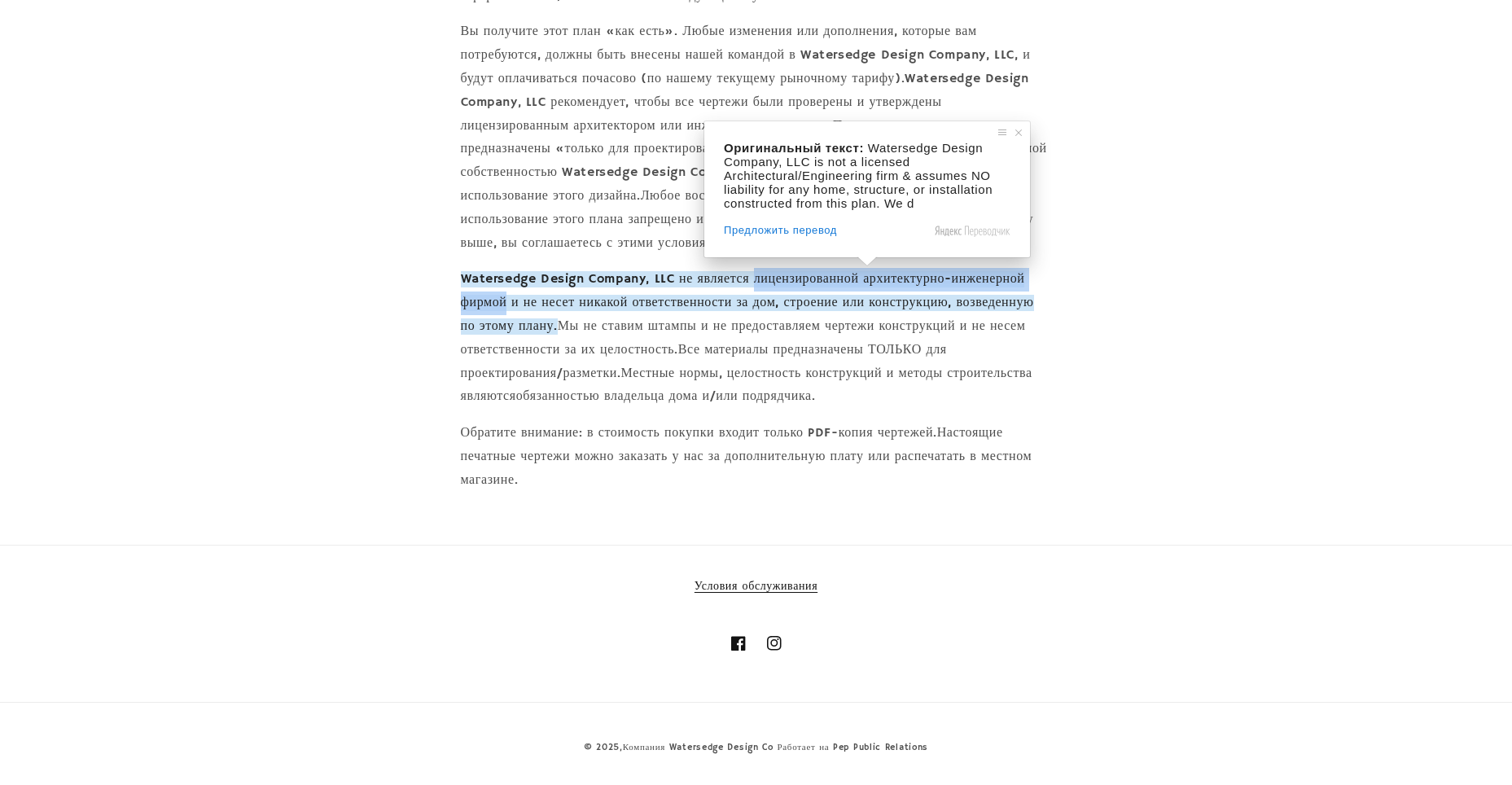
drag, startPoint x: 504, startPoint y: 302, endPoint x: 762, endPoint y: 282, distance: 258.8
click at [762, 282] on ya-tr-span "Watersedge Design Company, LLC не является лицензированной архитектурно-инженер…" at bounding box center [747, 302] width 573 height 63
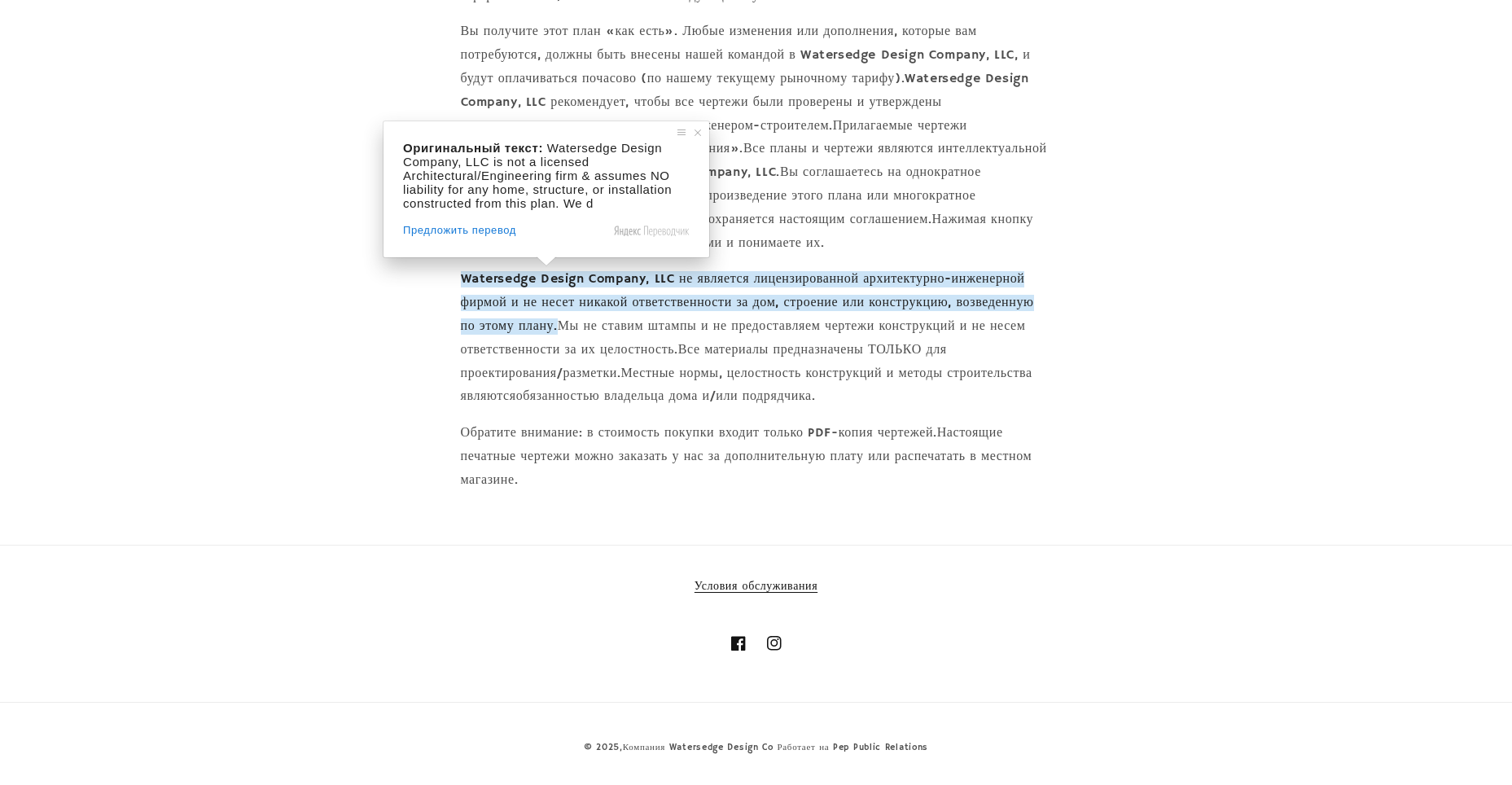
click at [546, 299] on ya-tr-span "Watersedge Design Company, LLC не является лицензированной архитектурно-инженер…" at bounding box center [747, 302] width 573 height 63
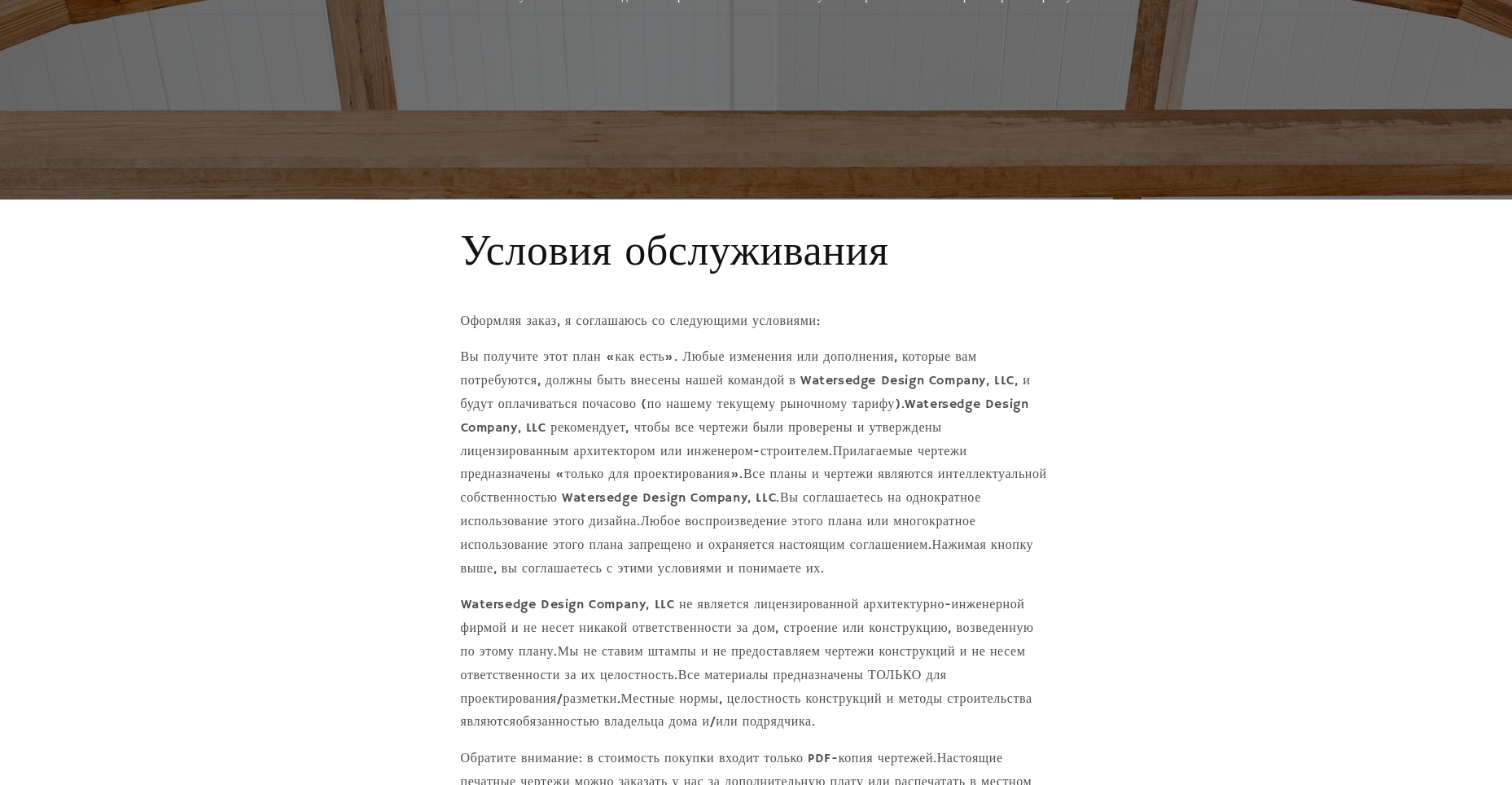
scroll to position [0, 0]
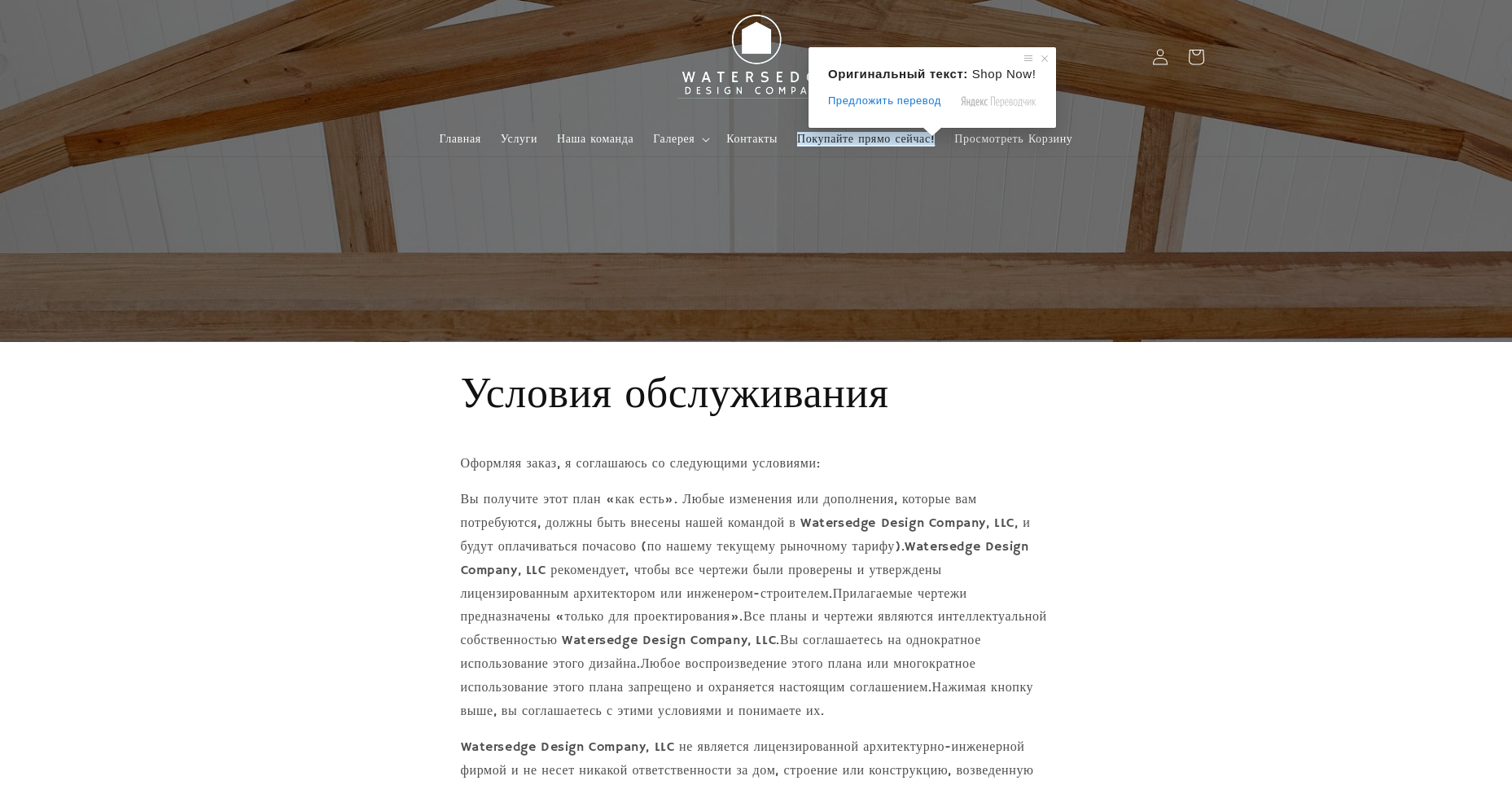
click at [832, 137] on ya-tr-span "Покупайте прямо сейчас!" at bounding box center [866, 139] width 138 height 14
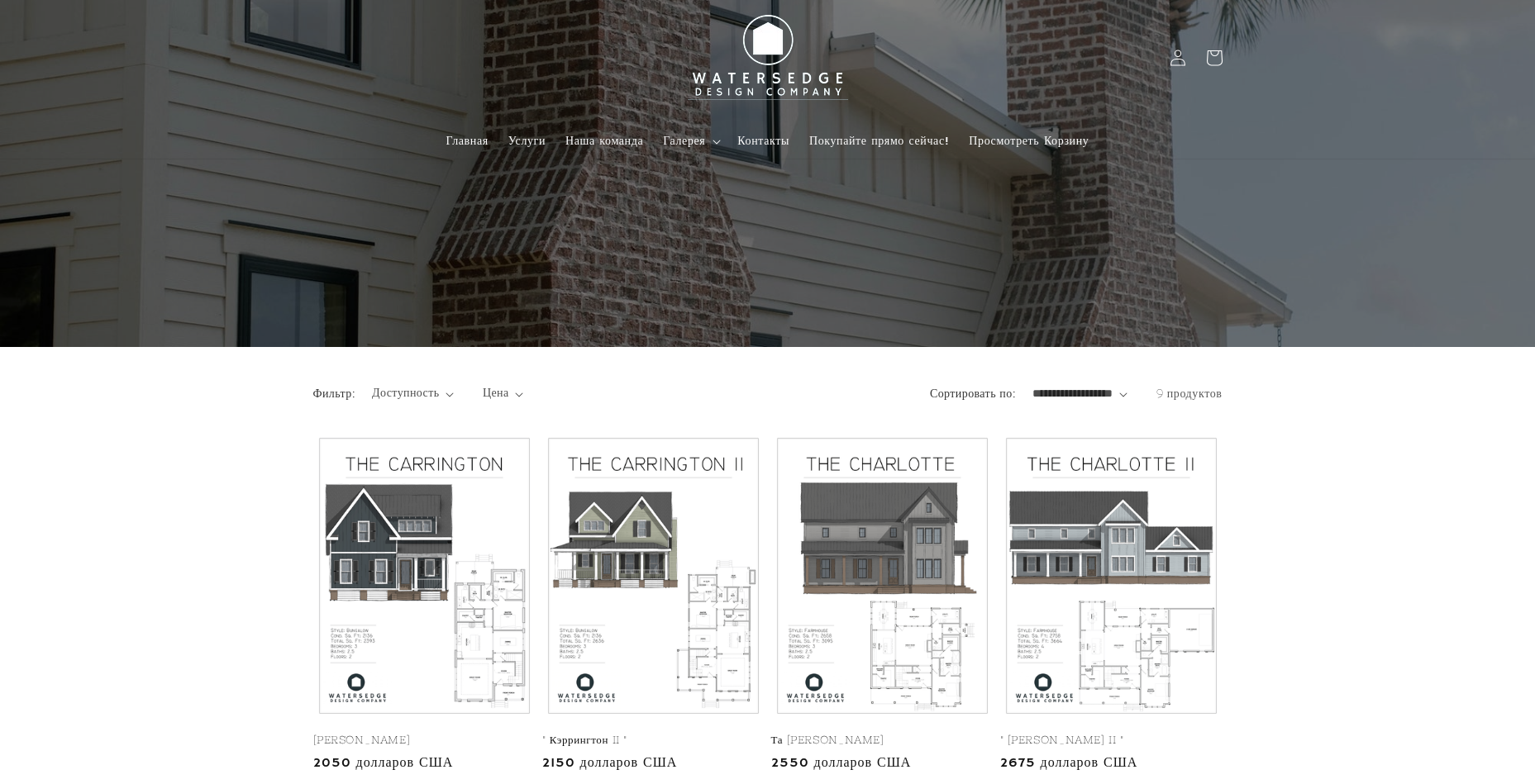
click at [1120, 394] on select "**********" at bounding box center [1079, 393] width 95 height 17
select select "**********"
click at [1032, 385] on select "**********" at bounding box center [1079, 393] width 95 height 17
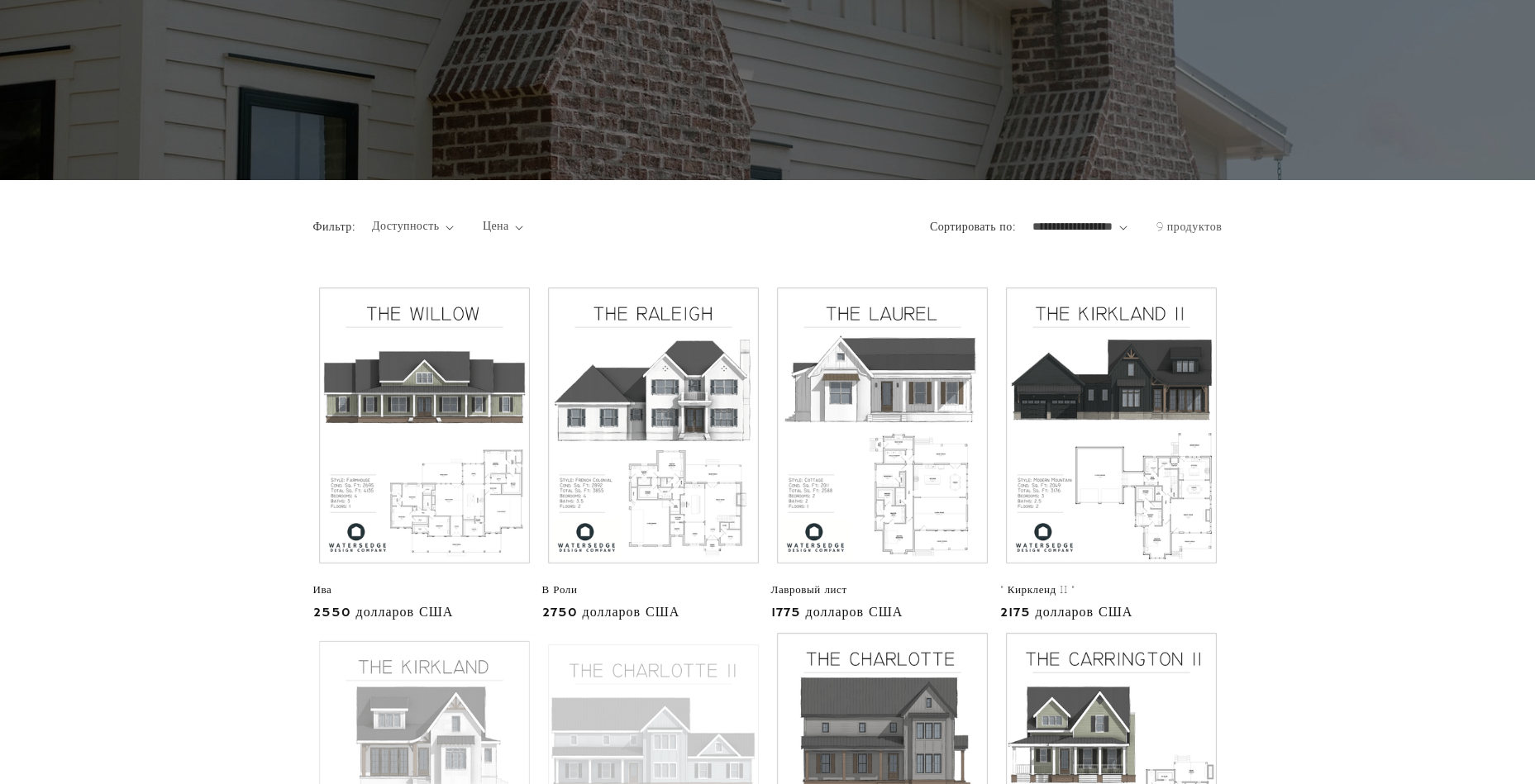
scroll to position [165, 0]
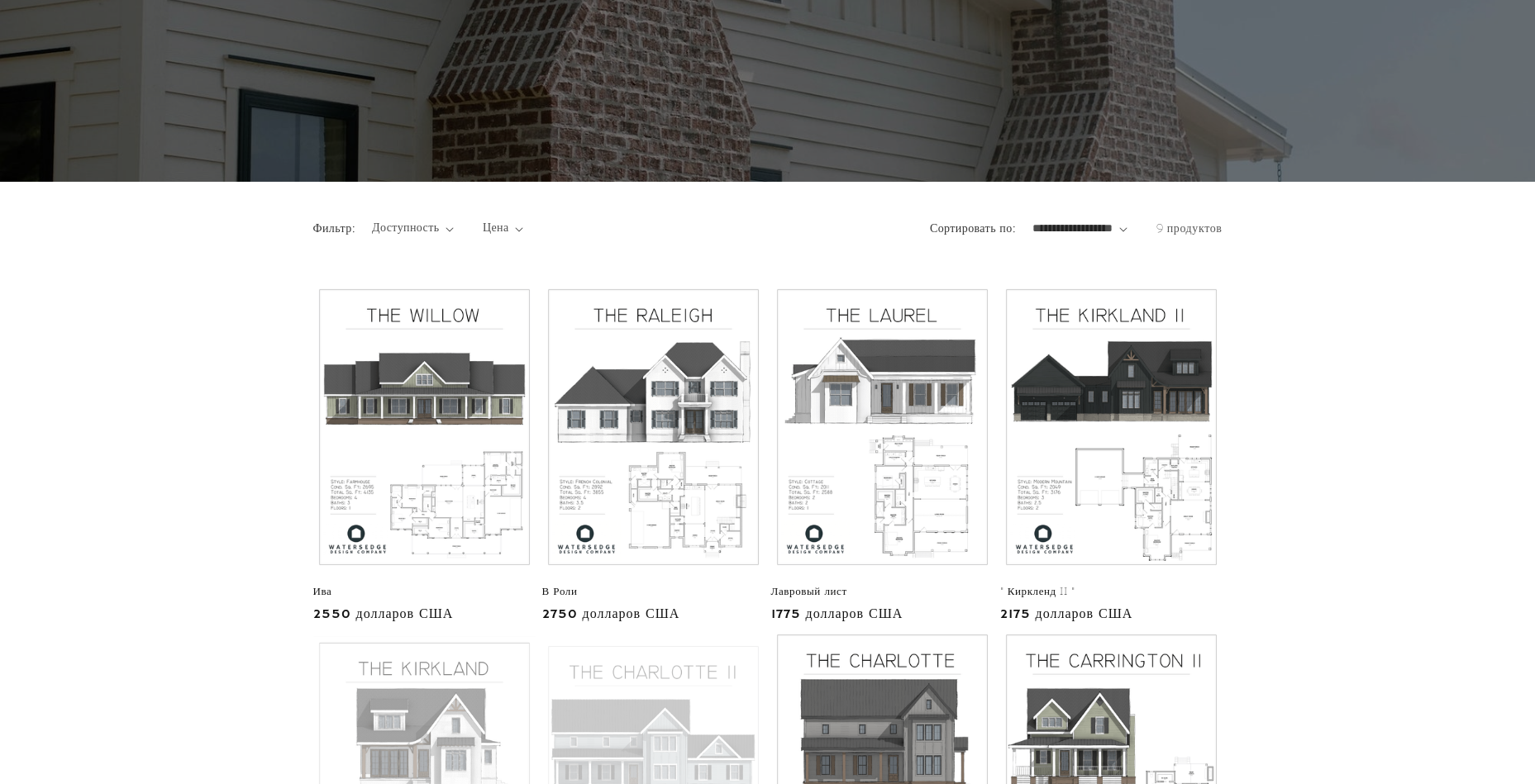
click at [1125, 233] on select "**********" at bounding box center [1079, 228] width 95 height 17
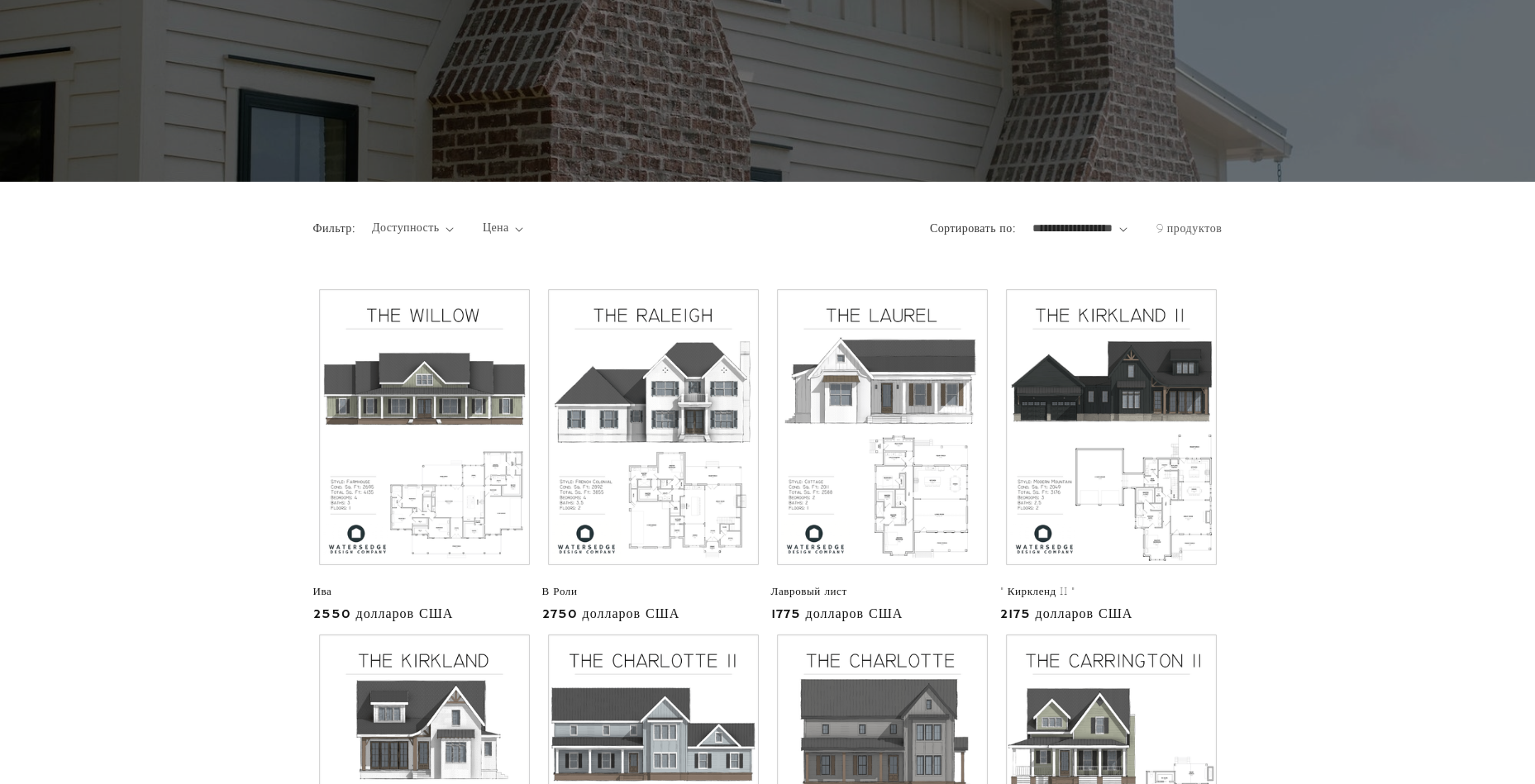
select select "******"
click at [1032, 220] on select "**********" at bounding box center [1079, 228] width 95 height 17
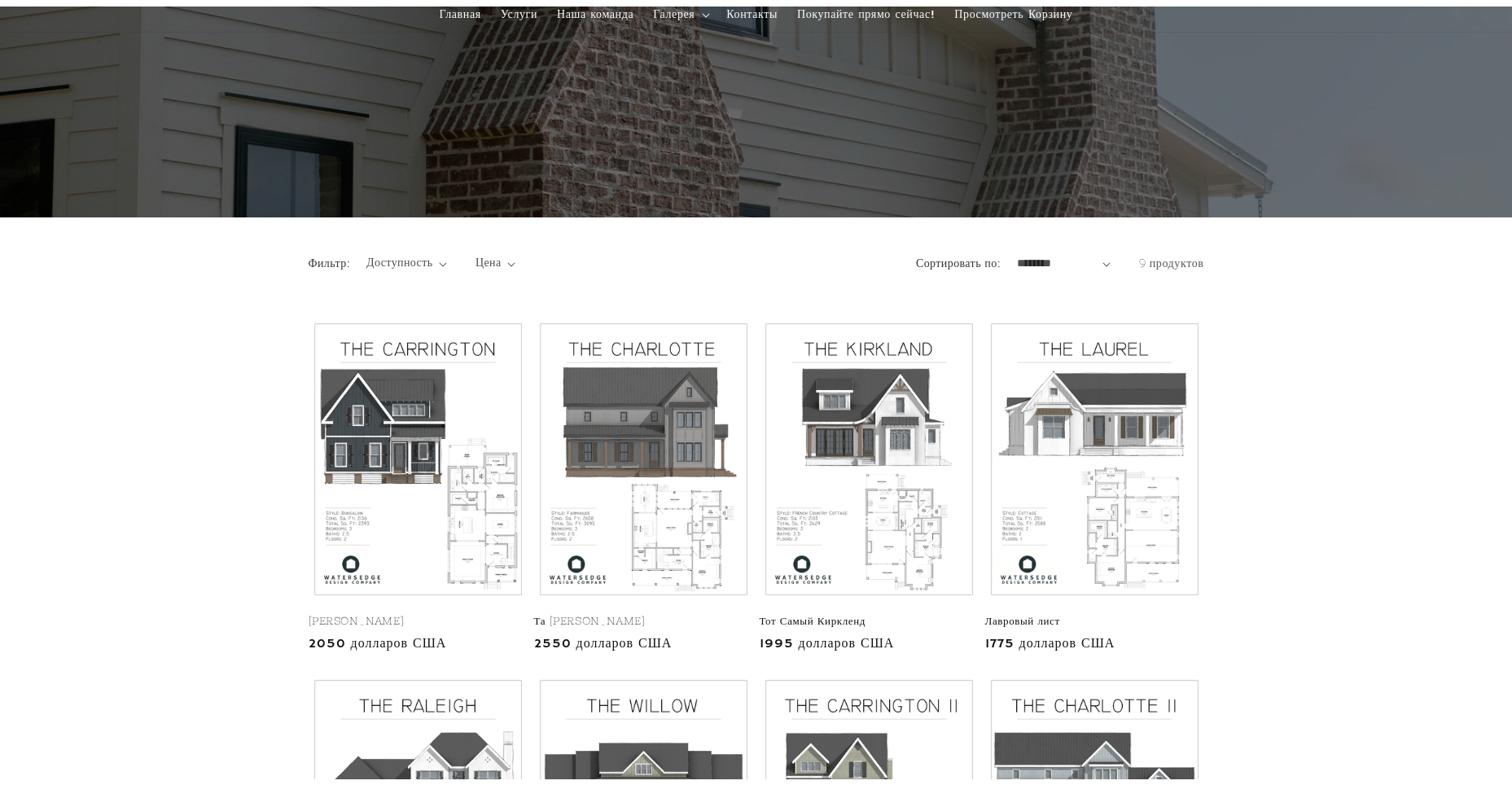
scroll to position [81, 0]
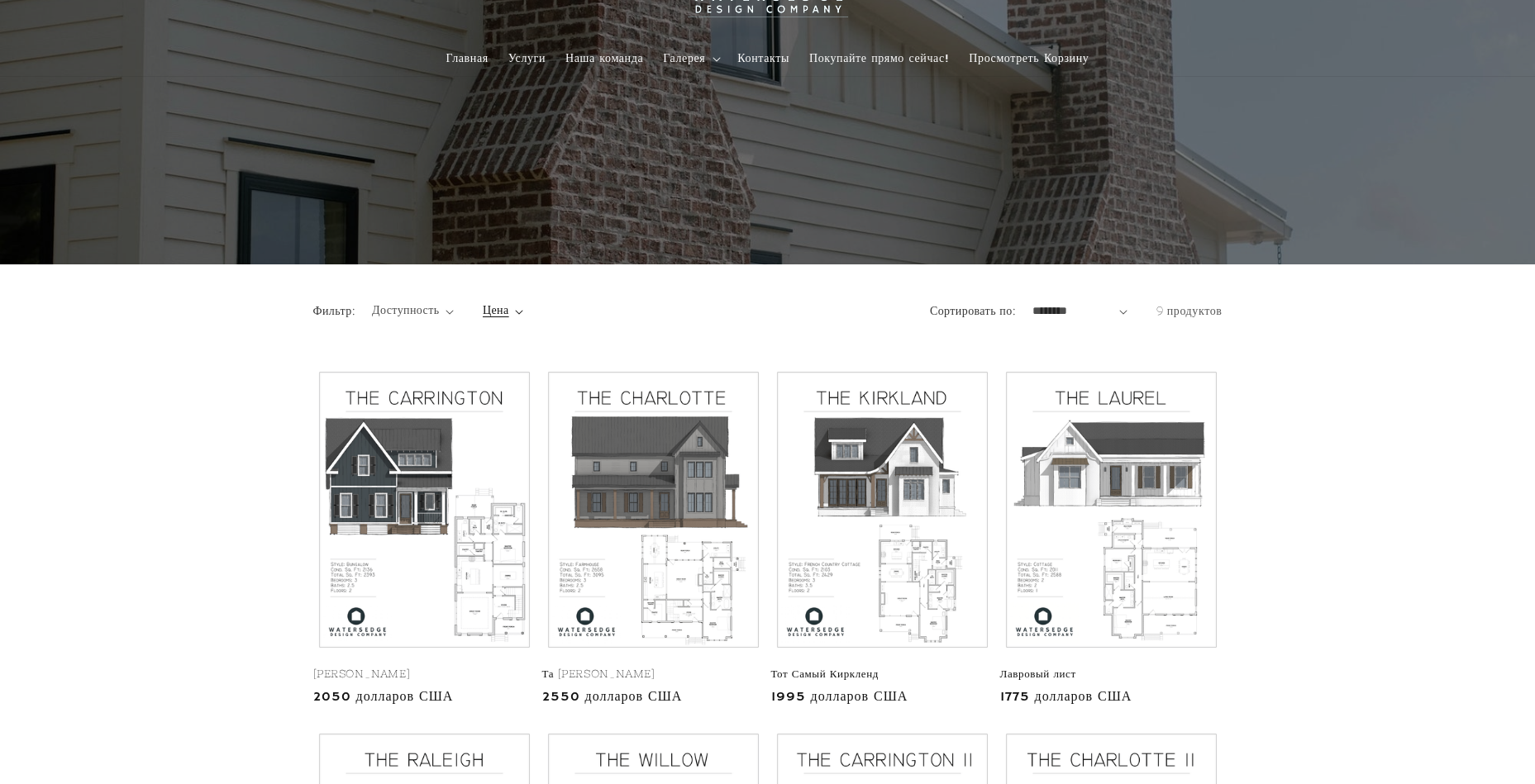
click at [522, 312] on icon at bounding box center [518, 312] width 8 height 5
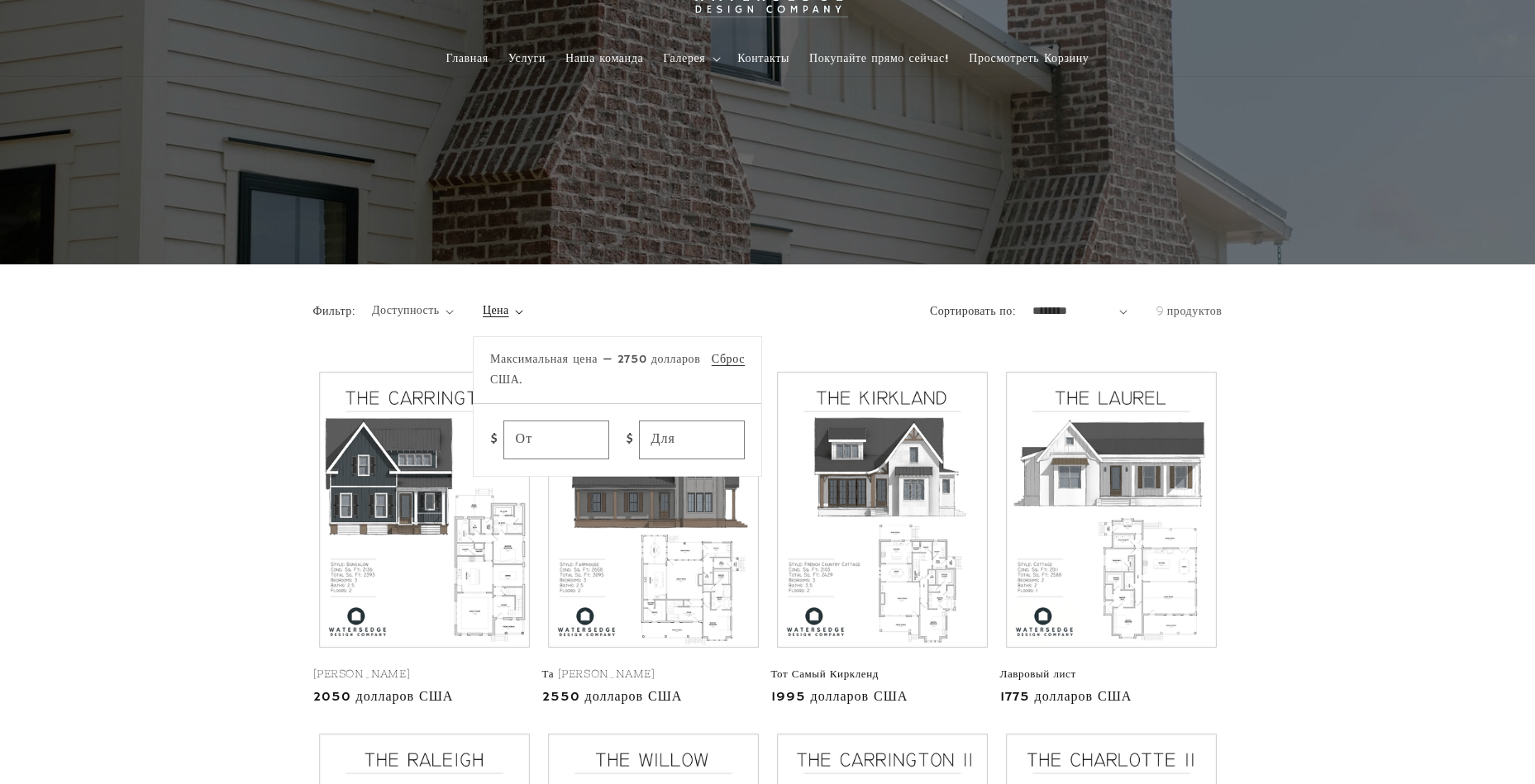
click at [522, 312] on summary "Цена" at bounding box center [503, 311] width 40 height 17
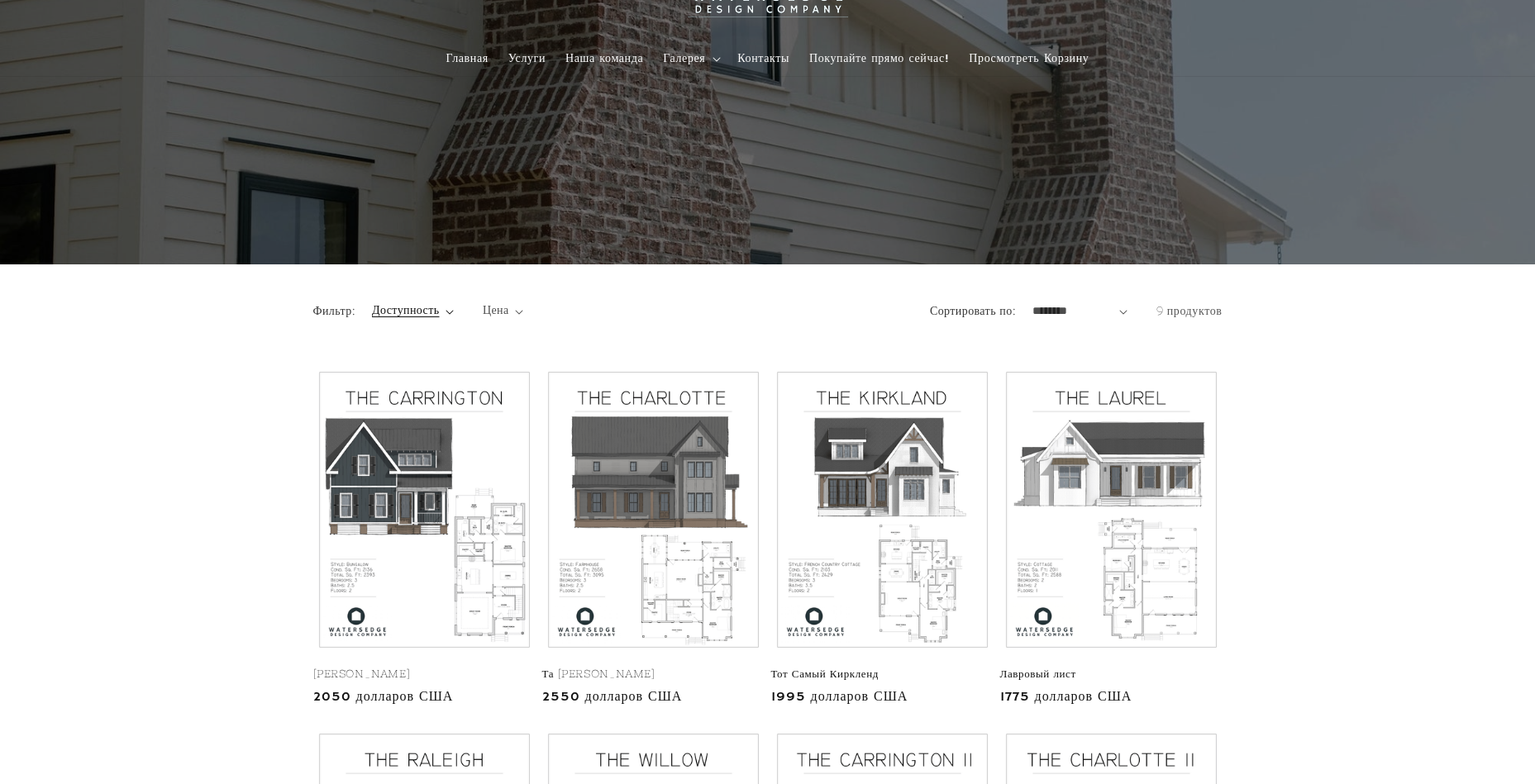
click at [450, 313] on icon "Доступность (выбрано 0)" at bounding box center [449, 312] width 8 height 5
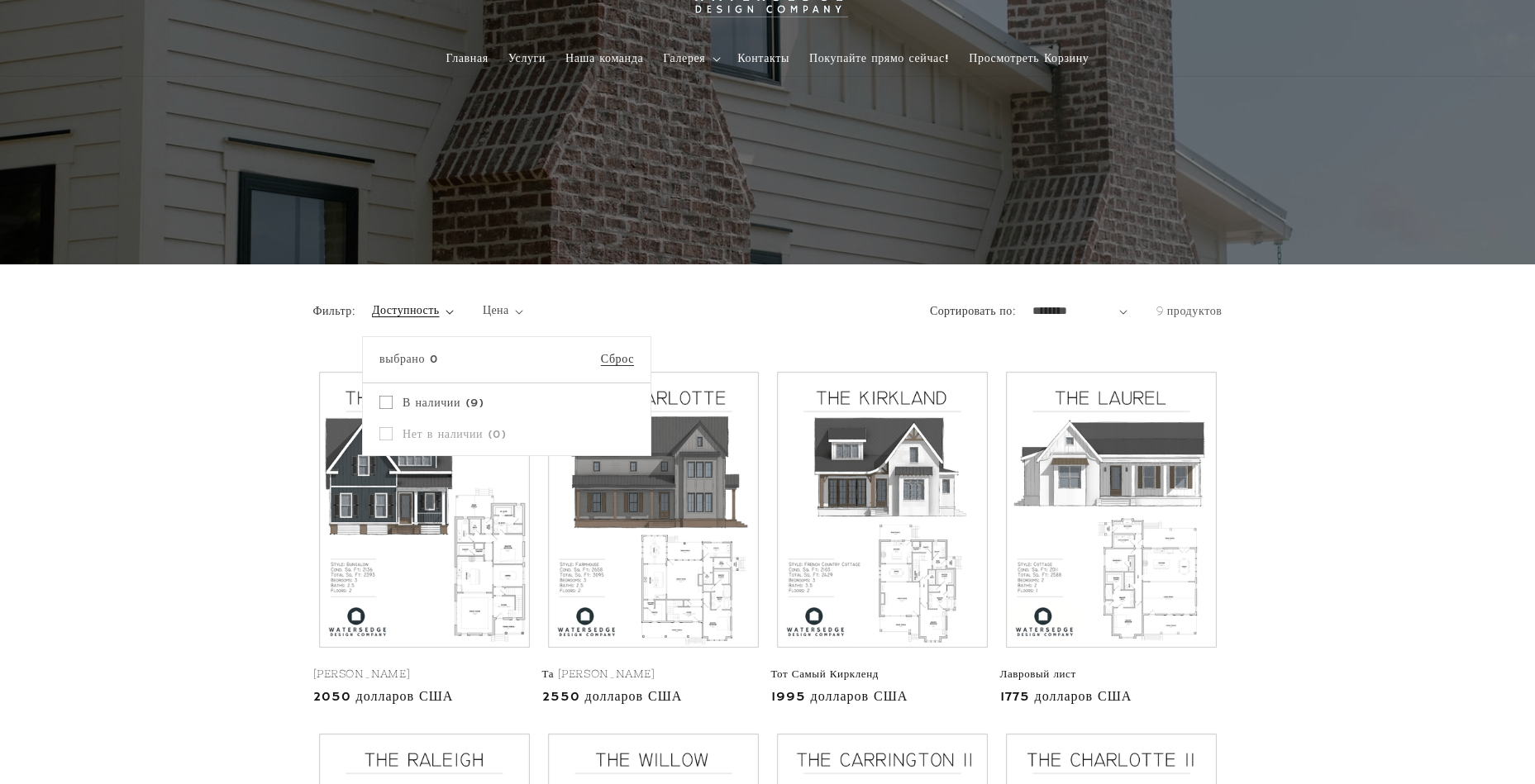
click at [450, 313] on summary "Доступность" at bounding box center [413, 311] width 82 height 17
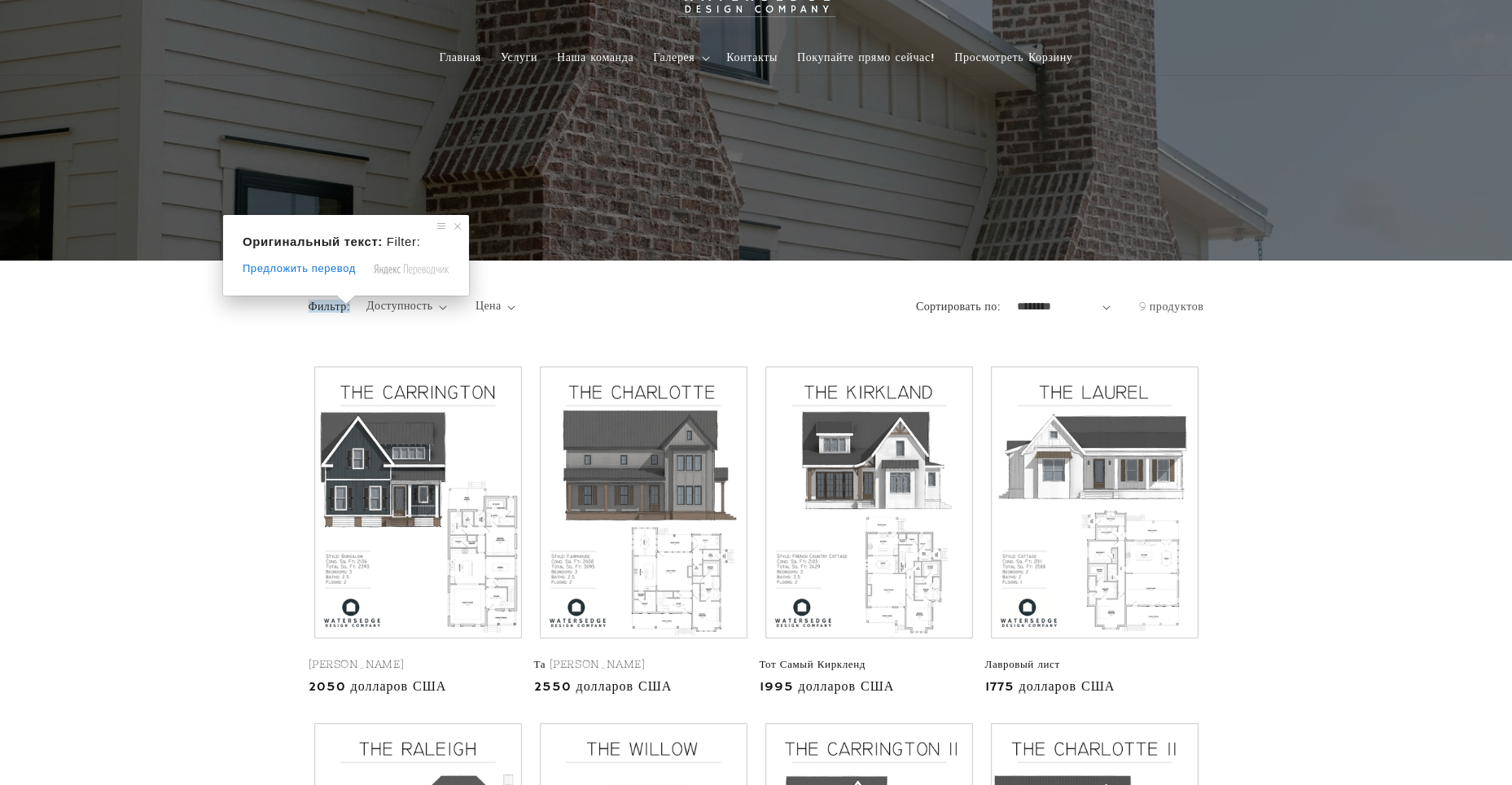
scroll to position [0, 0]
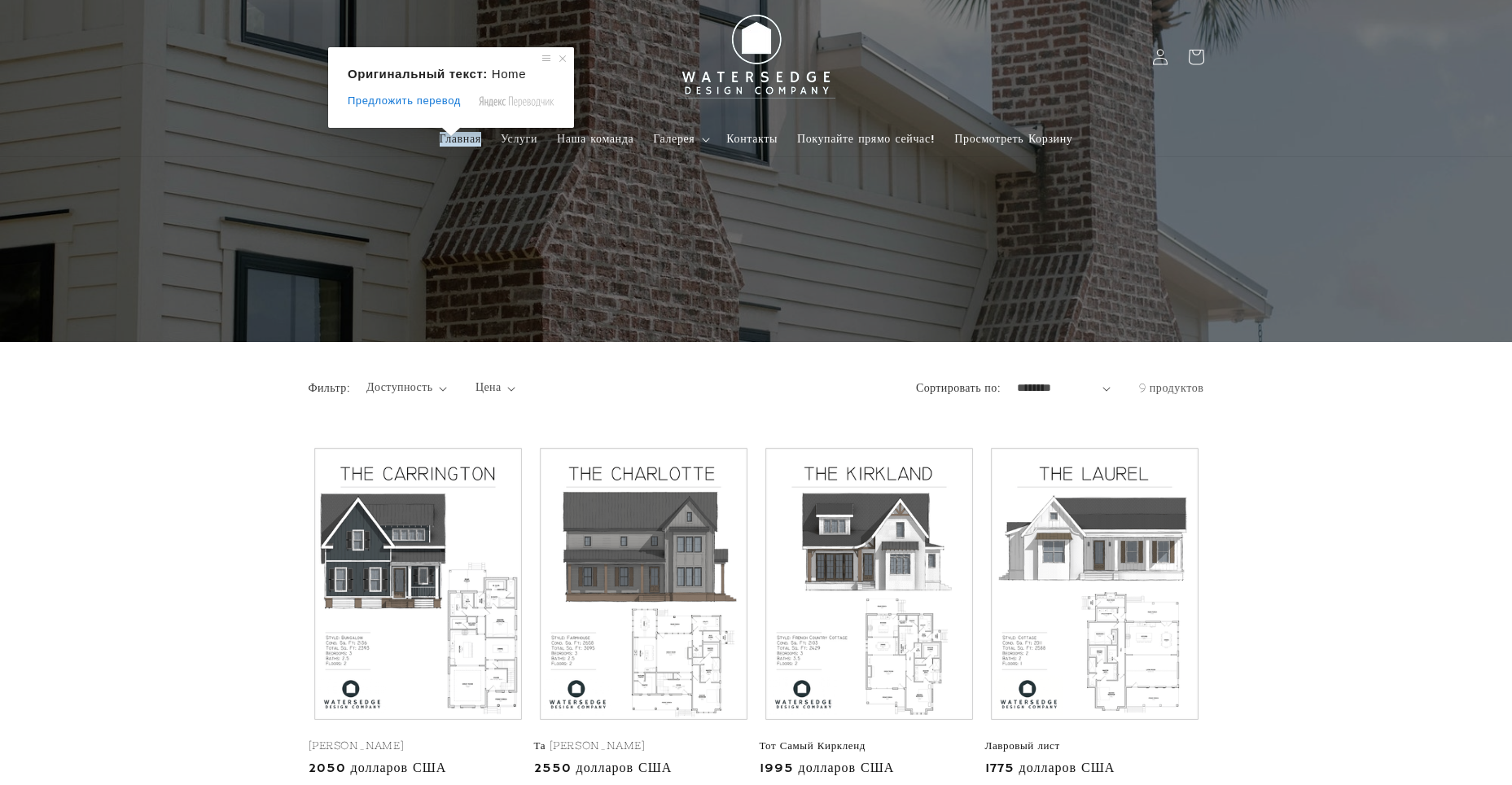
click at [458, 137] on span at bounding box center [450, 131] width 21 height 10
click at [460, 141] on ya-tr-span "Главная" at bounding box center [461, 139] width 42 height 14
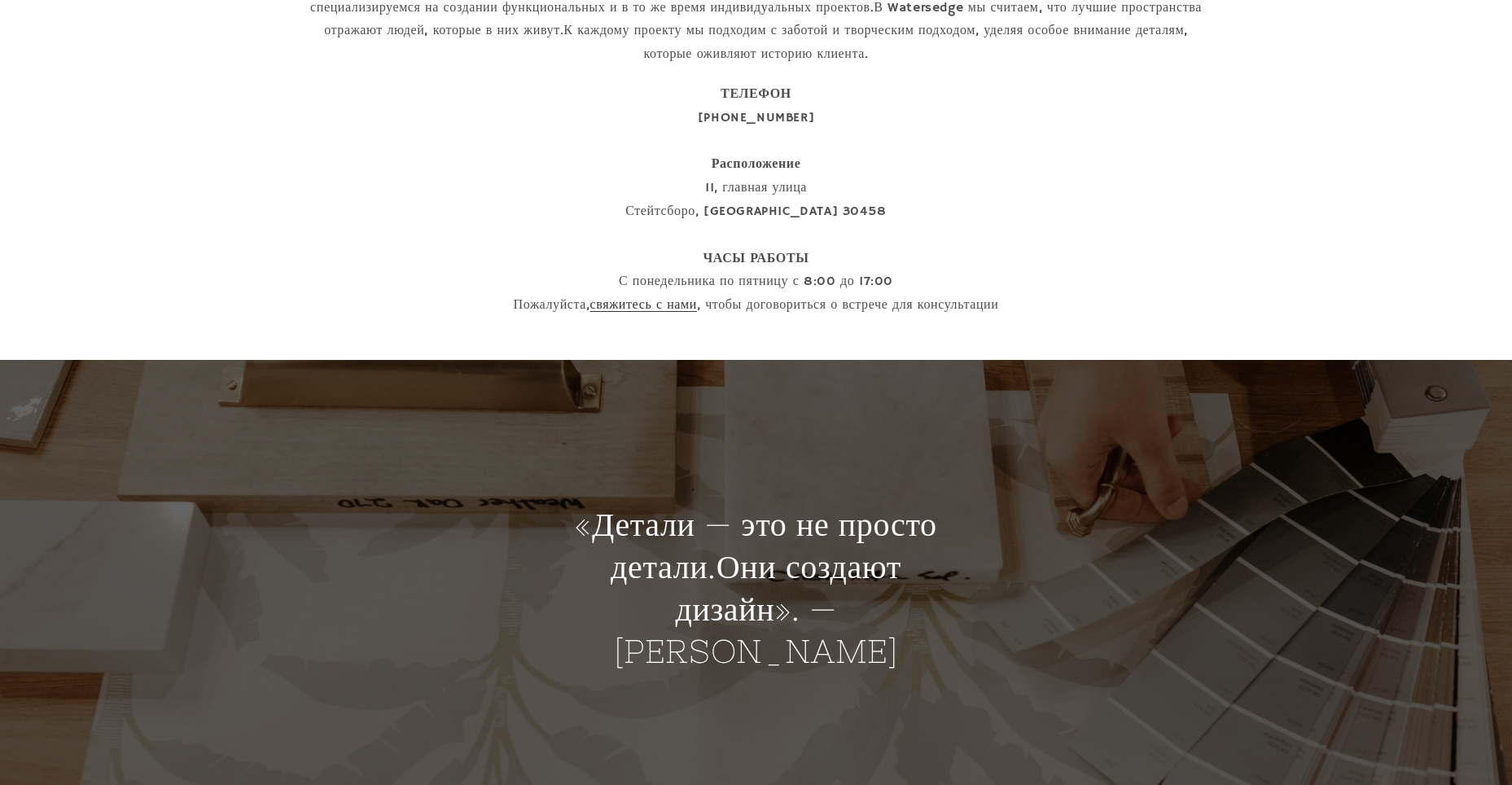
scroll to position [814, 0]
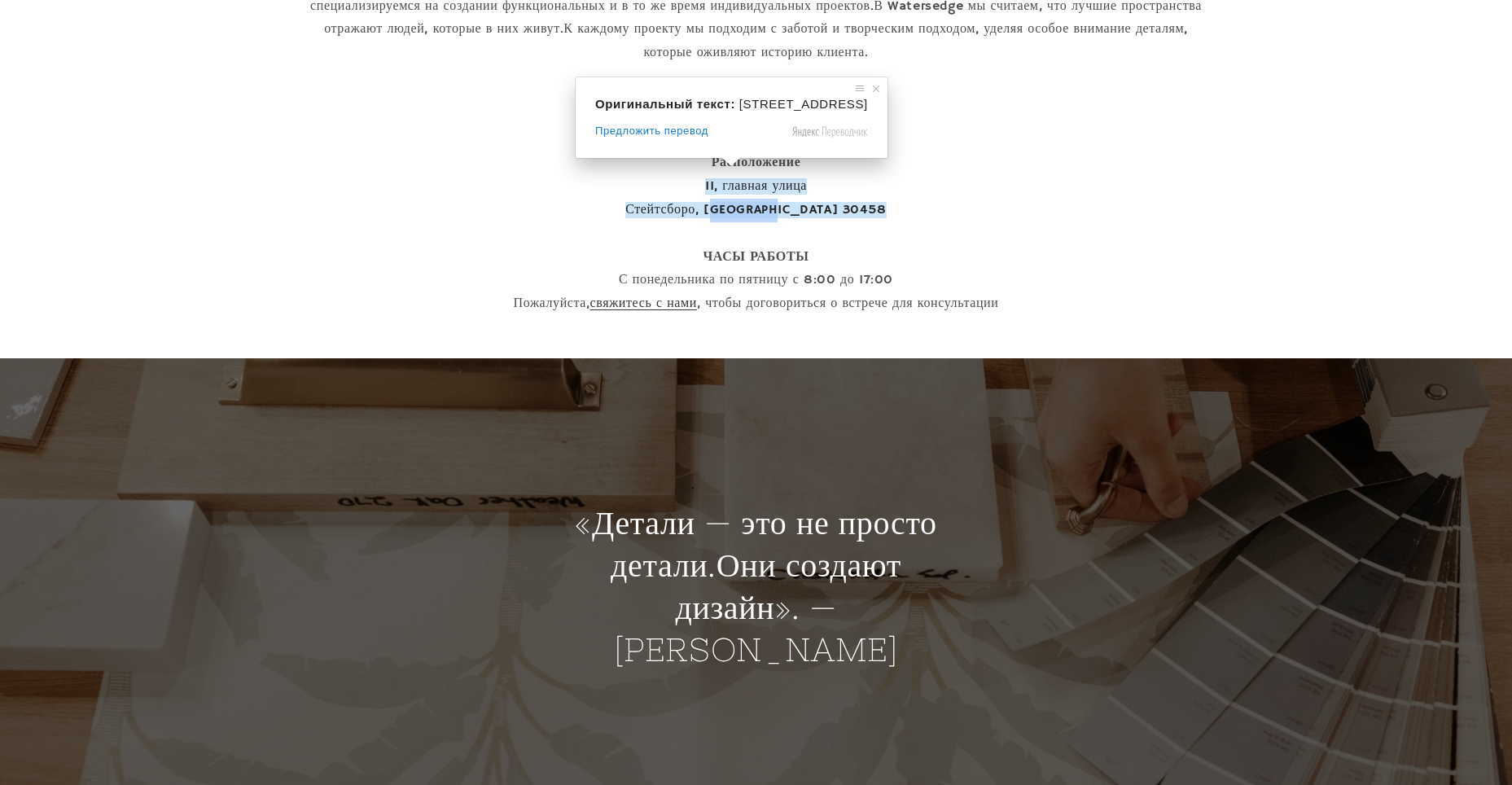
drag, startPoint x: 742, startPoint y: 208, endPoint x: 800, endPoint y: 209, distance: 58.0
click at [800, 209] on ya-tr-span "Стейтсборо, [GEOGRAPHIC_DATA] 30458" at bounding box center [756, 210] width 262 height 16
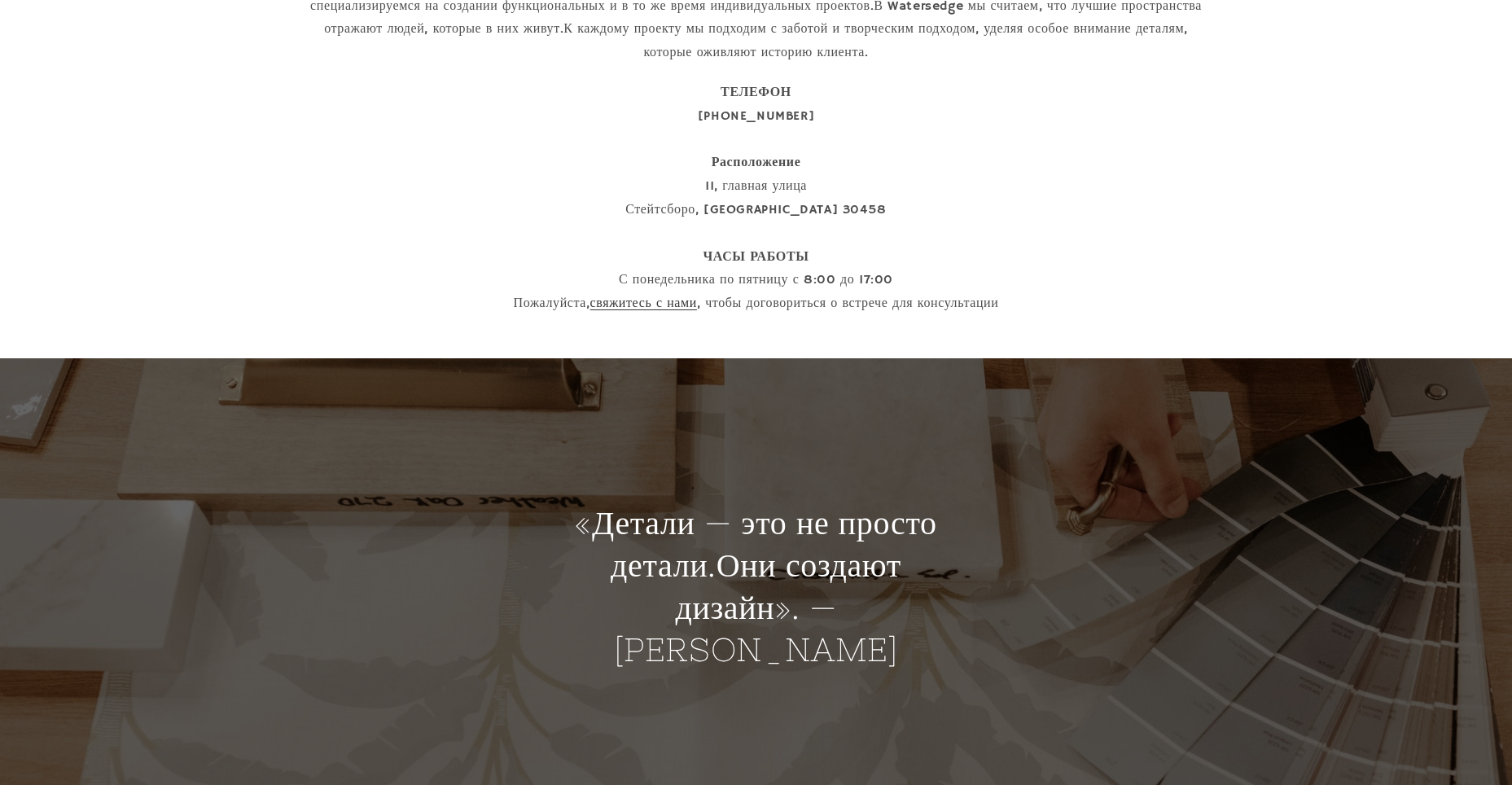
click at [878, 215] on p "ТЕЛЕФОН [PHONE_NUMBER] Расположение [STREET_ADDRESS] ЧАСЫ РАБОТЫ С [DATE] по [D…" at bounding box center [756, 198] width 895 height 235
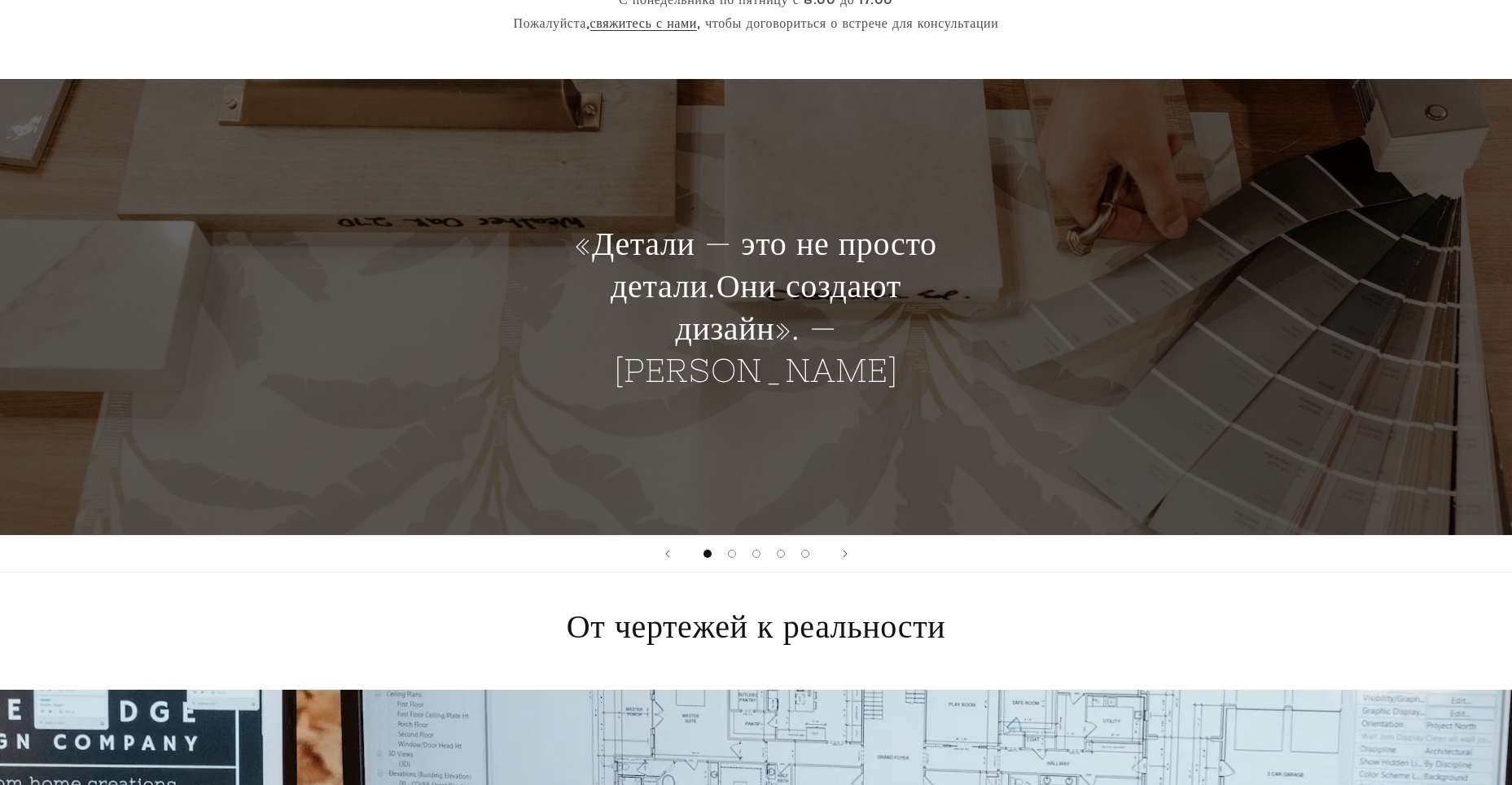
scroll to position [1104, 0]
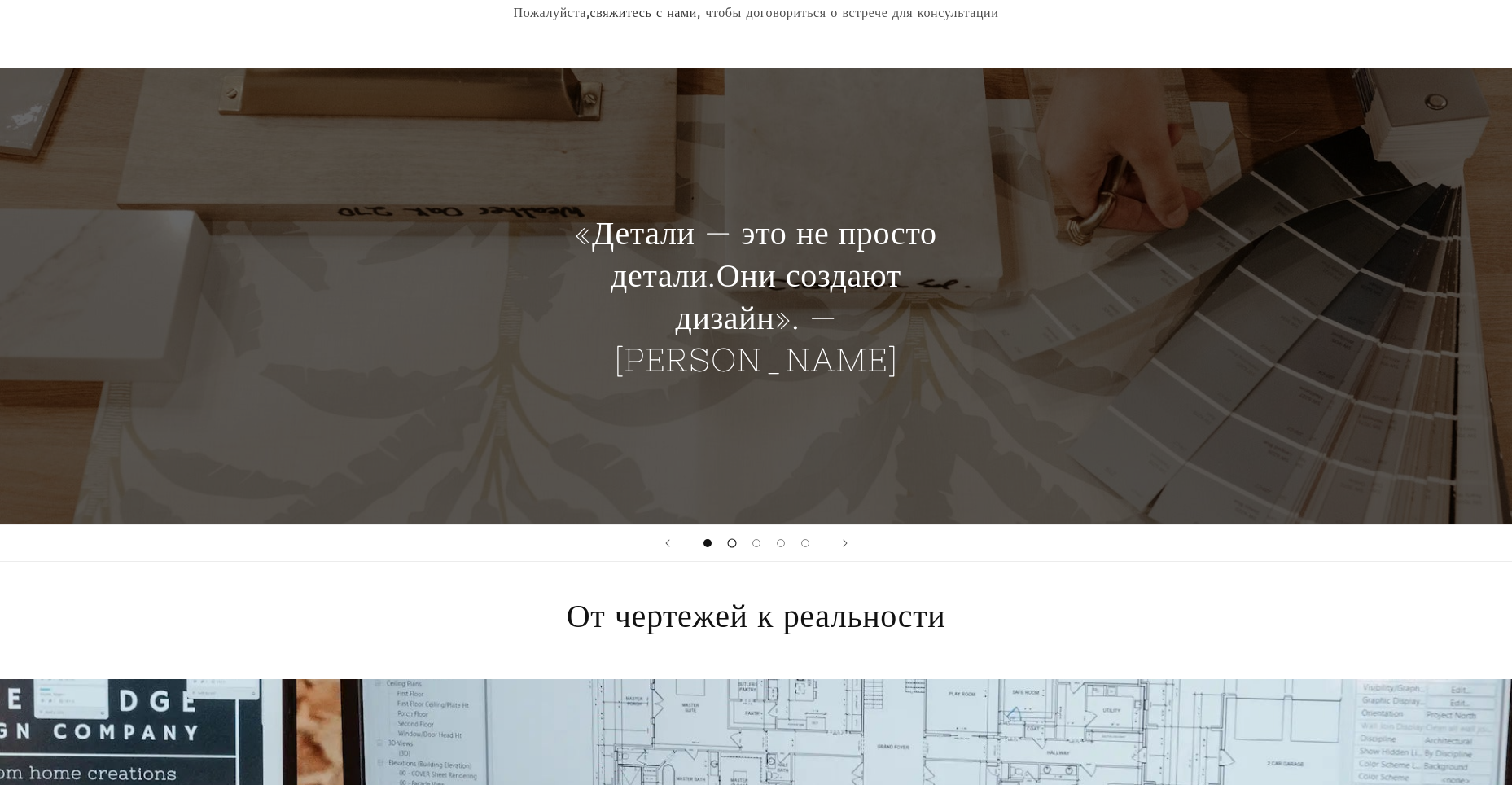
click at [734, 540] on span "Загрузите слайд 2 из 5" at bounding box center [732, 542] width 9 height 9
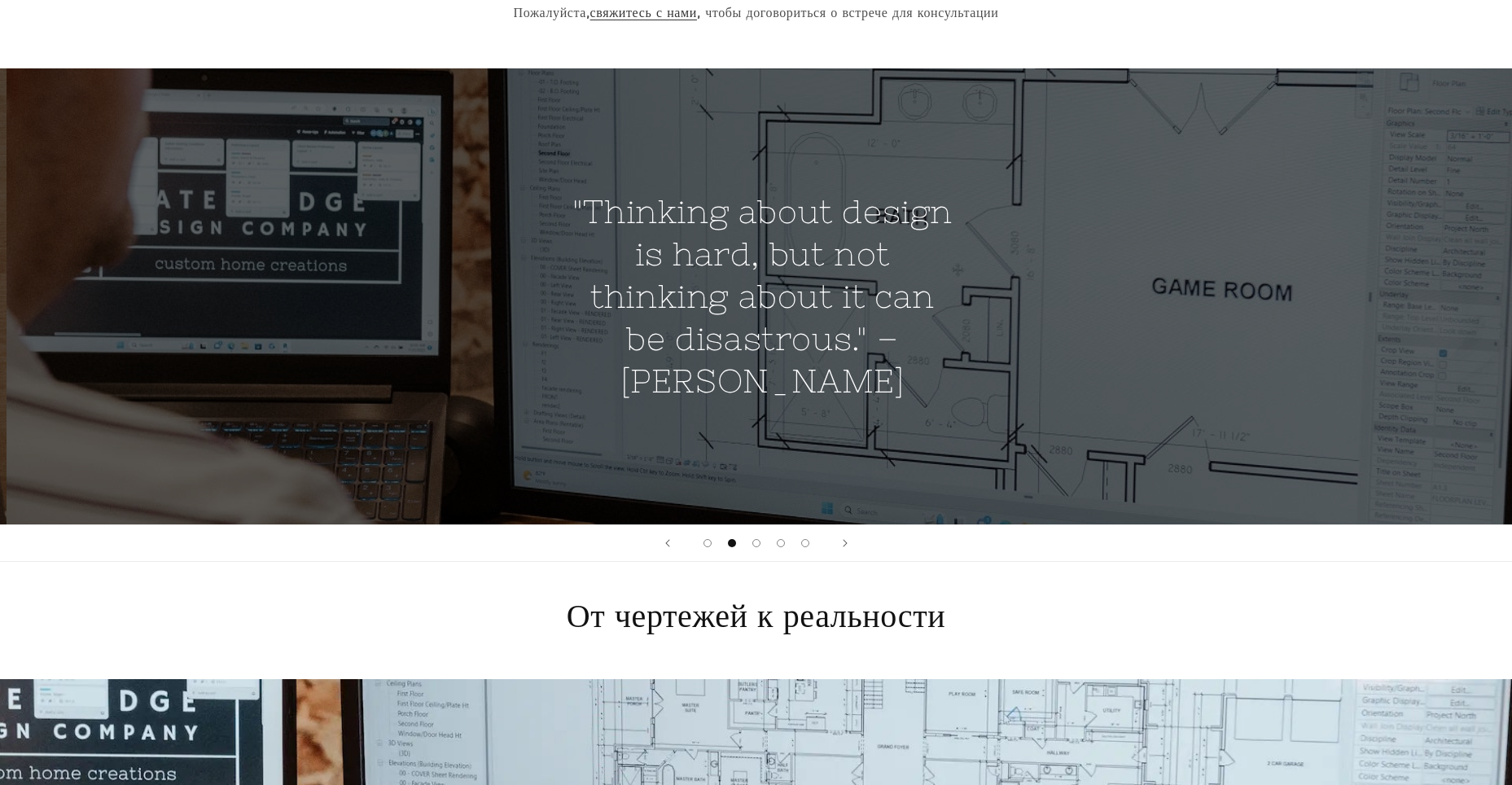
scroll to position [0, 1512]
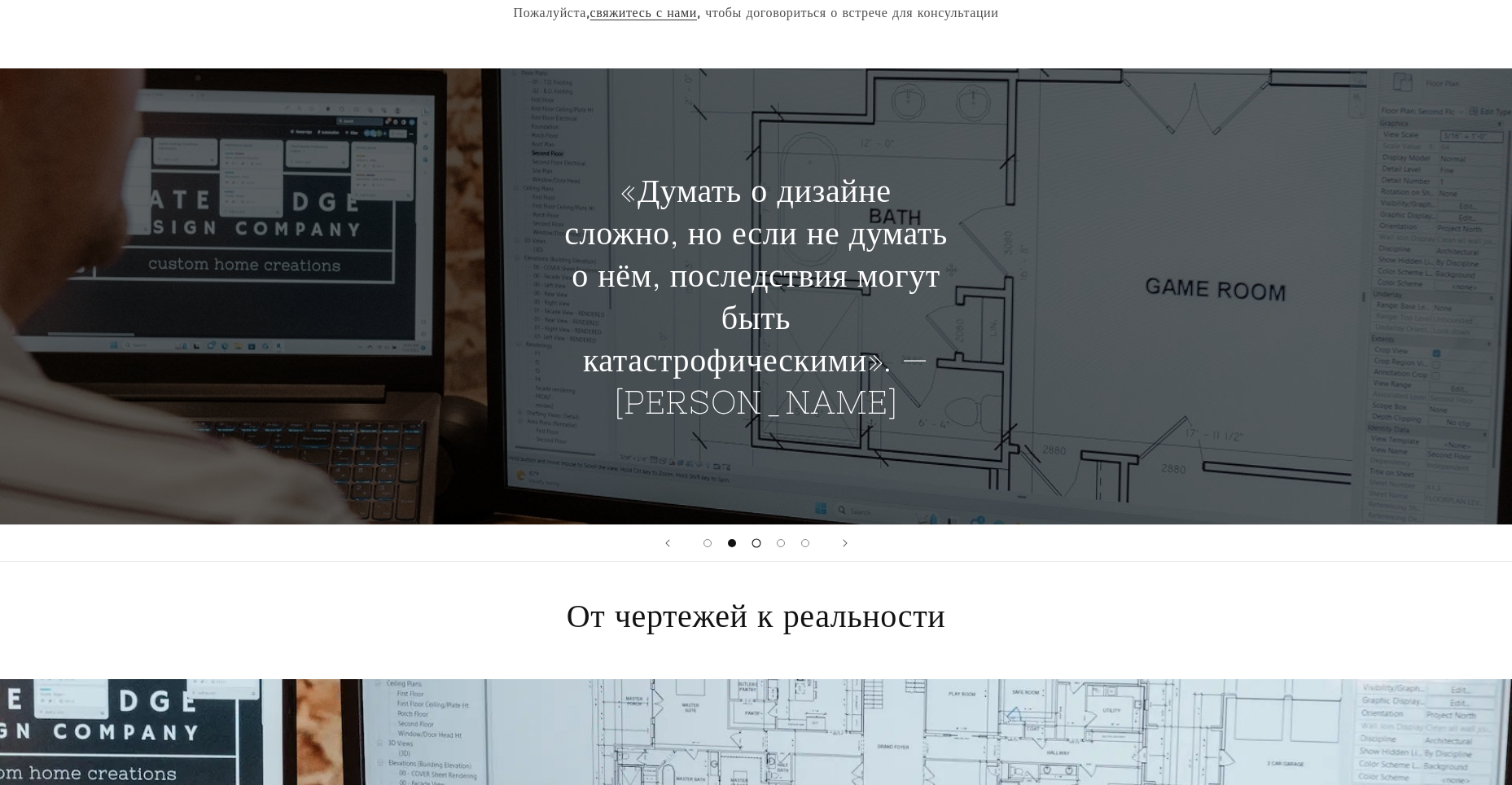
click at [754, 542] on span "Загрузите слайд 3 из 5" at bounding box center [756, 542] width 9 height 9
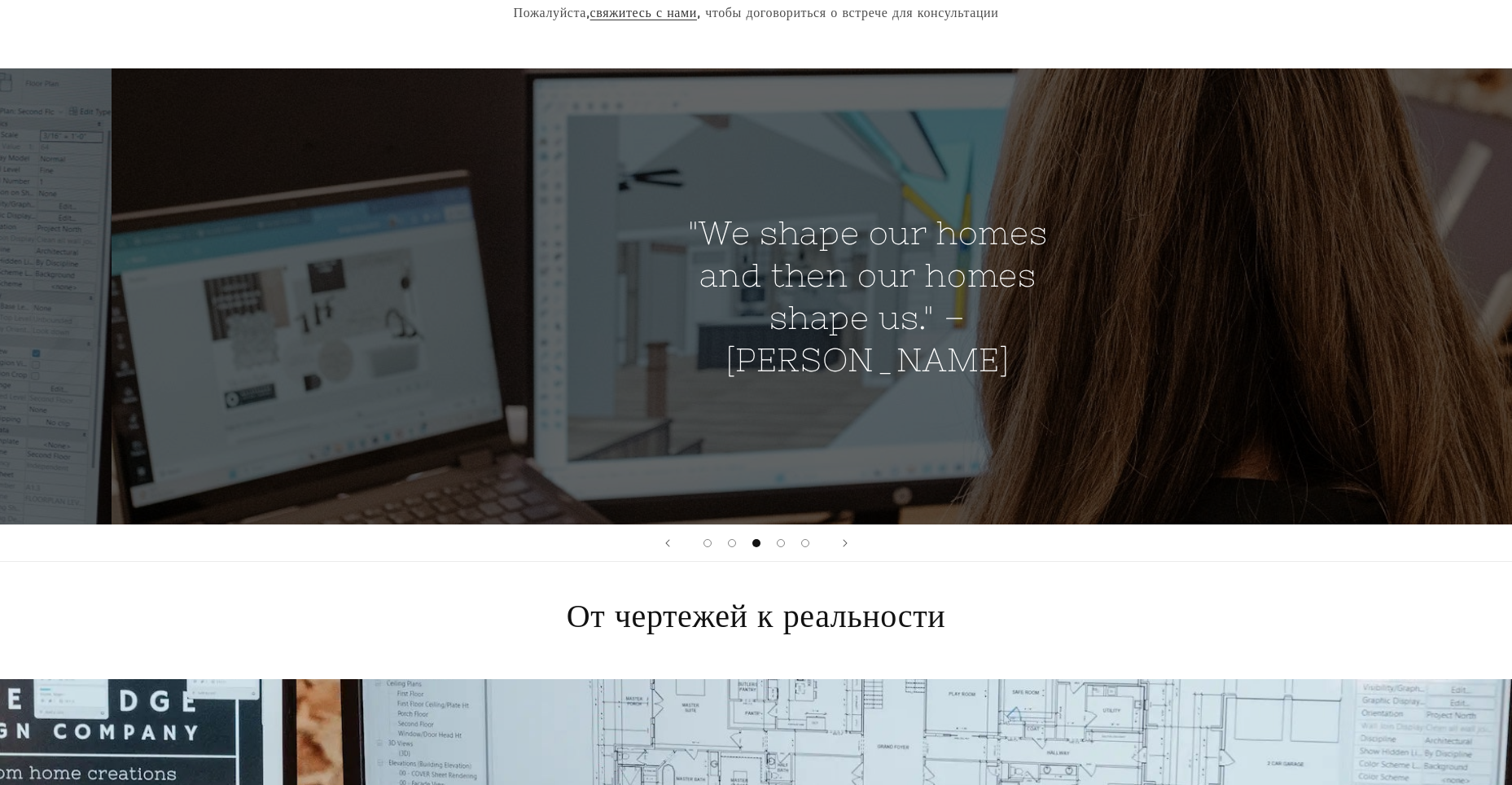
scroll to position [0, 3023]
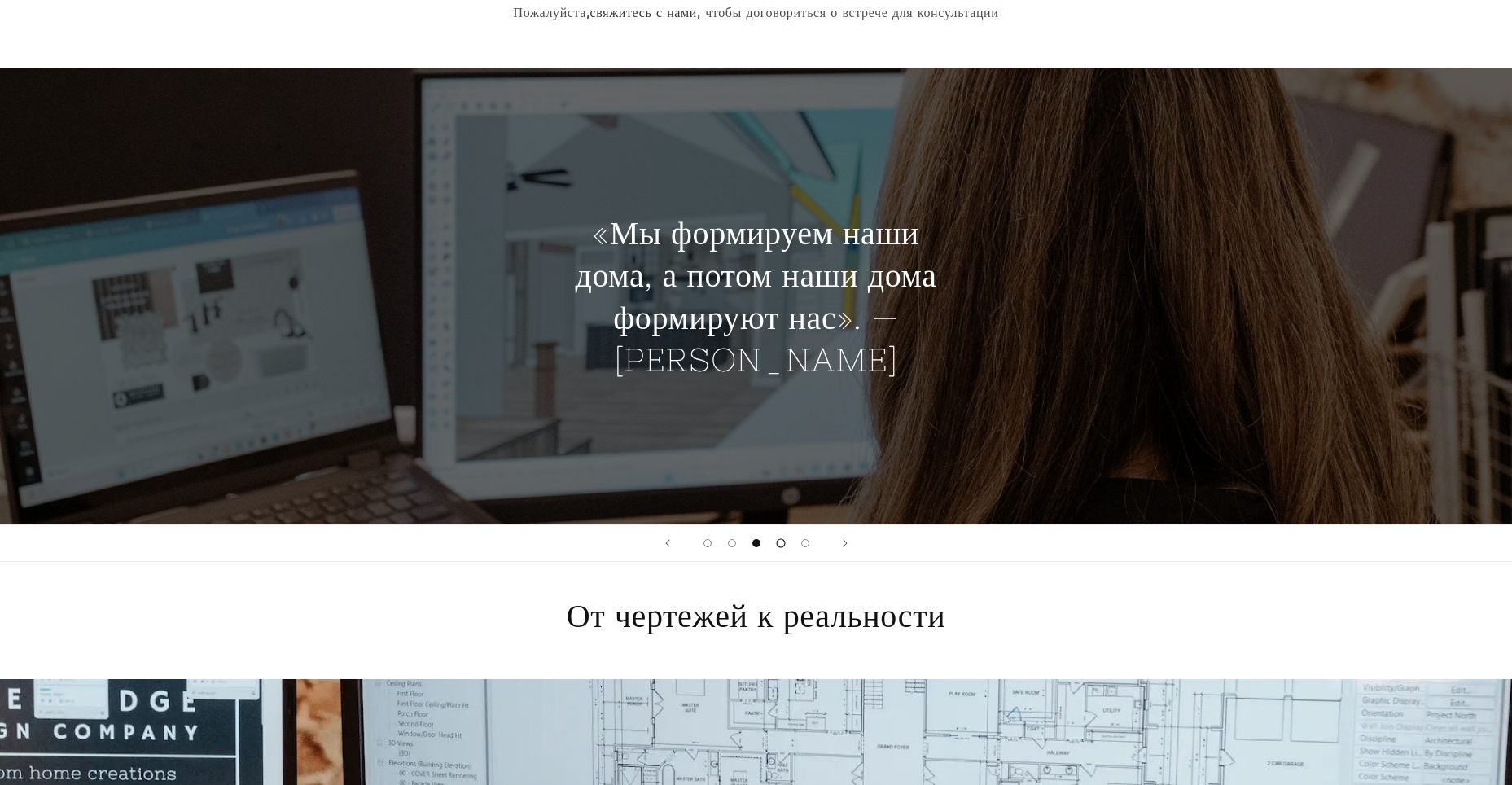
click at [781, 541] on span "Загрузите слайд 4 из 5" at bounding box center [780, 542] width 9 height 9
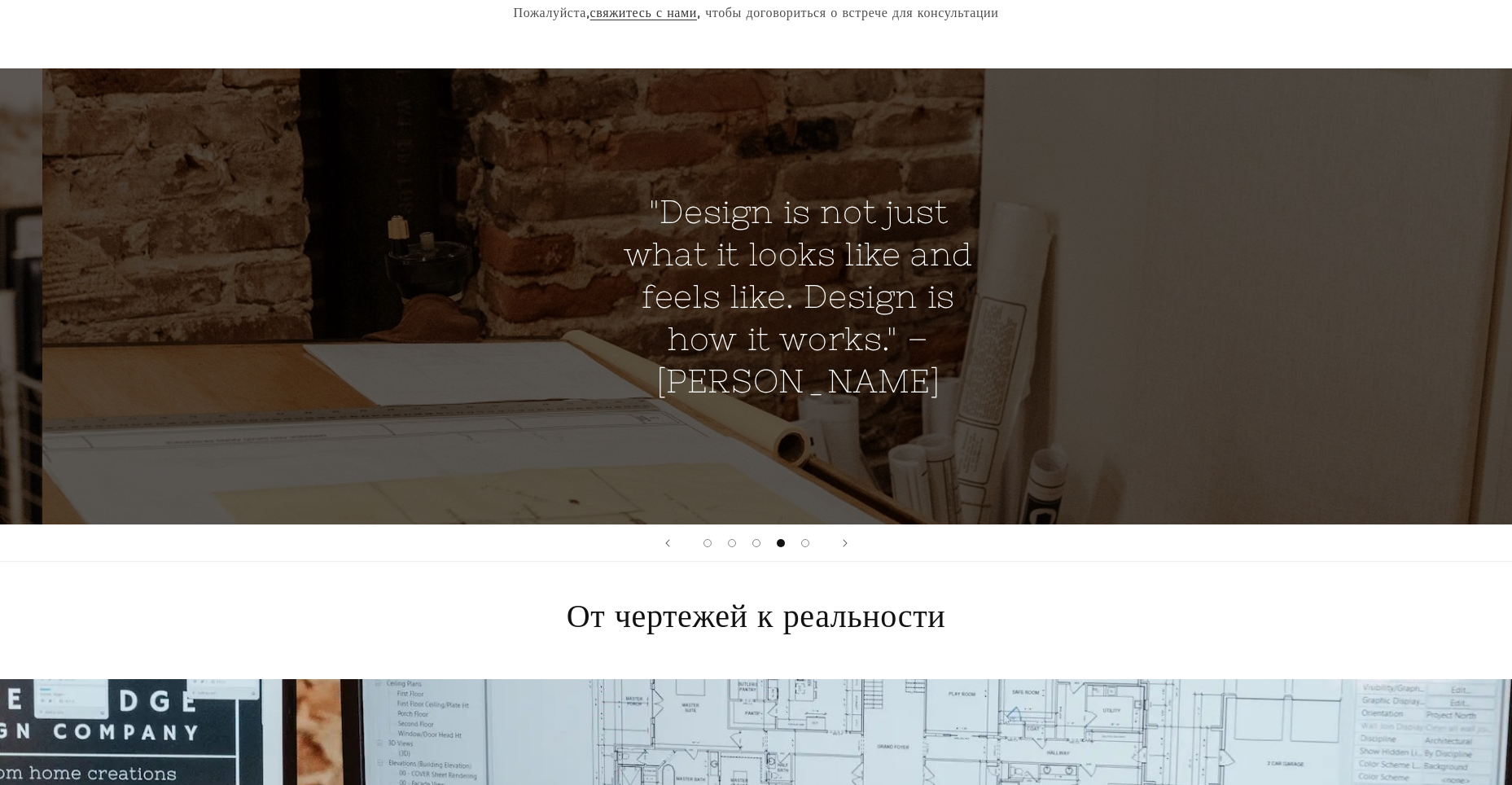
scroll to position [0, 4535]
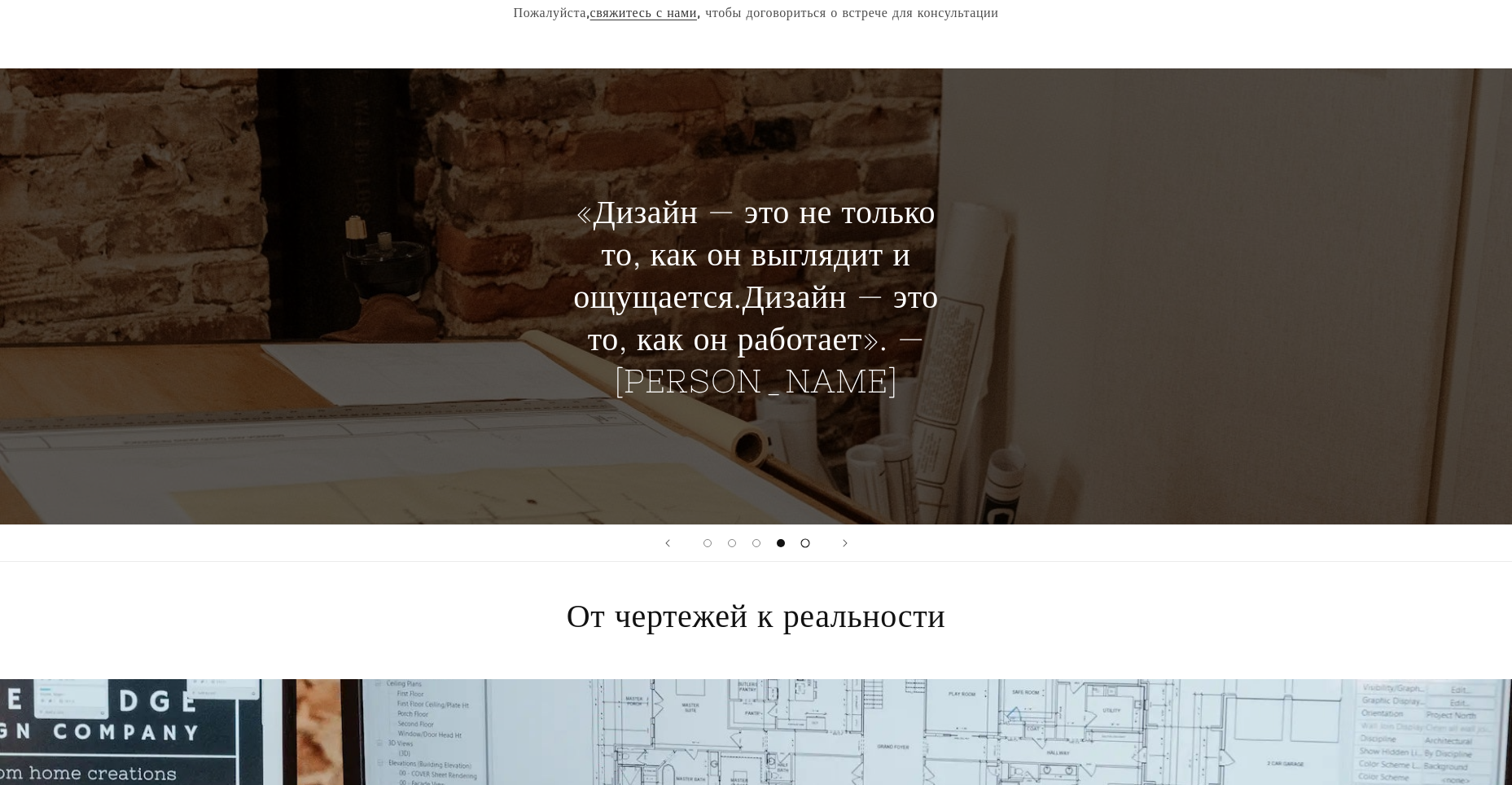
click at [799, 542] on button "Загрузить слайд 5 из 5" at bounding box center [805, 542] width 24 height 24
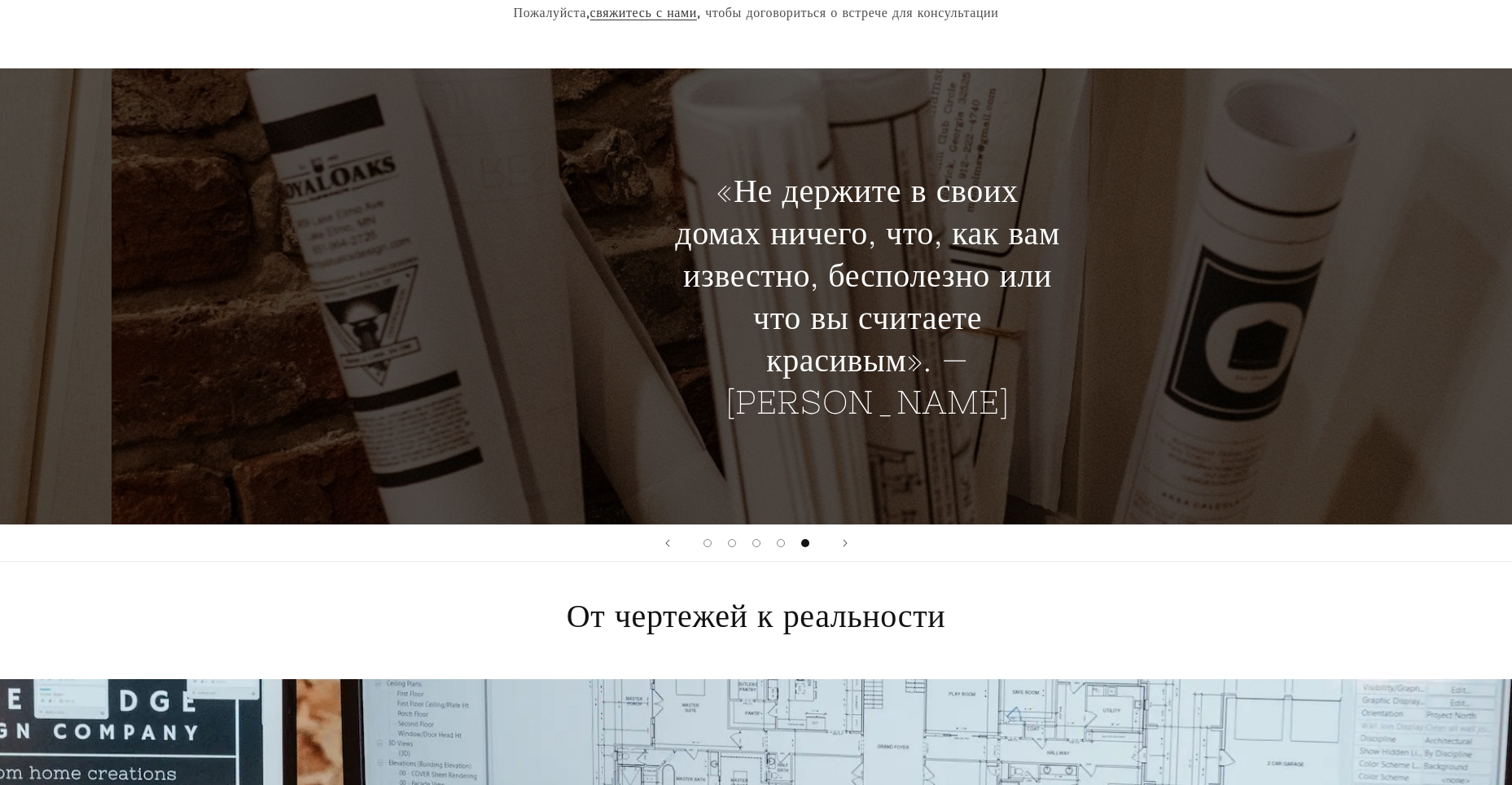
scroll to position [0, 6047]
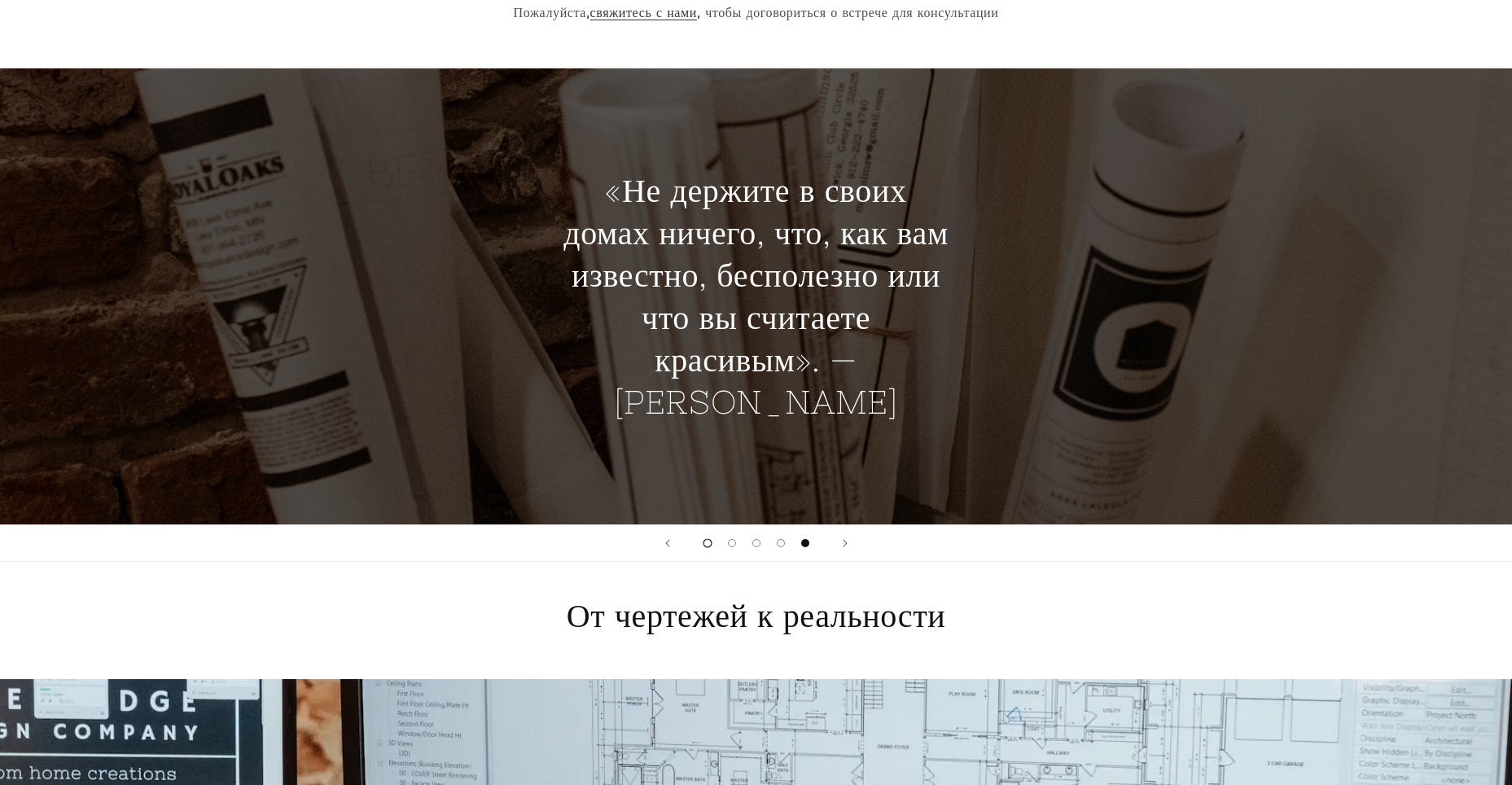
click at [706, 545] on span "Загрузить слайд 1 из 5" at bounding box center [707, 542] width 9 height 9
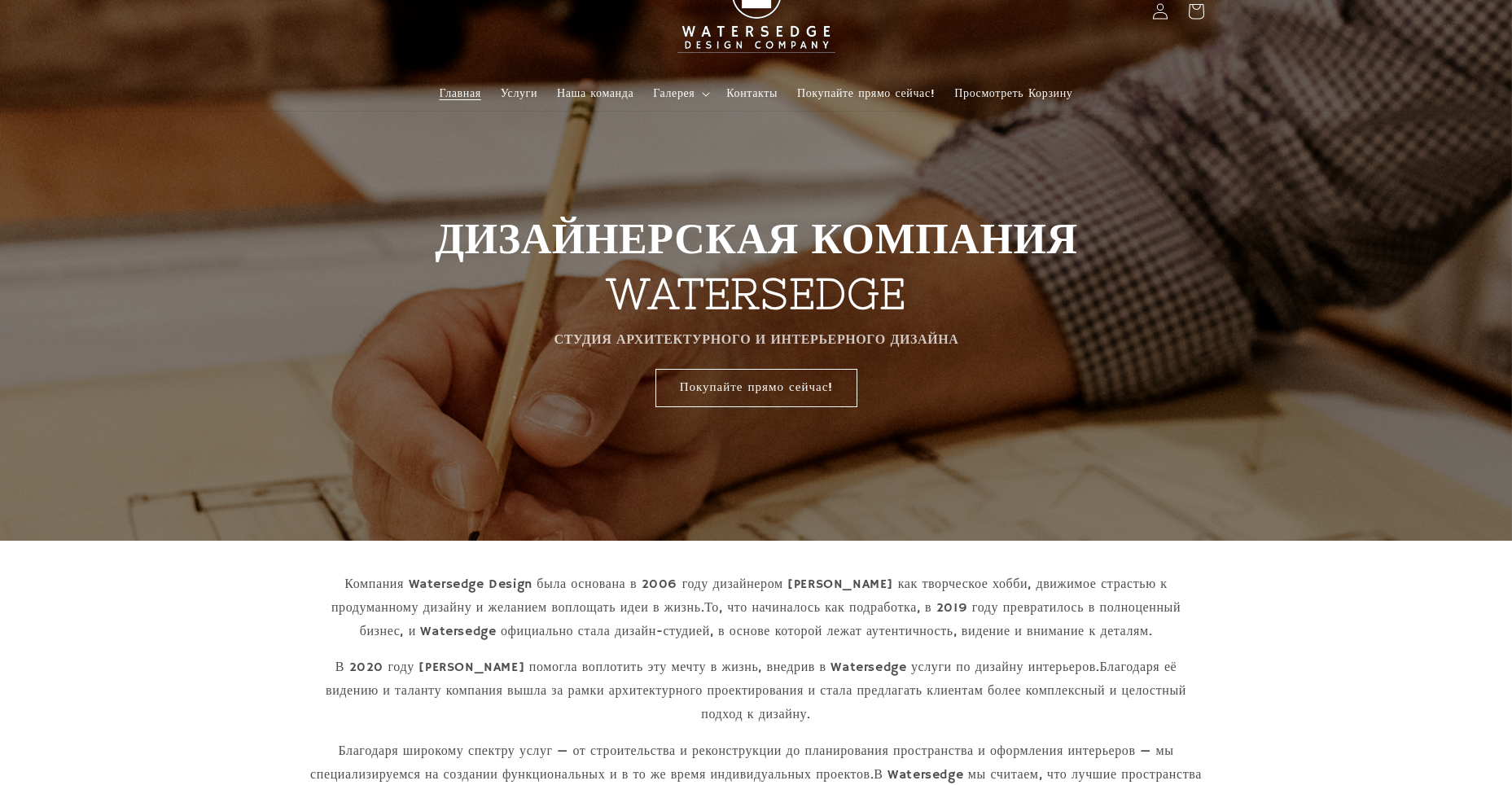
scroll to position [0, 0]
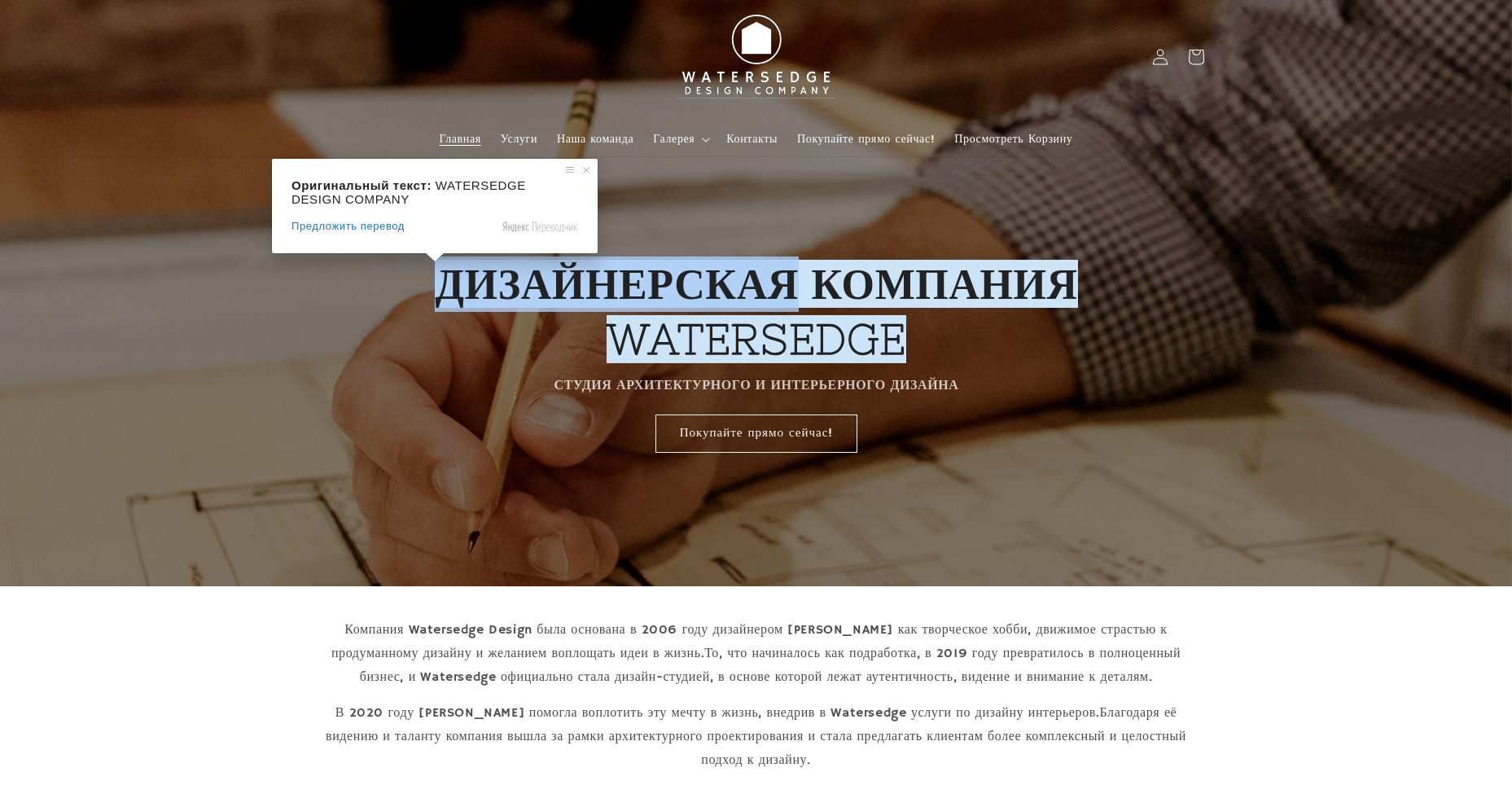
drag, startPoint x: 438, startPoint y: 280, endPoint x: 796, endPoint y: 288, distance: 358.1
click at [796, 288] on ya-tr-span "ДИЗАЙНЕРСКАЯ КОМПАНИЯ WATERSEDGE" at bounding box center [756, 311] width 643 height 103
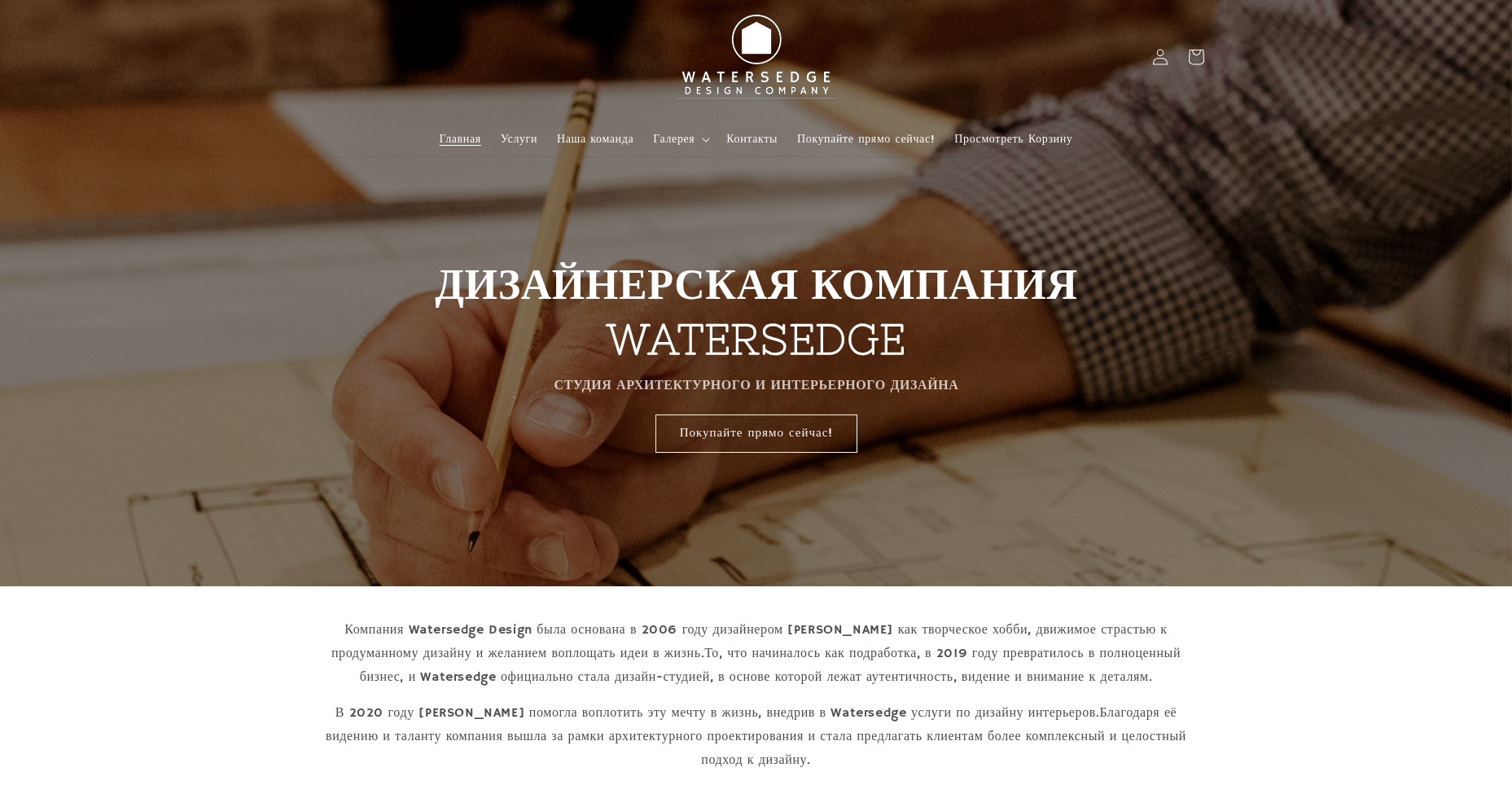
click at [814, 282] on ya-tr-span "ДИЗАЙНЕРСКАЯ КОМПАНИЯ WATERSEDGE" at bounding box center [756, 311] width 643 height 103
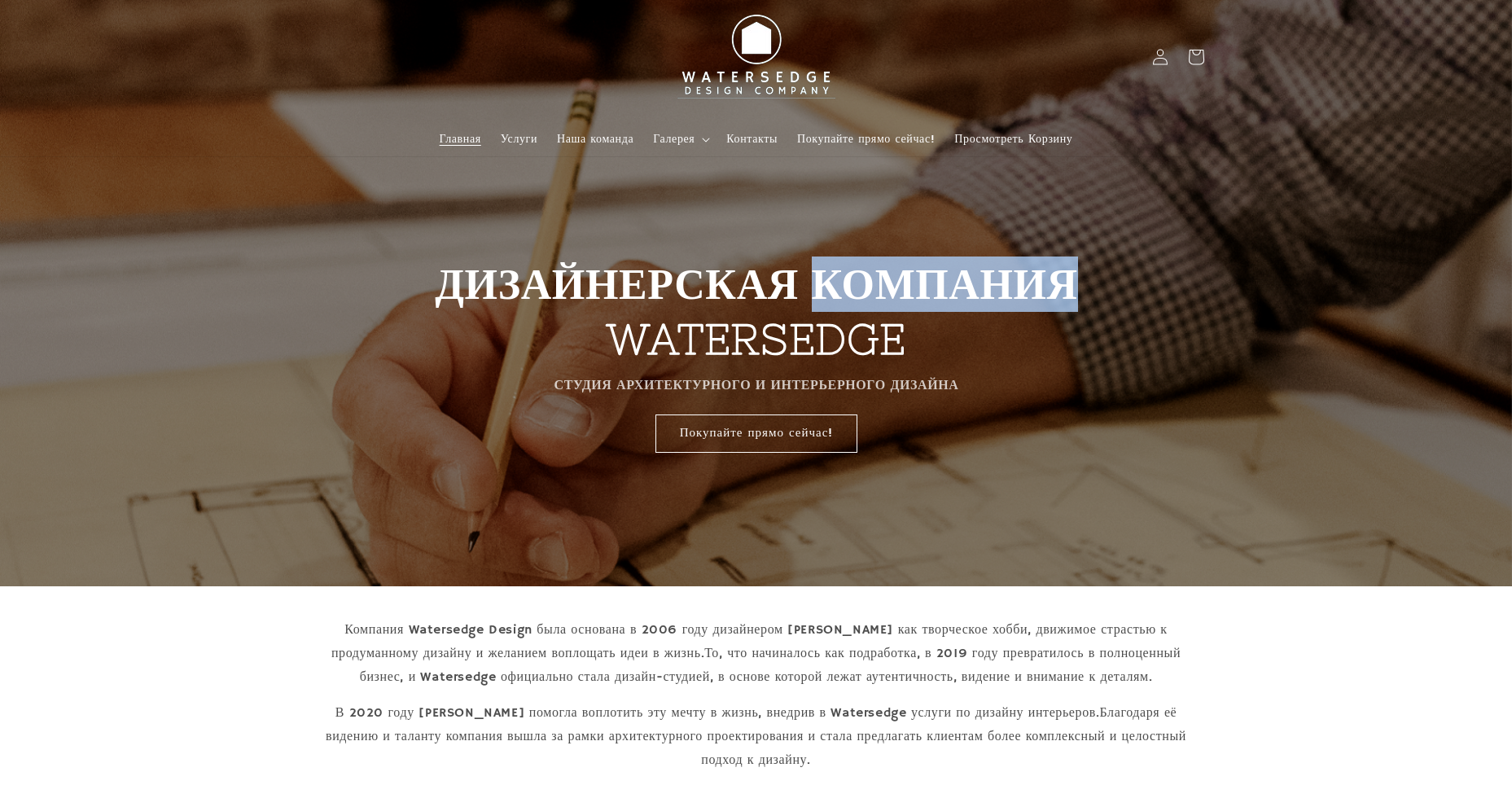
drag, startPoint x: 814, startPoint y: 282, endPoint x: 1110, endPoint y: 294, distance: 296.2
click at [1110, 294] on div "ДИЗАЙНЕРСКАЯ КОМПАНИЯ WATERSEDGE СТУДИЯ АРХИТЕКТУРНОГО И ИНТЕРЬЕРНОГО ДИЗАЙНА П…" at bounding box center [756, 292] width 724 height 383
click at [1103, 296] on div "ДИЗАЙНЕРСКАЯ КОМПАНИЯ WATERSEDGE СТУДИЯ АРХИТЕКТУРНОГО И ИНТЕРЬЕРНОГО ДИЗАЙНА П…" at bounding box center [756, 292] width 724 height 383
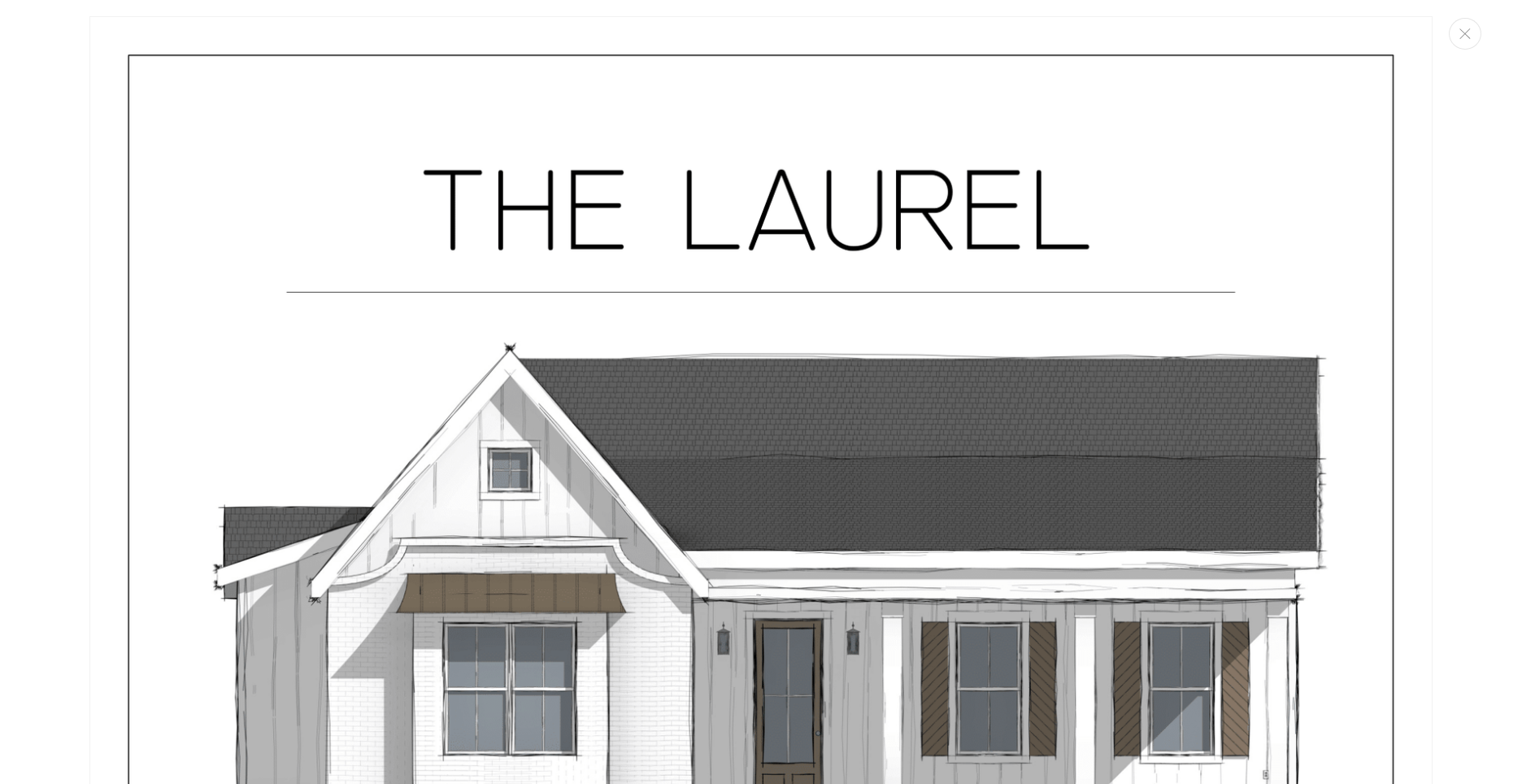
scroll to position [451, 0]
